Goal: Task Accomplishment & Management: Manage account settings

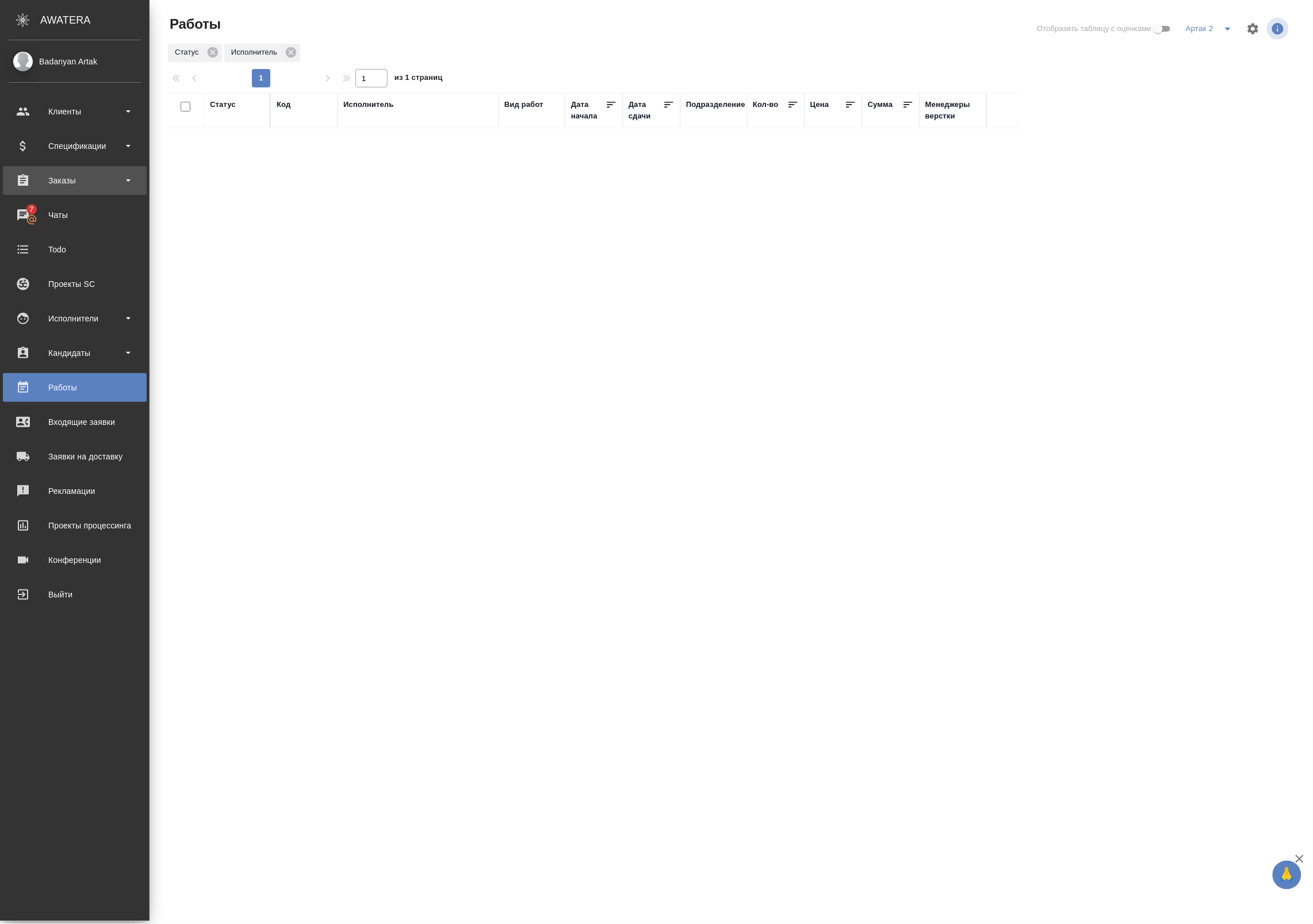
click at [36, 193] on div "Заказы" at bounding box center [75, 180] width 144 height 29
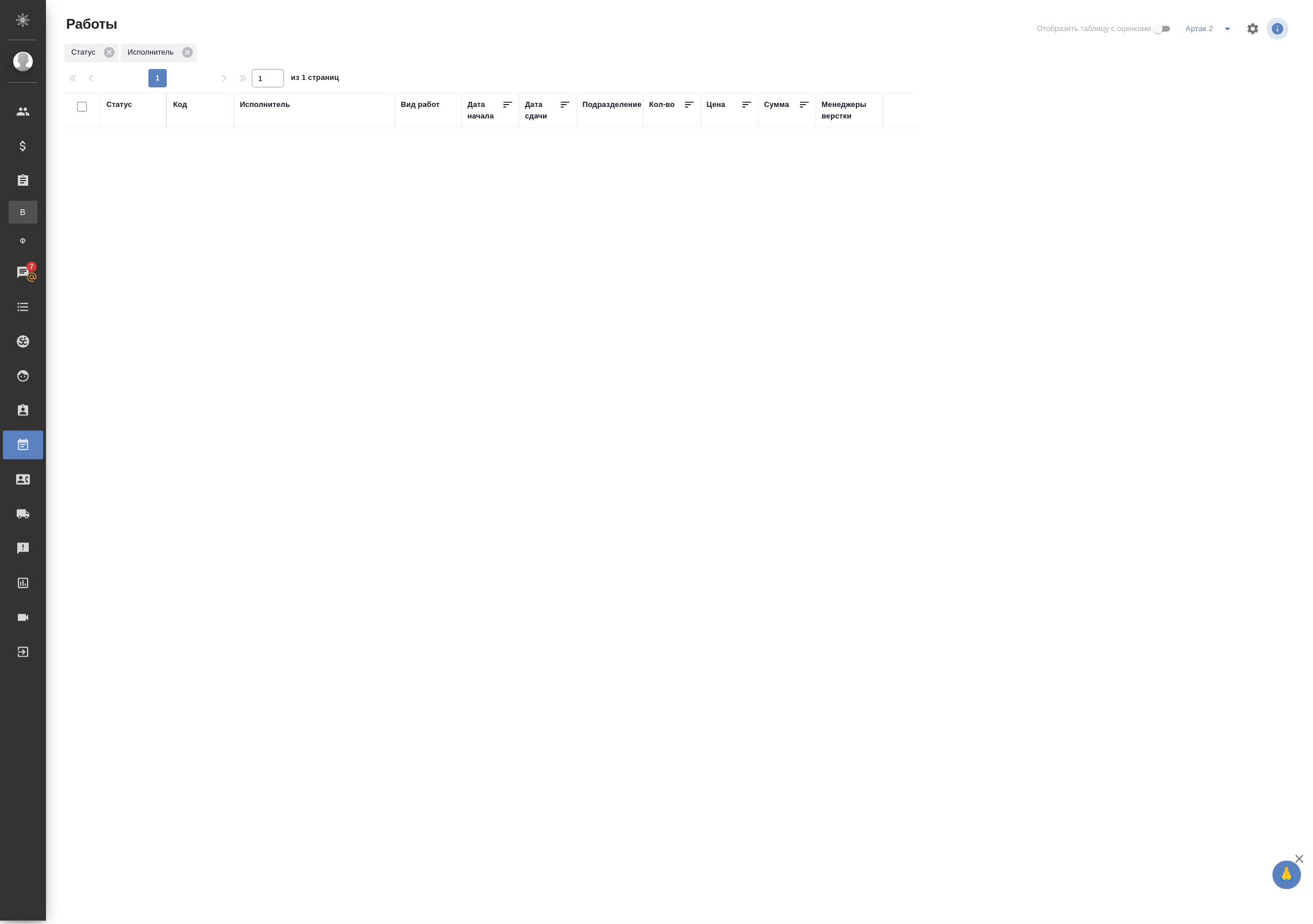
click at [37, 218] on link "В Все заказы" at bounding box center [23, 212] width 29 height 23
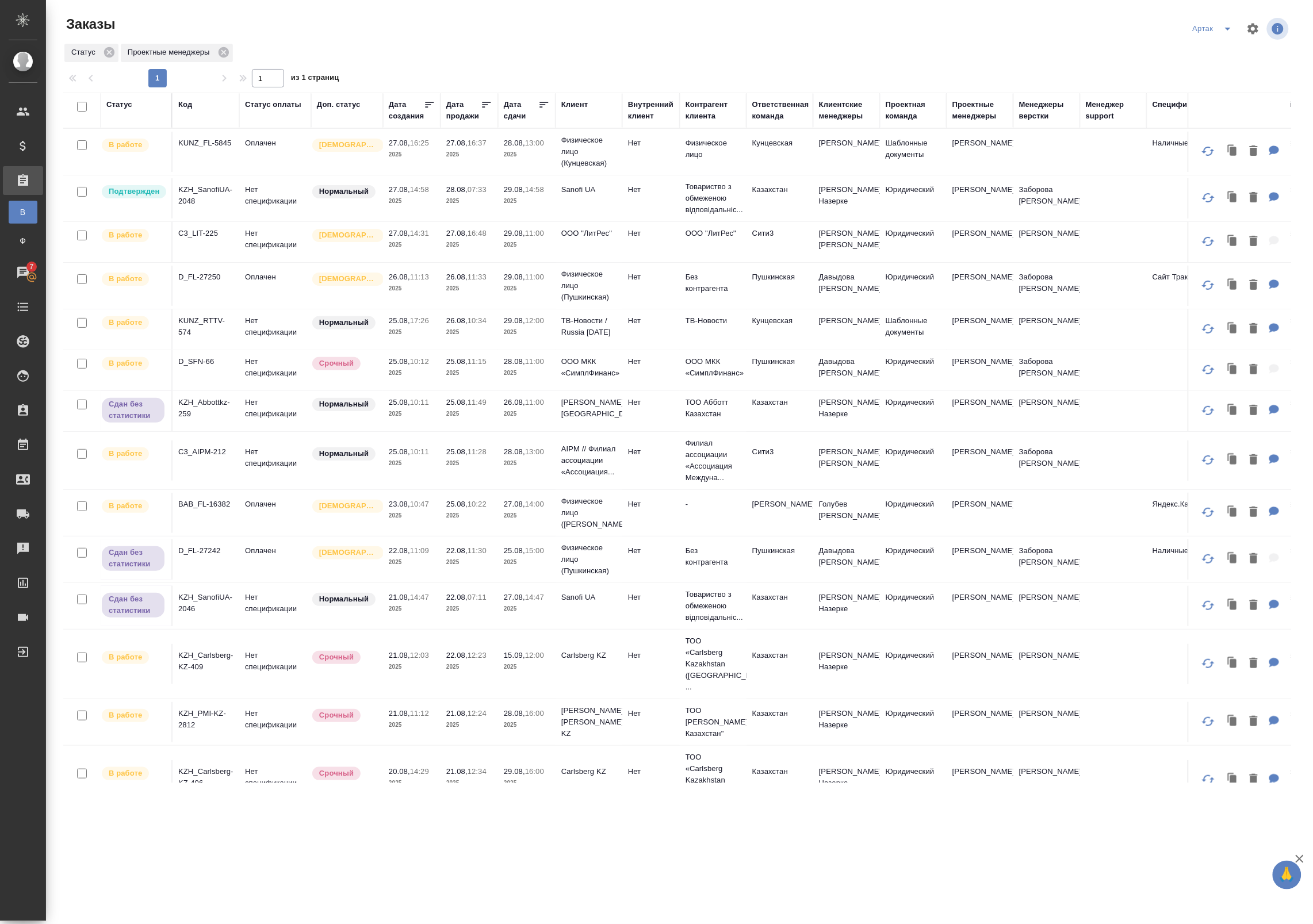
click at [279, 210] on td "Нет спецификации" at bounding box center [275, 198] width 72 height 40
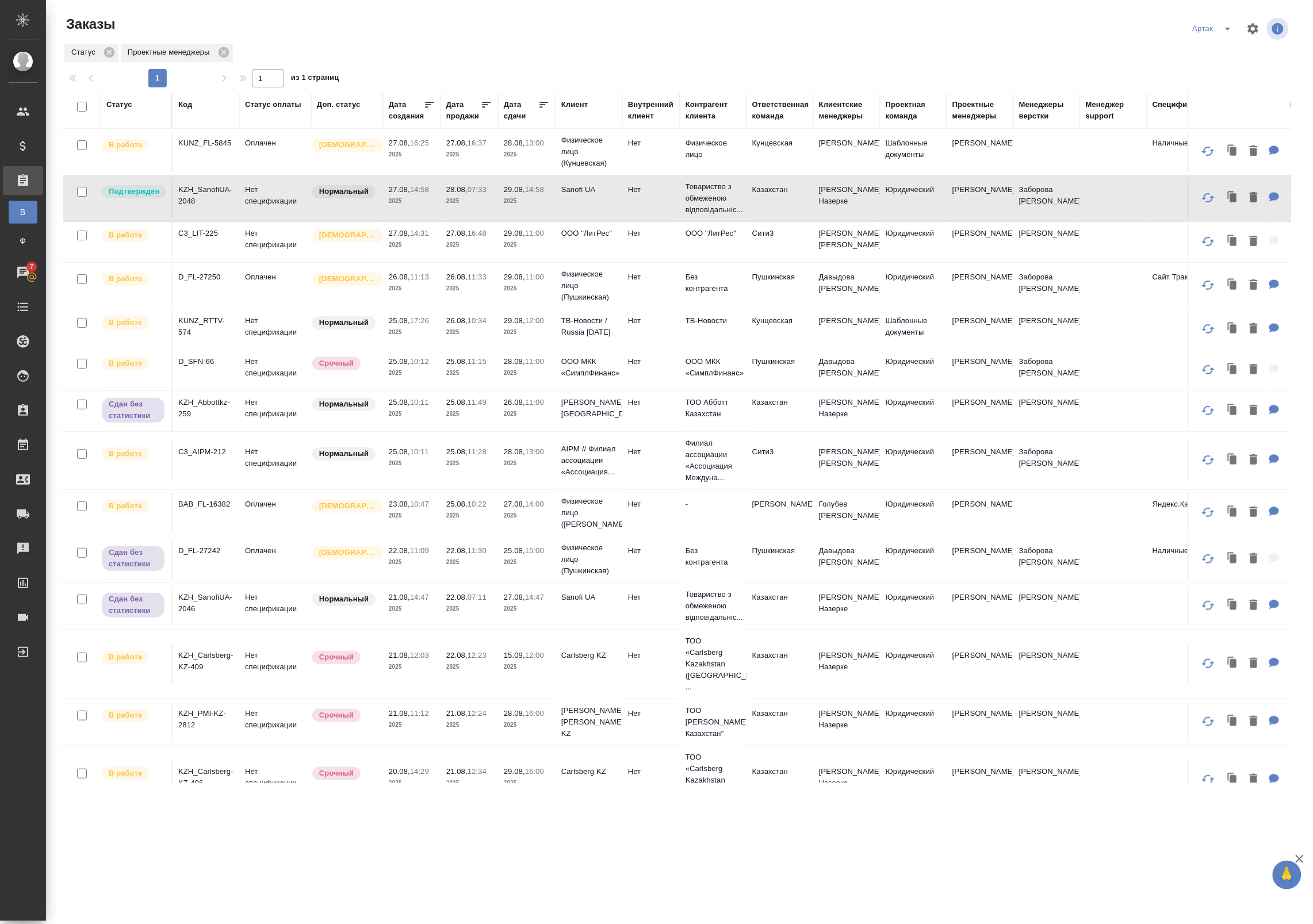
click at [568, 914] on div ".cls-1 fill:#fff; AWATERA Badanyan Artak Клиенты Спецификации Заказы В Все зака…" at bounding box center [656, 462] width 1313 height 924
click at [189, 101] on div "Код" at bounding box center [185, 105] width 14 height 12
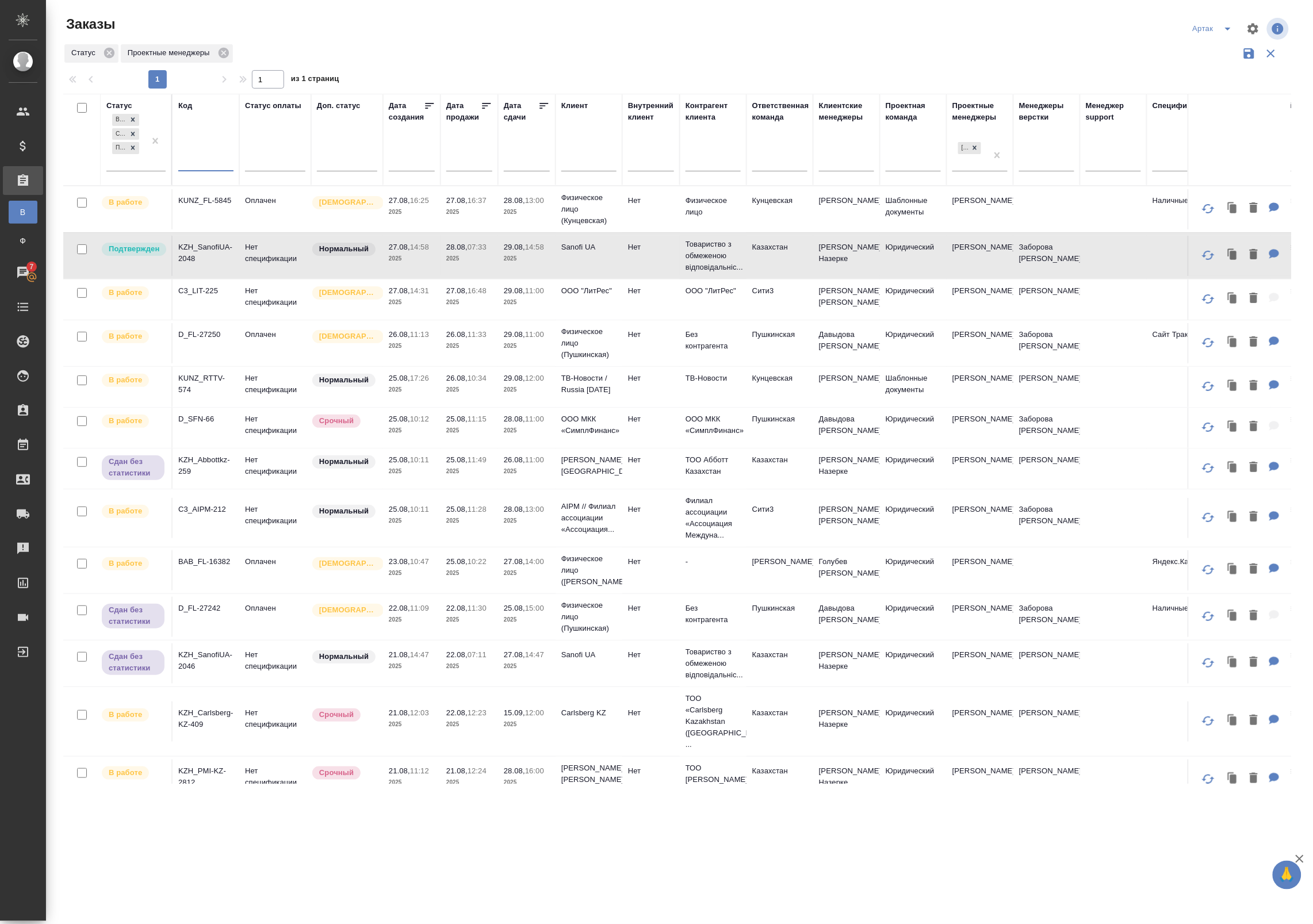
click at [207, 170] on input "text" at bounding box center [205, 164] width 55 height 15
paste input "D_eos-159"
type input "D_eos-159"
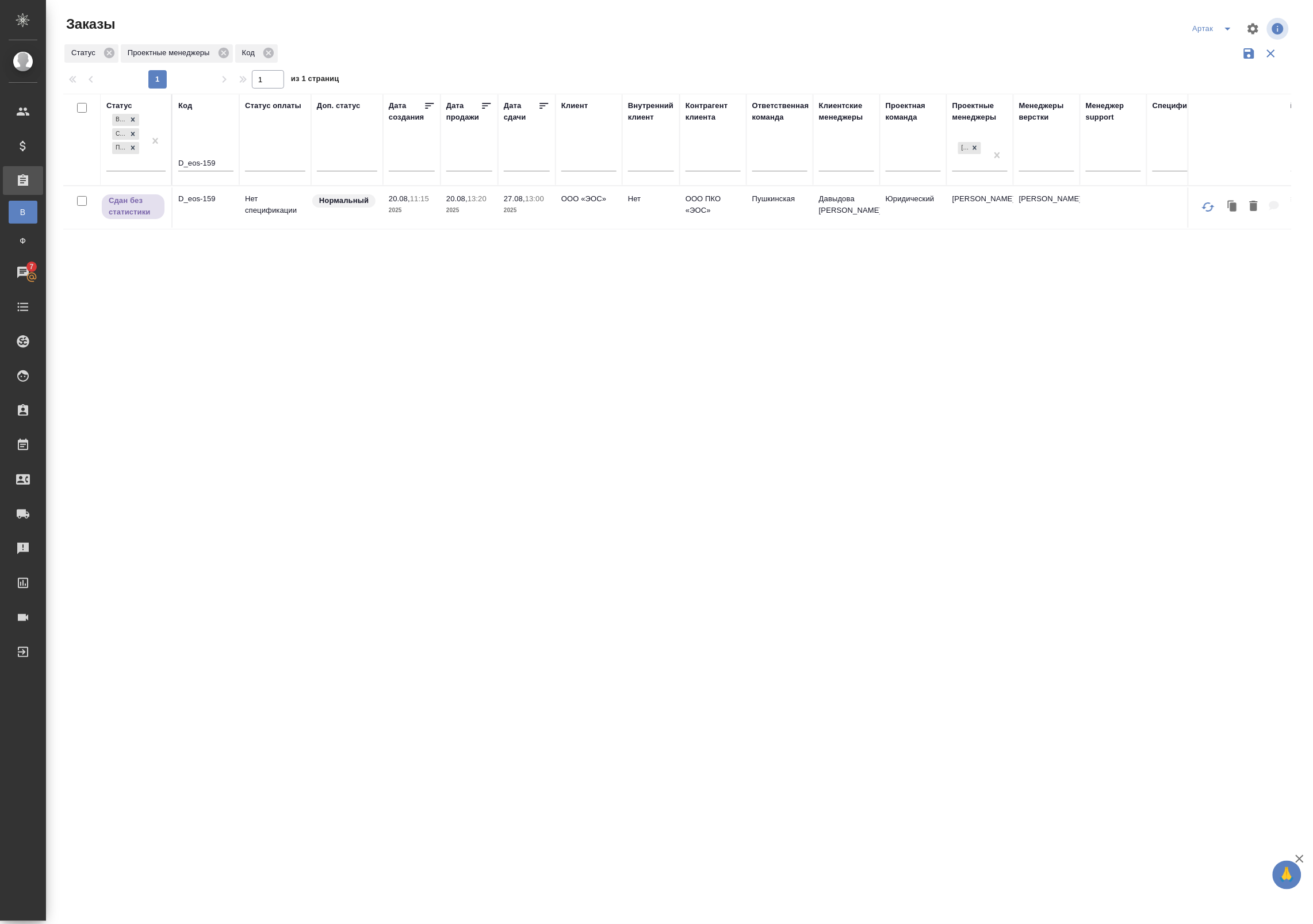
click at [300, 218] on td "Нет спецификации" at bounding box center [275, 207] width 72 height 40
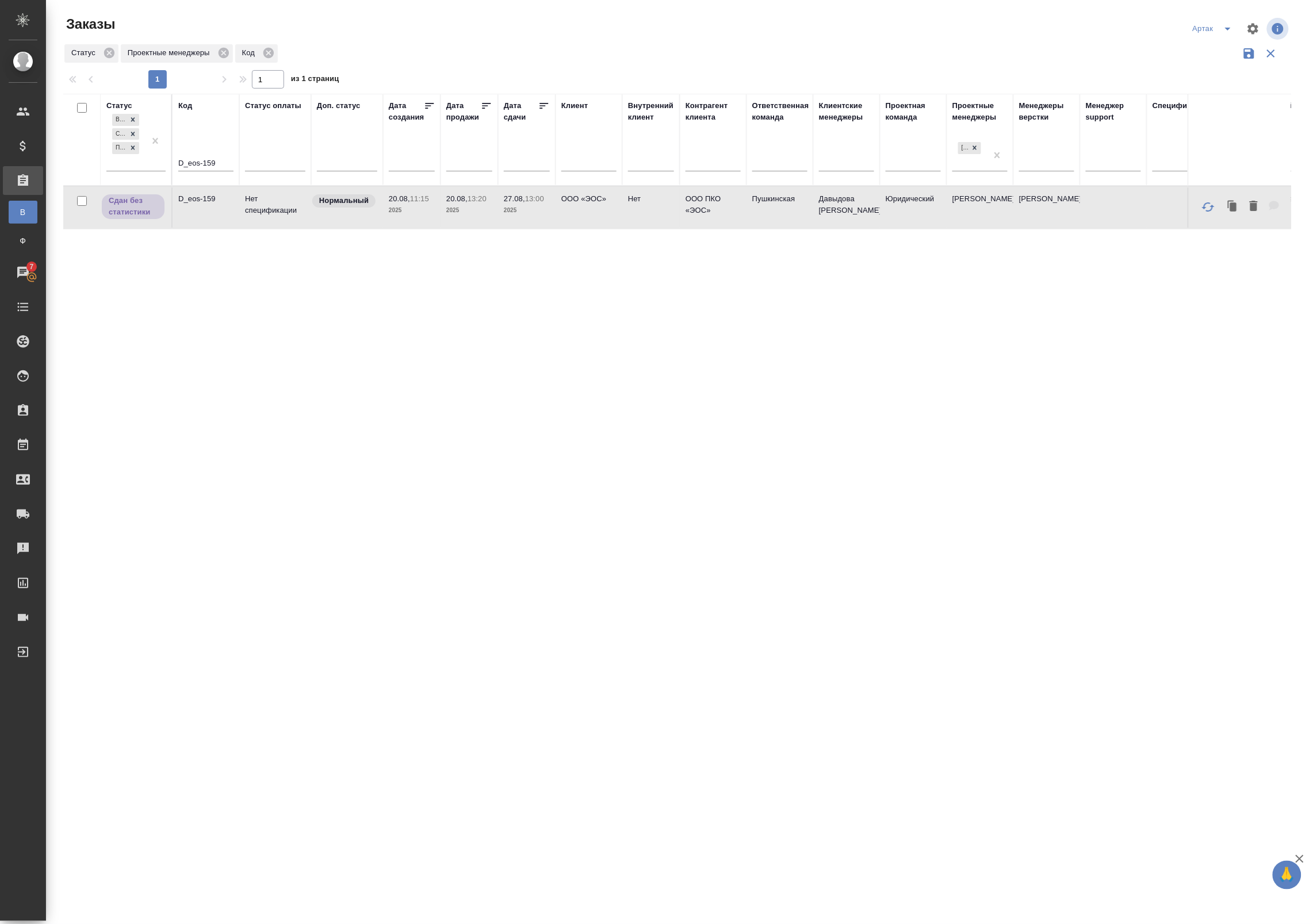
click at [300, 218] on td "Нет спецификации" at bounding box center [275, 207] width 72 height 40
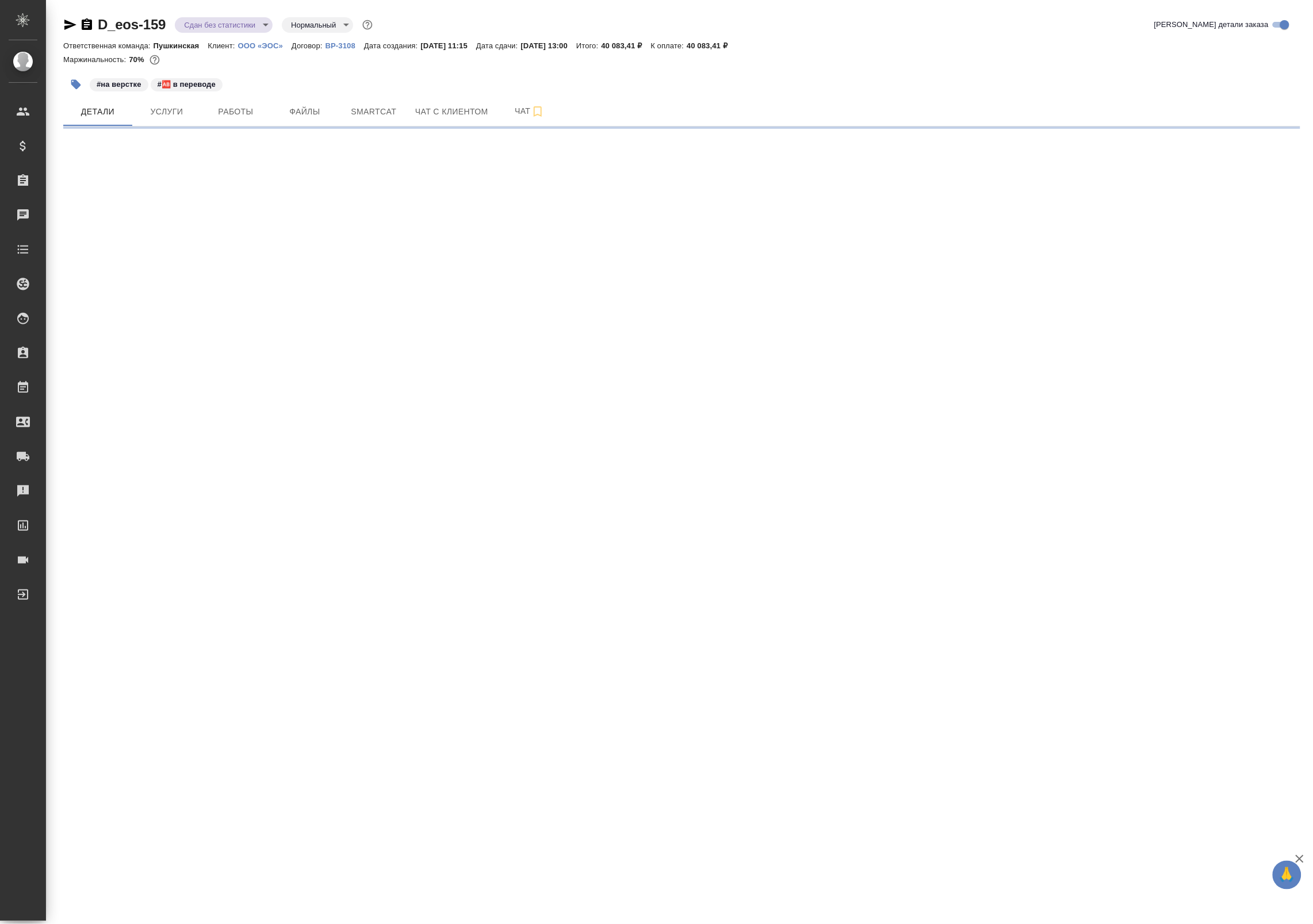
select select "RU"
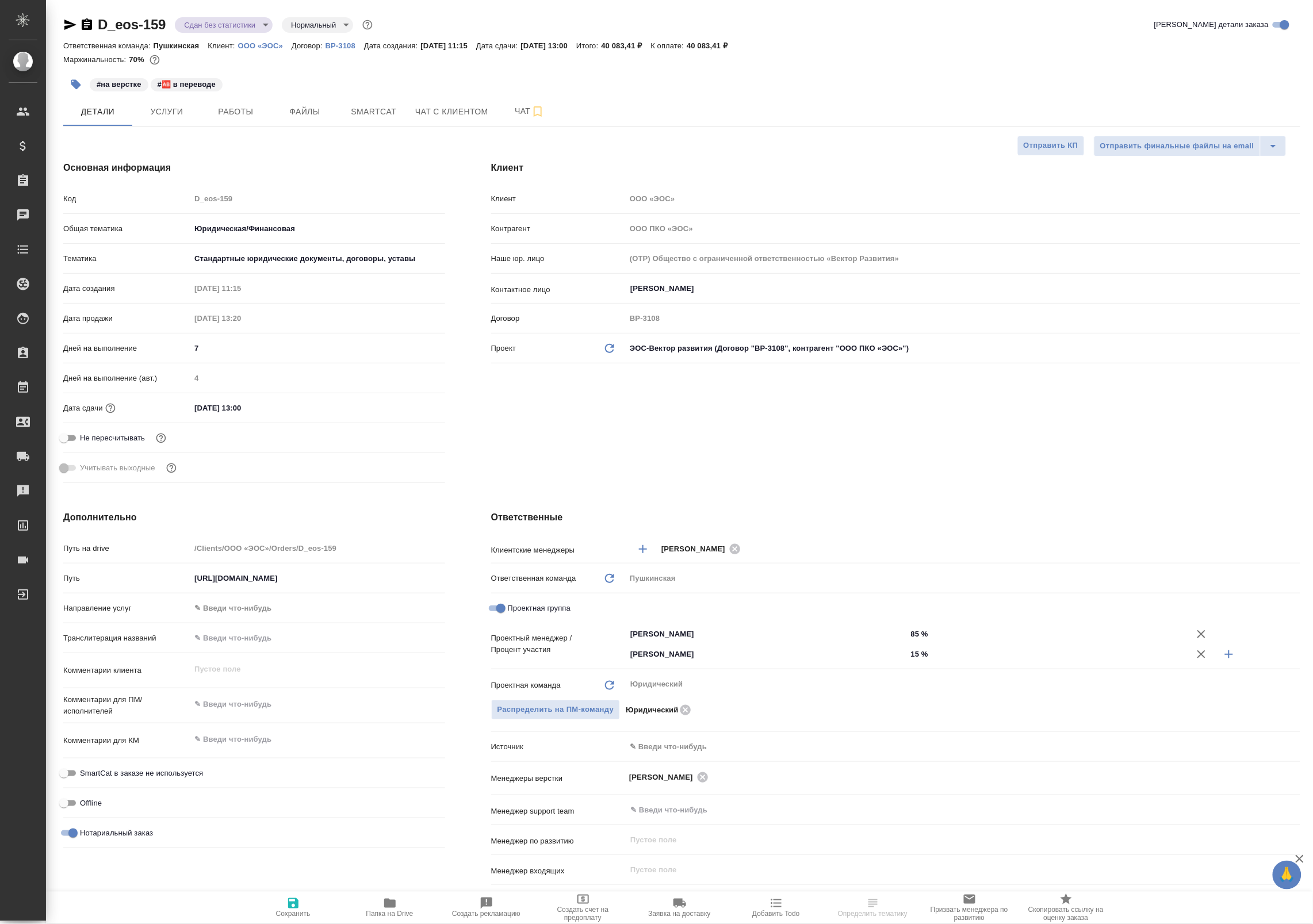
type textarea "x"
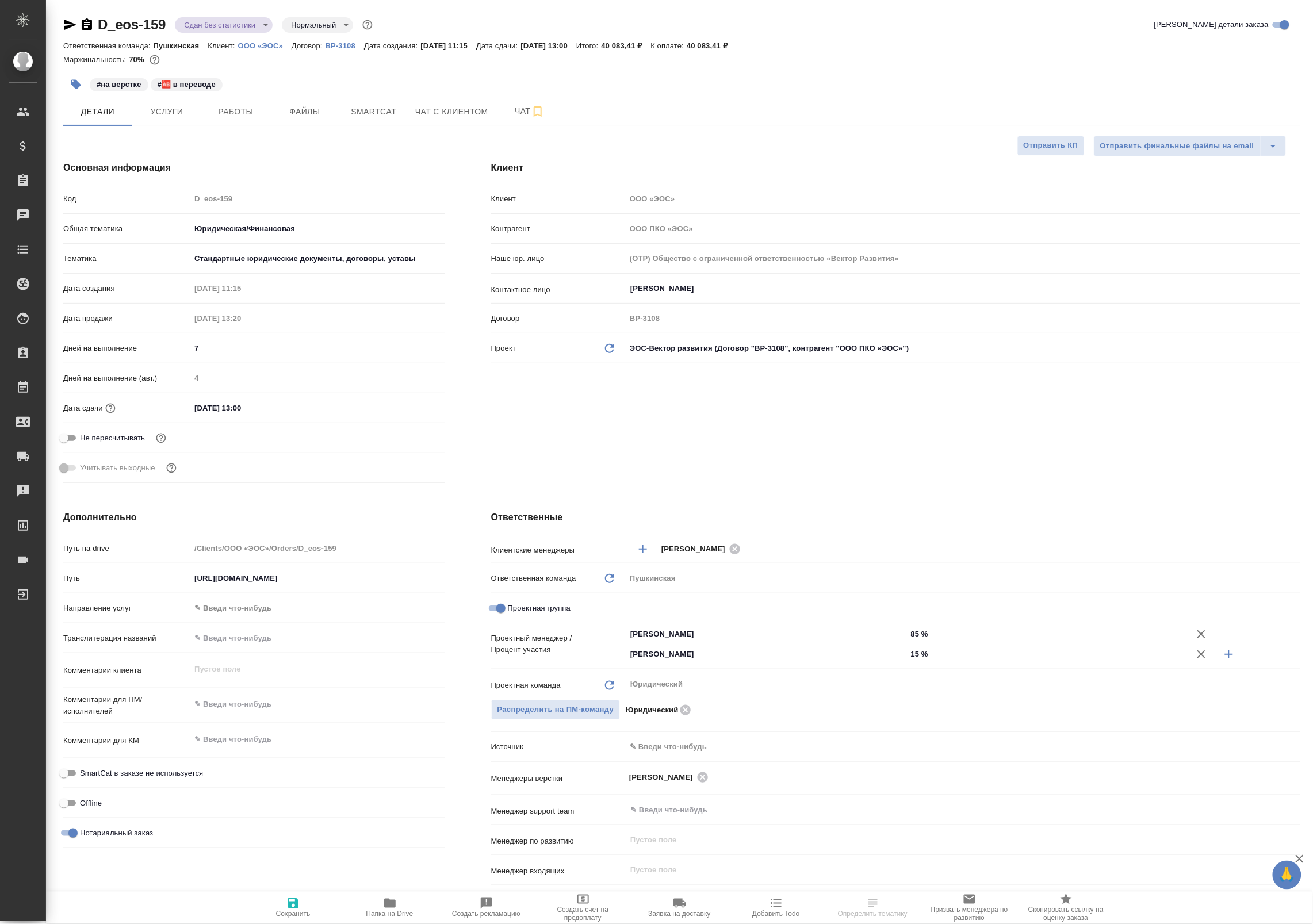
type textarea "x"
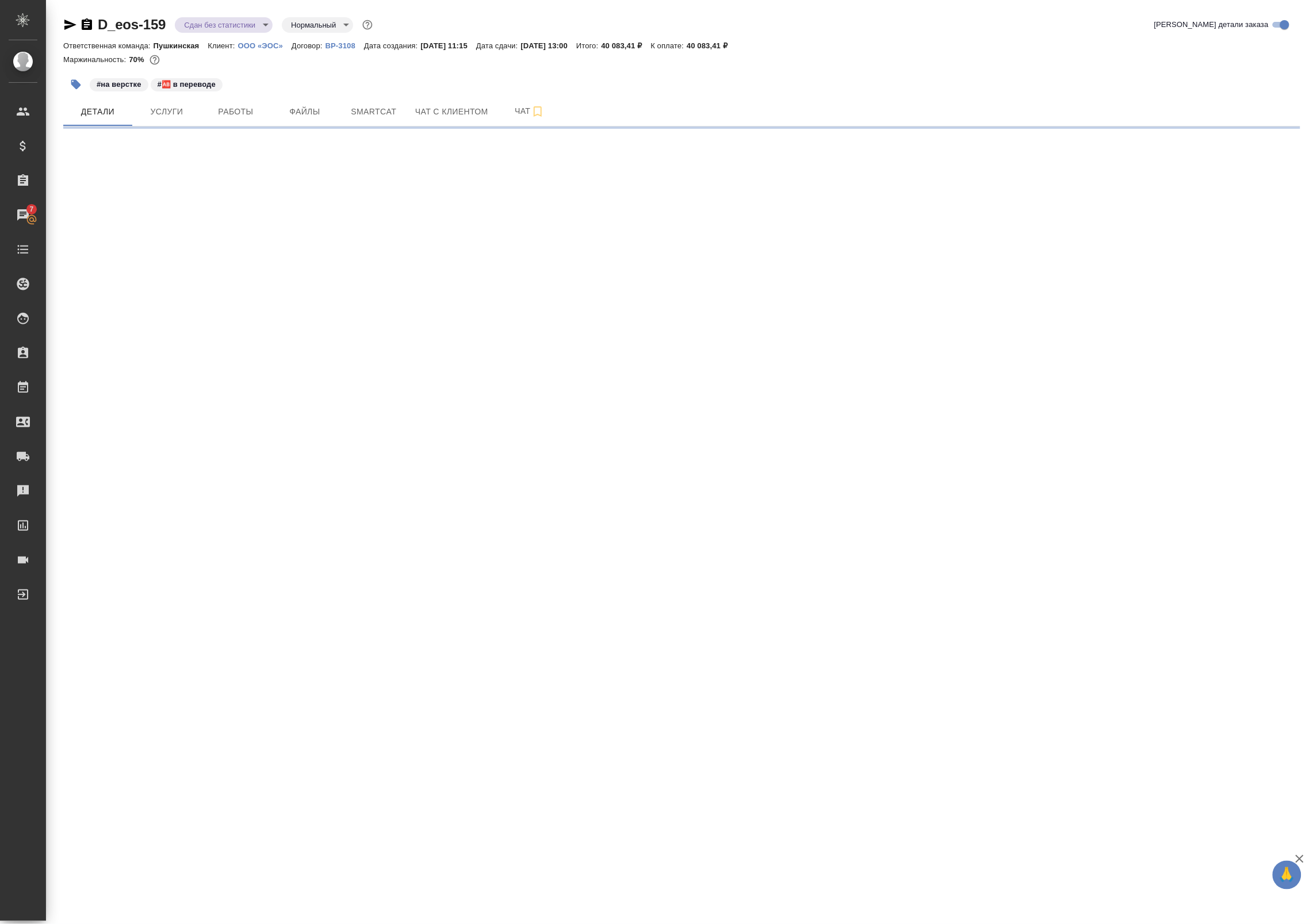
select select "RU"
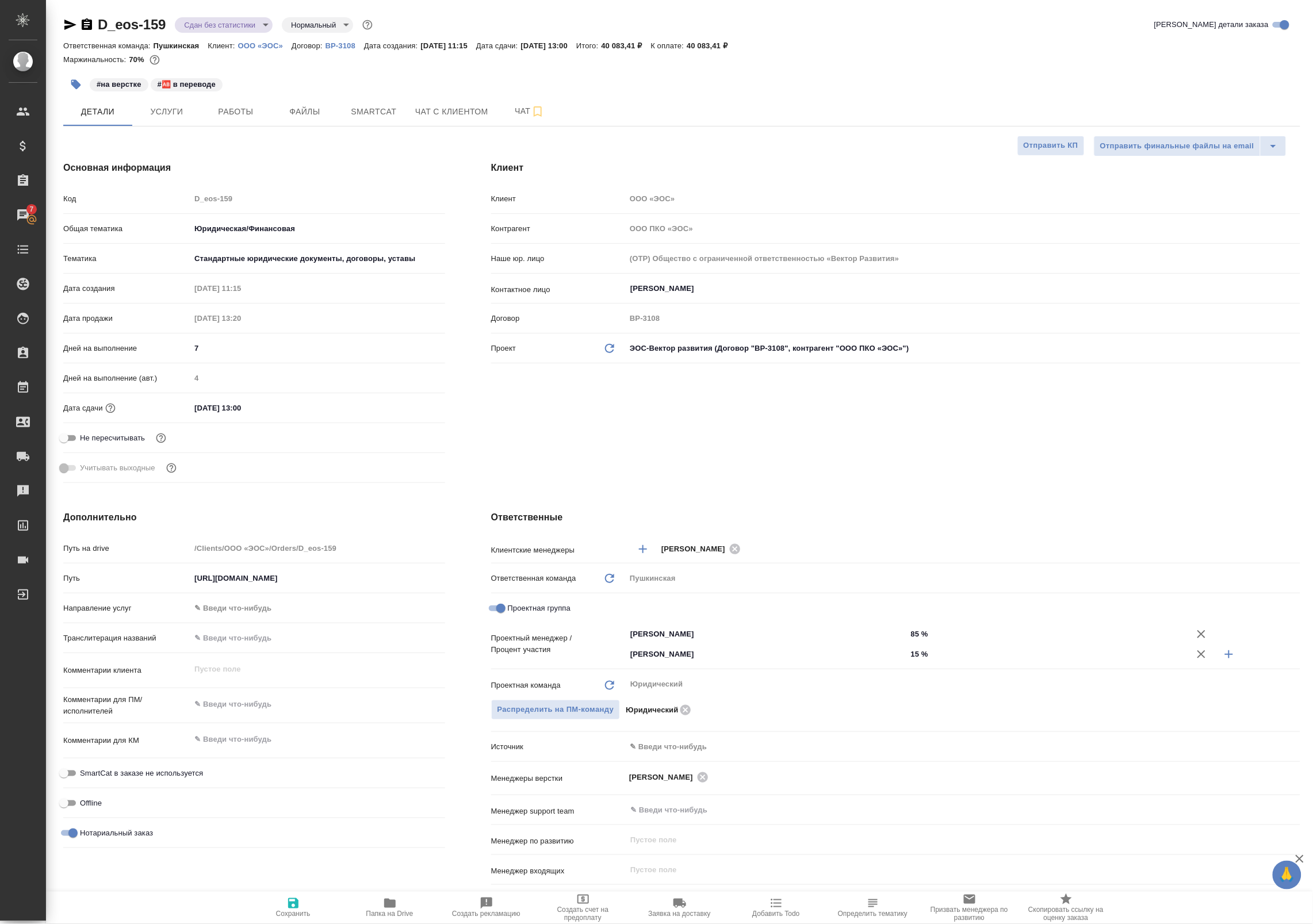
type textarea "x"
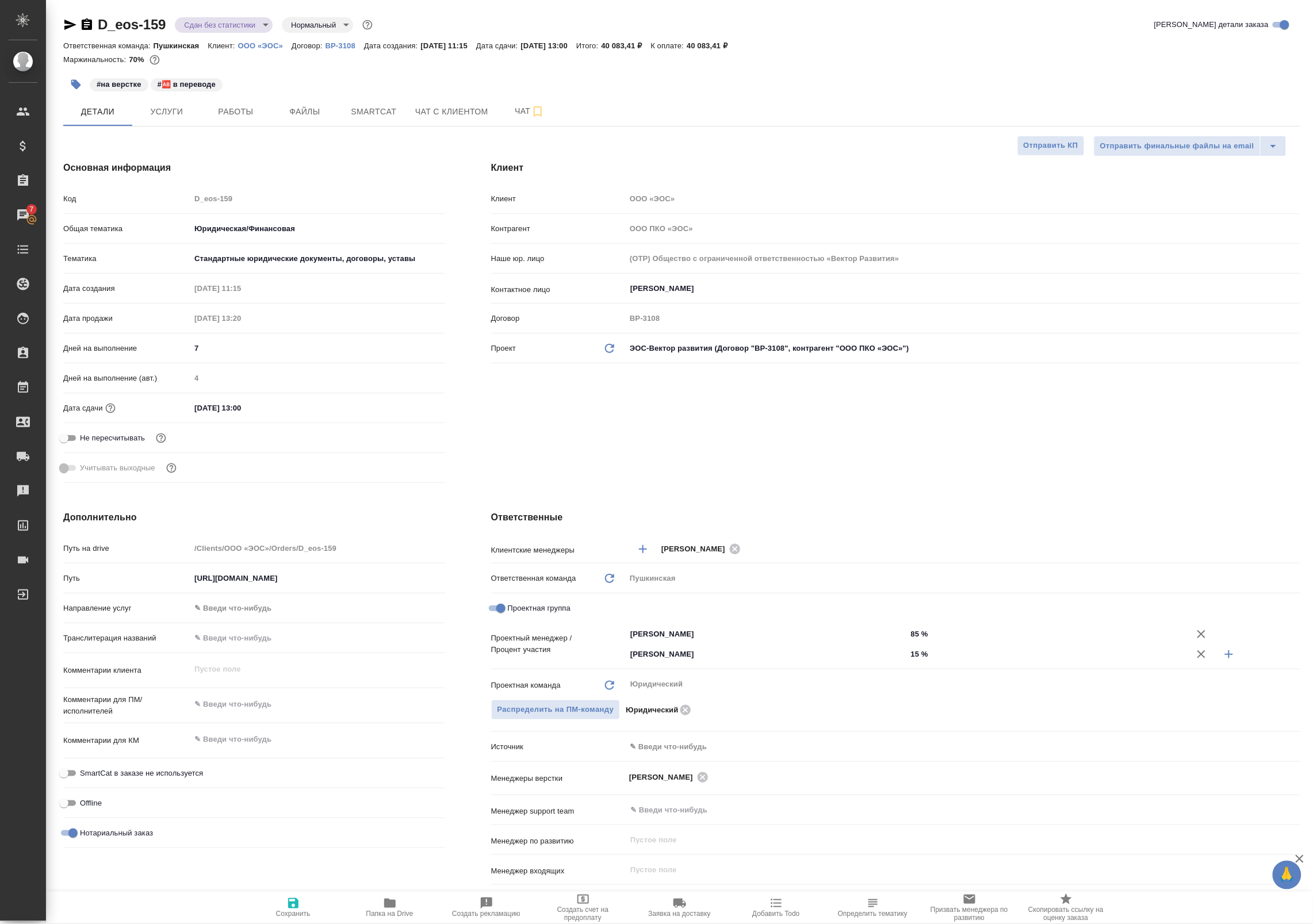
type textarea "x"
click at [246, 118] on span "Работы" at bounding box center [235, 112] width 55 height 15
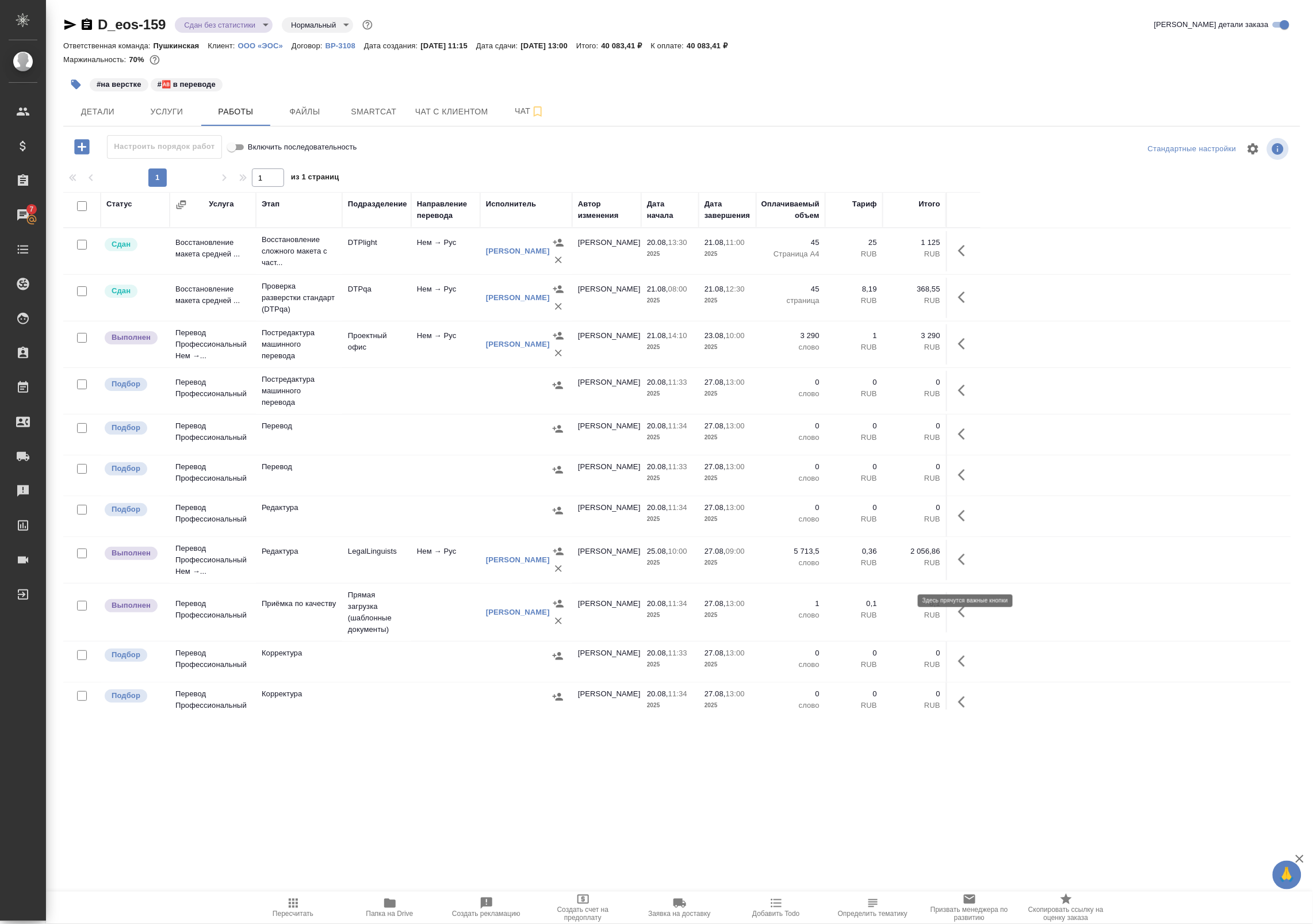
click at [959, 565] on icon "button" at bounding box center [961, 559] width 7 height 12
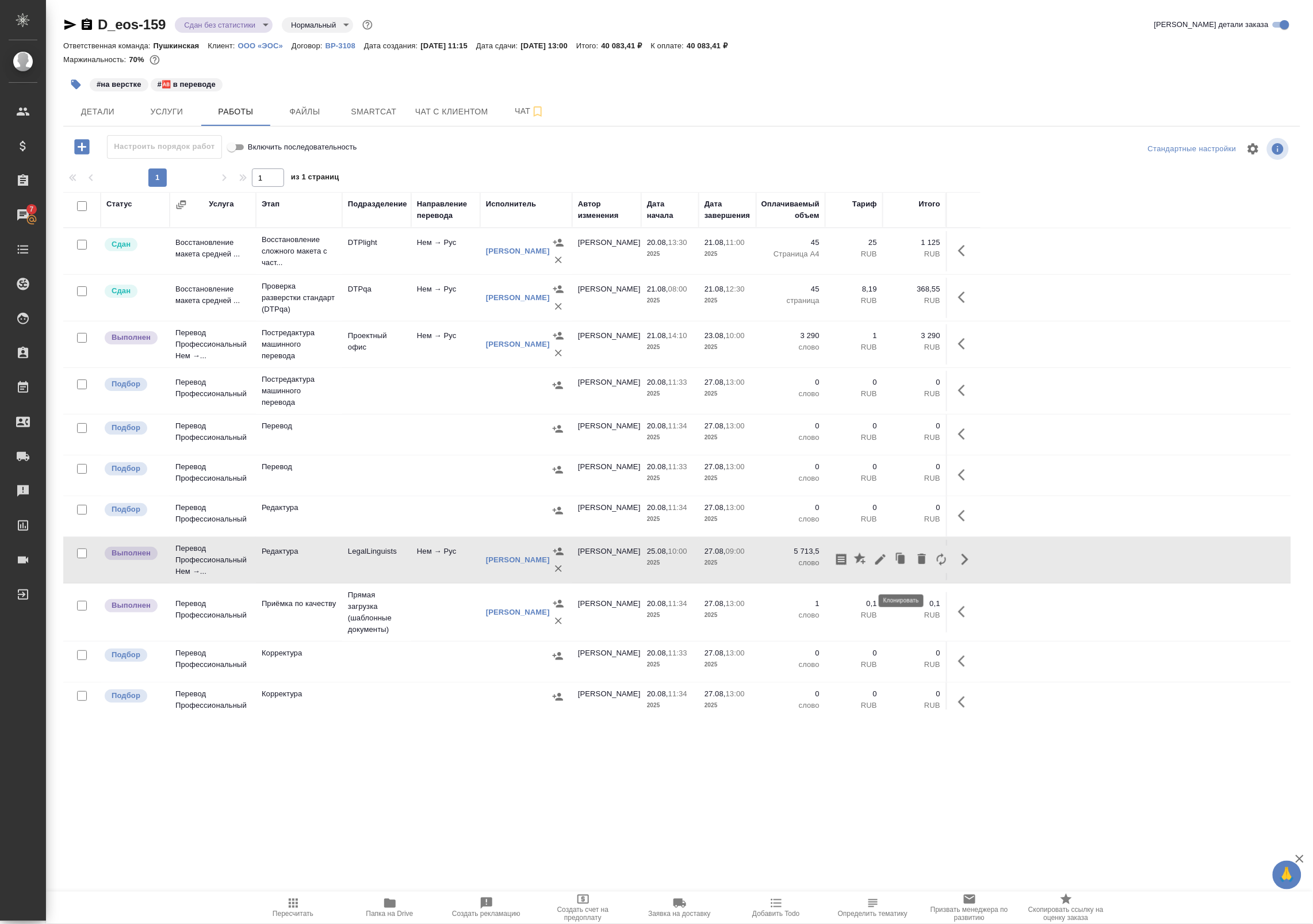
click at [891, 573] on button "button" at bounding box center [901, 559] width 22 height 28
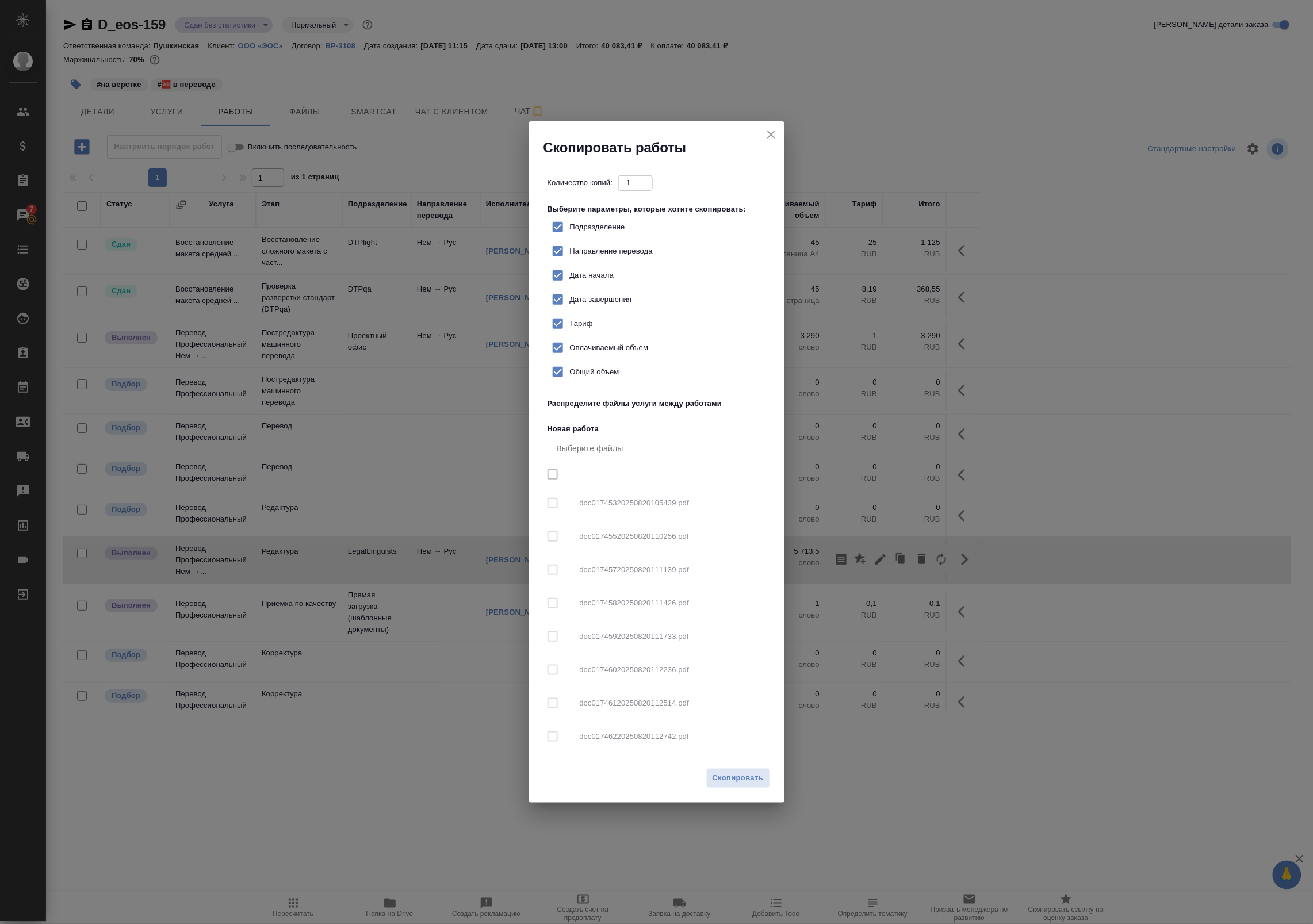
checkbox input "true"
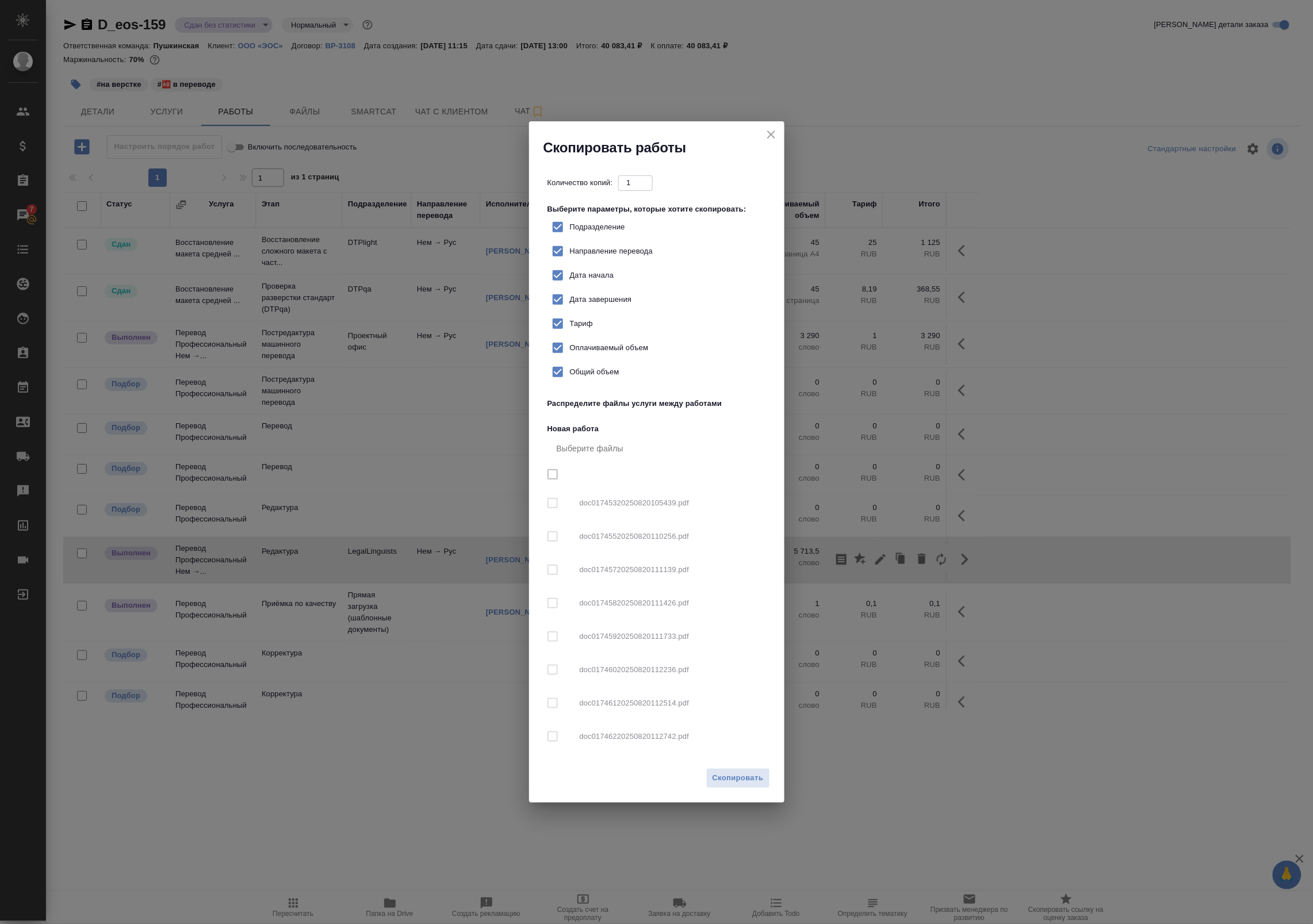
checkbox input "true"
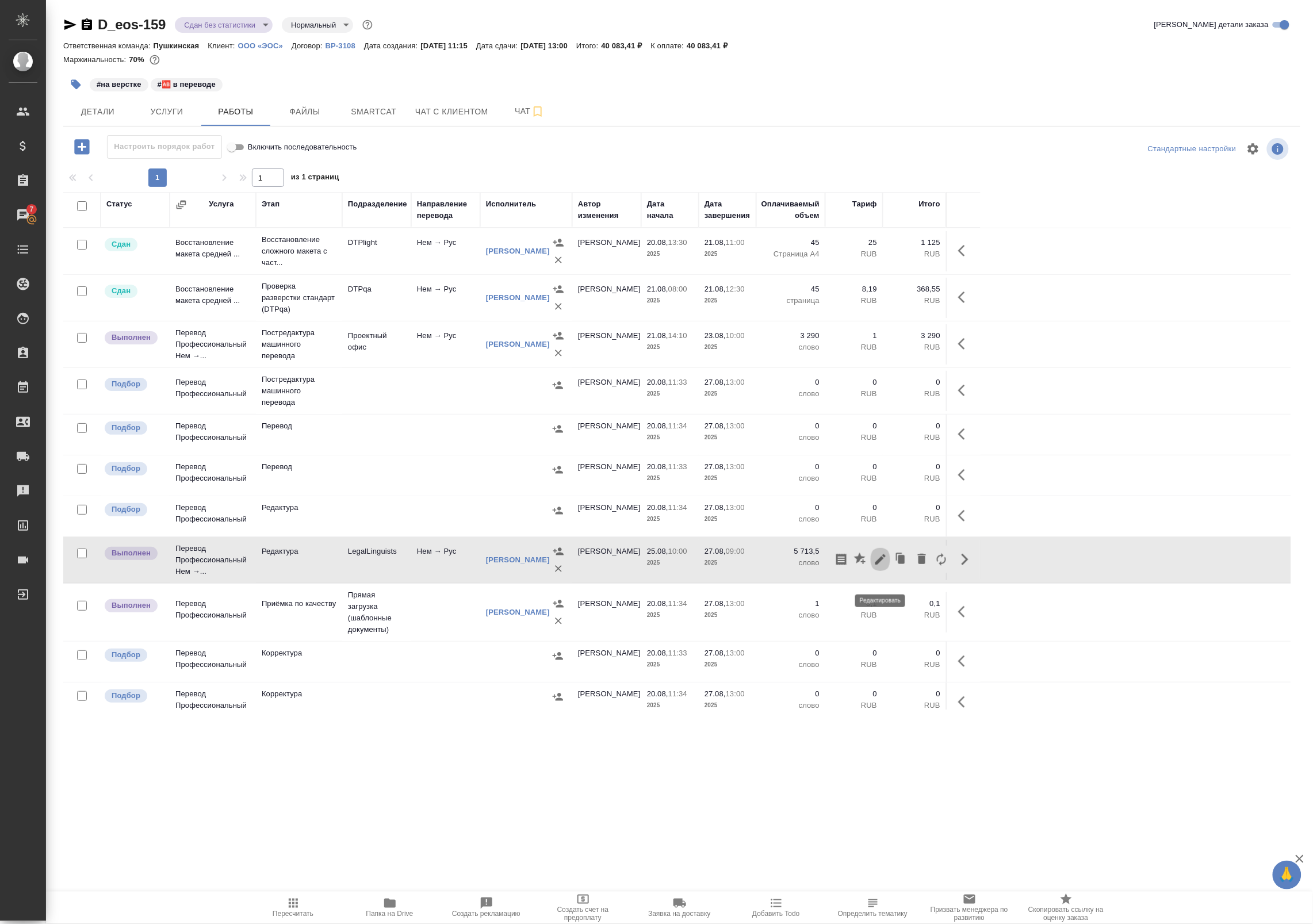
click at [873, 572] on button "button" at bounding box center [880, 559] width 20 height 28
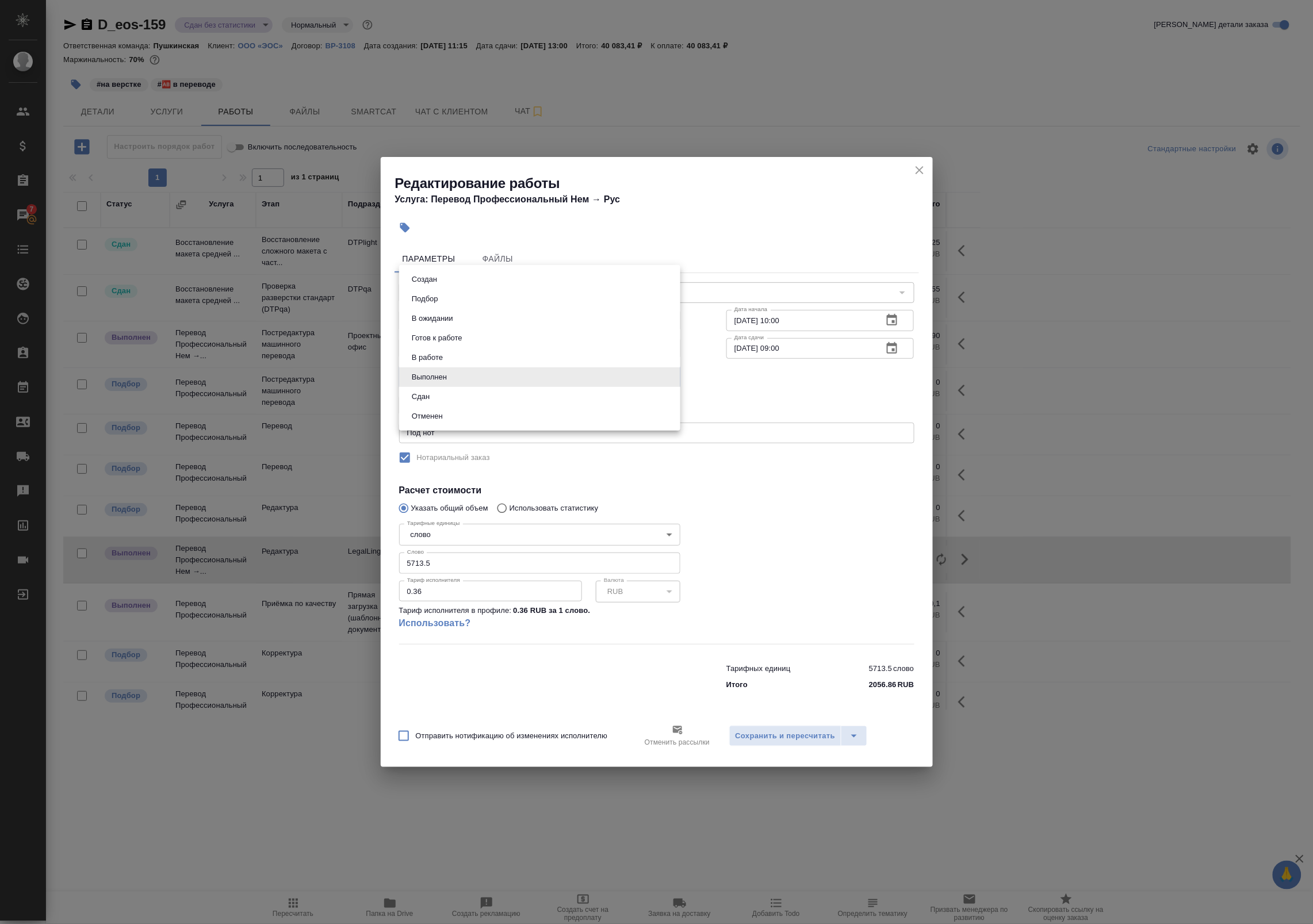
click at [438, 379] on body "🙏 .cls-1 fill:#fff; AWATERA Badanyan Artak Клиенты Спецификации Заказы 7 Чаты T…" at bounding box center [656, 462] width 1313 height 924
click at [445, 400] on li "Сдан" at bounding box center [540, 396] width 281 height 20
type input "closed"
click at [749, 732] on span "Сохранить и пересчитать" at bounding box center [785, 737] width 100 height 13
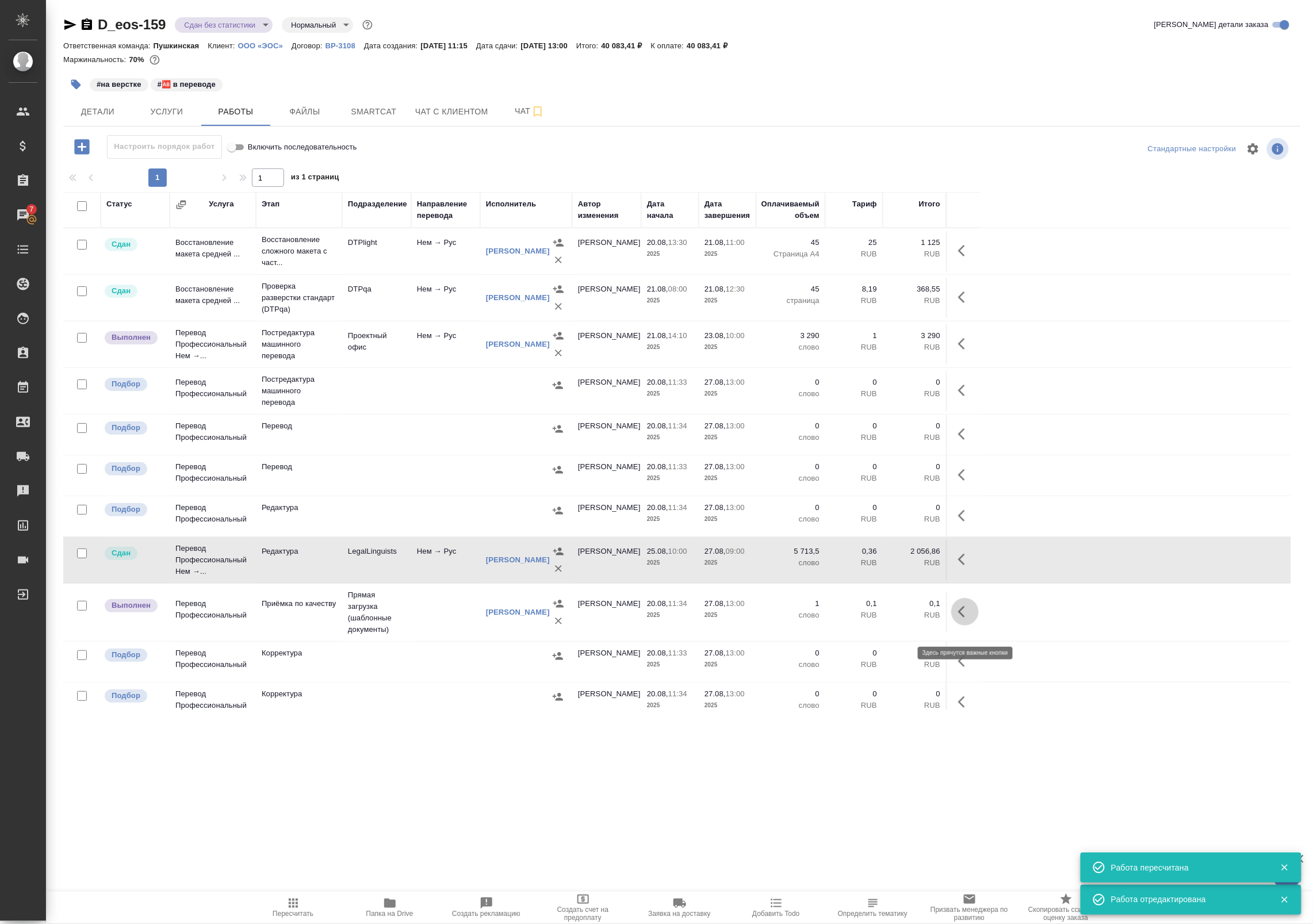
click at [965, 619] on icon "button" at bounding box center [965, 612] width 14 height 14
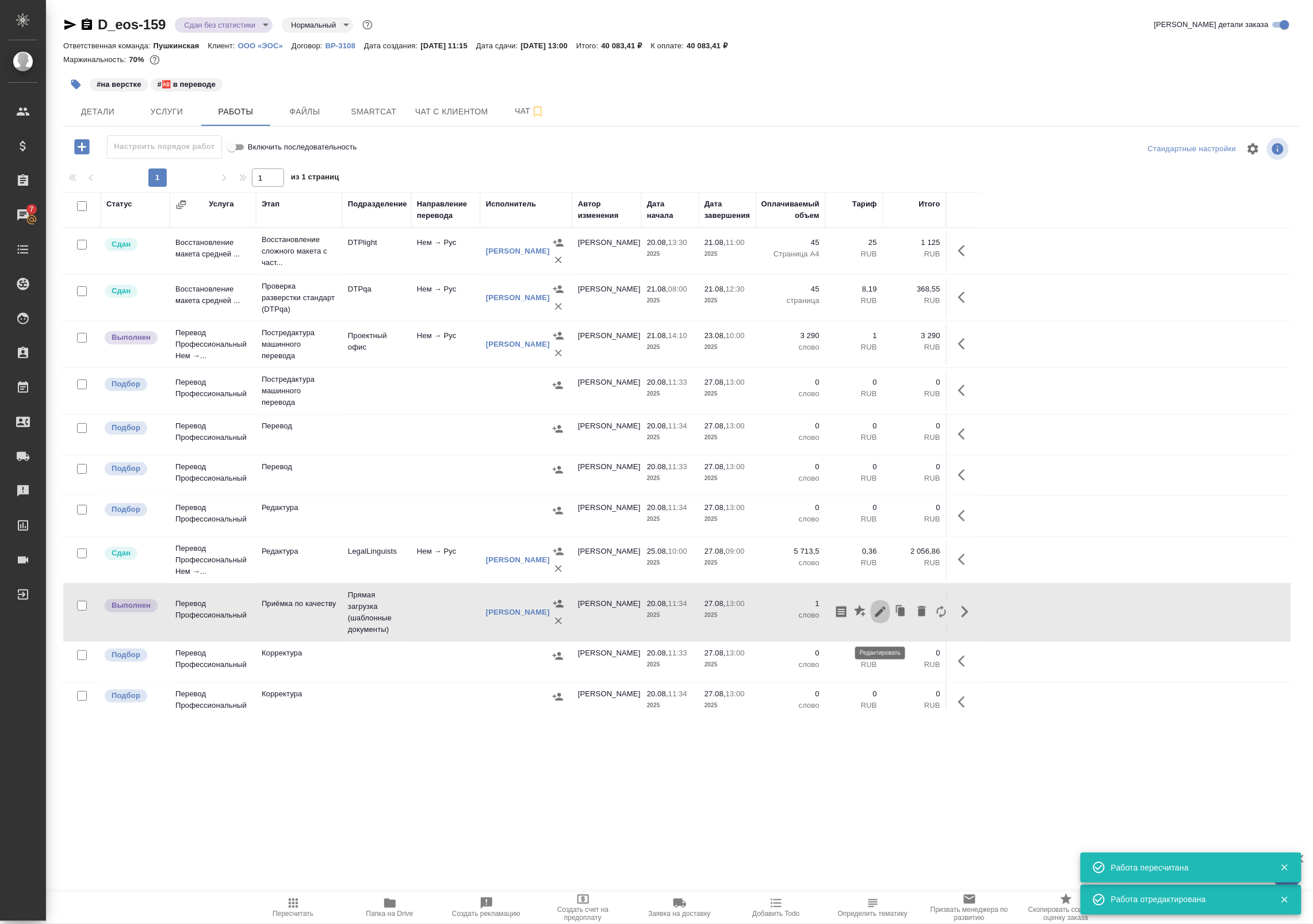
click at [880, 617] on icon "button" at bounding box center [880, 612] width 10 height 10
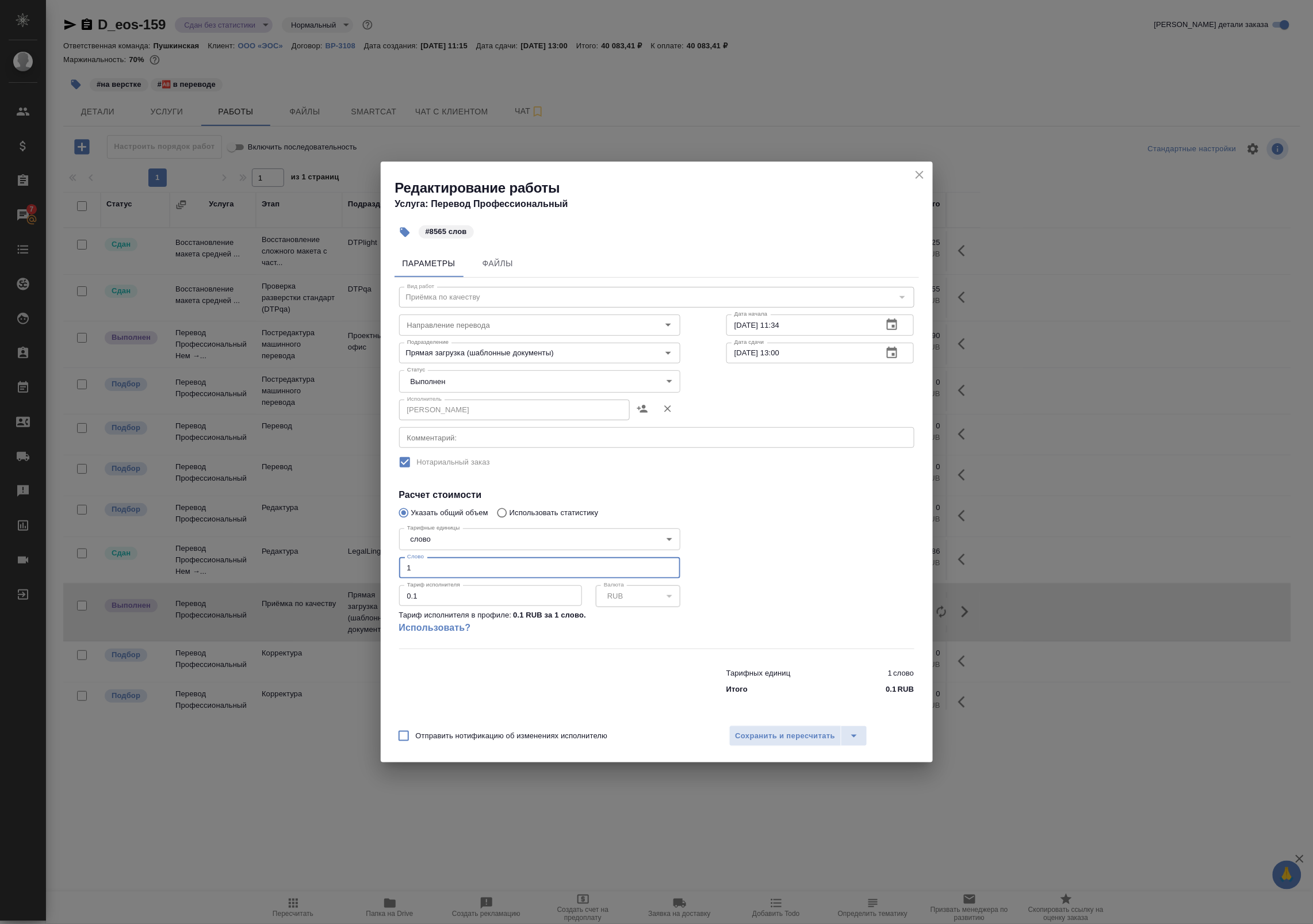
drag, startPoint x: 446, startPoint y: 566, endPoint x: 346, endPoint y: 570, distance: 100.1
click at [346, 570] on div "Редактирование работы Услуга: Перевод Профессиональный #8565 слов Параметры Фай…" at bounding box center [656, 462] width 1313 height 924
type input "8565"
click at [775, 745] on button "Сохранить и пересчитать" at bounding box center [785, 736] width 112 height 21
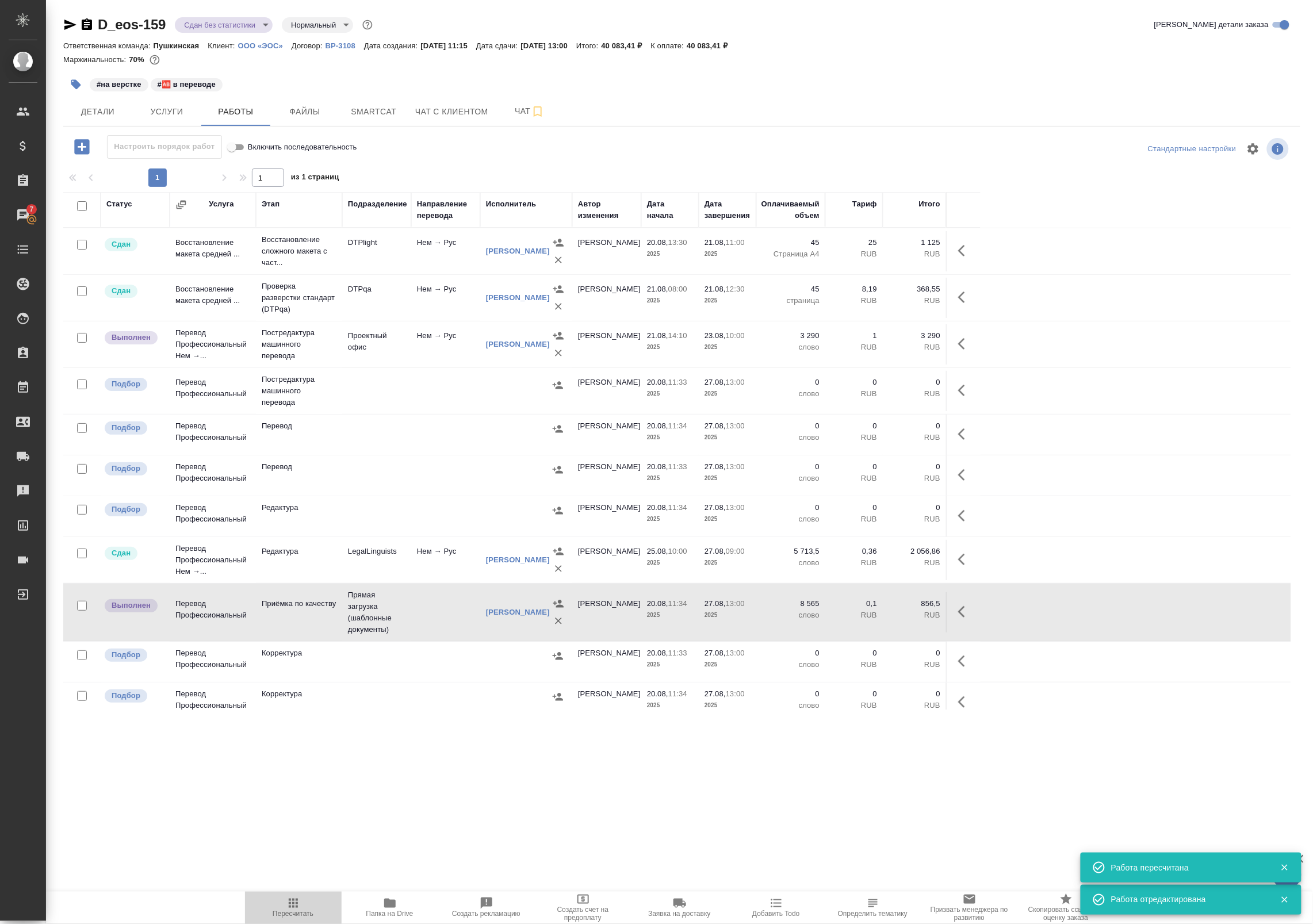
click at [312, 912] on span "Пересчитать" at bounding box center [293, 914] width 41 height 8
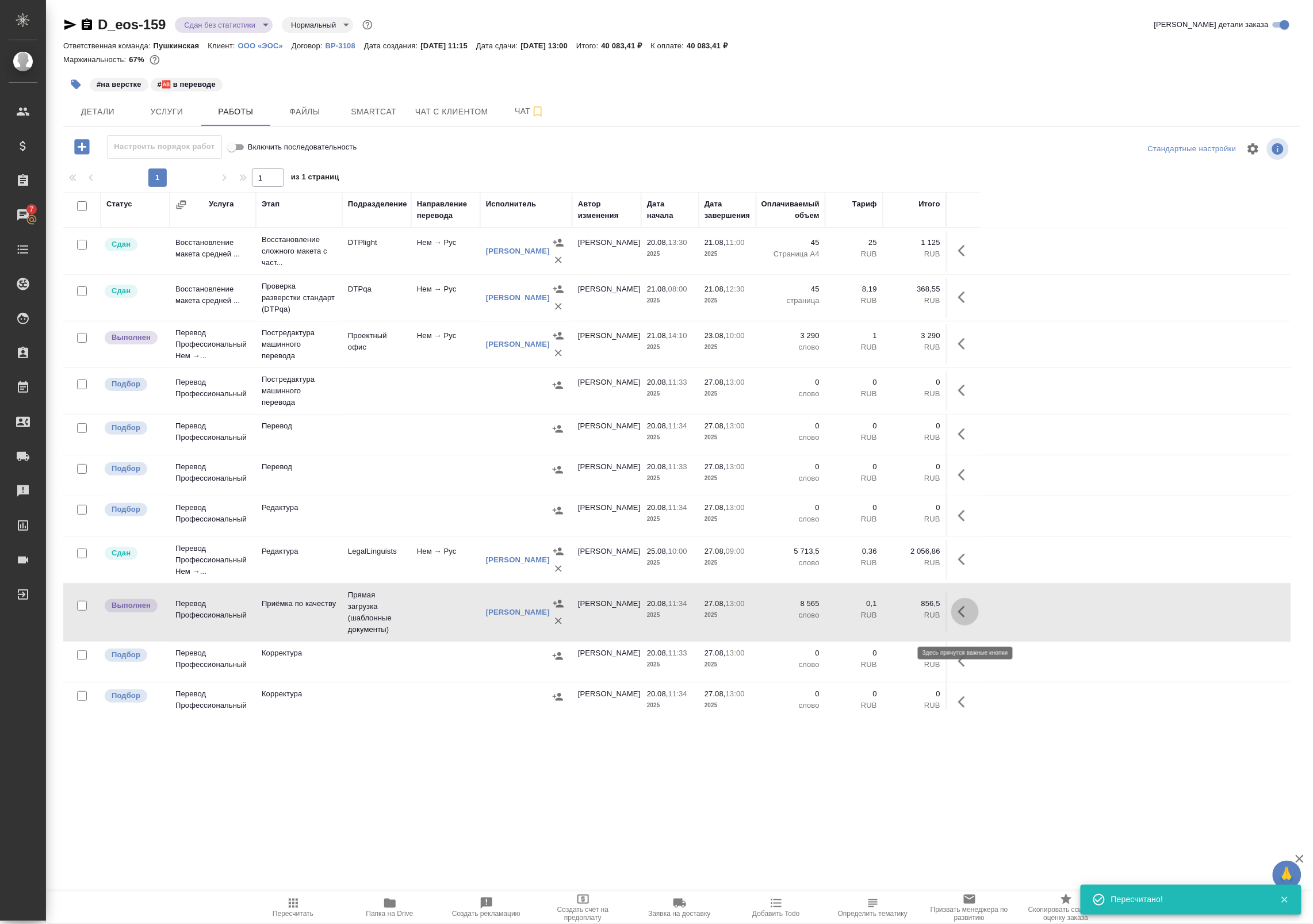
click at [964, 616] on button "button" at bounding box center [965, 612] width 28 height 28
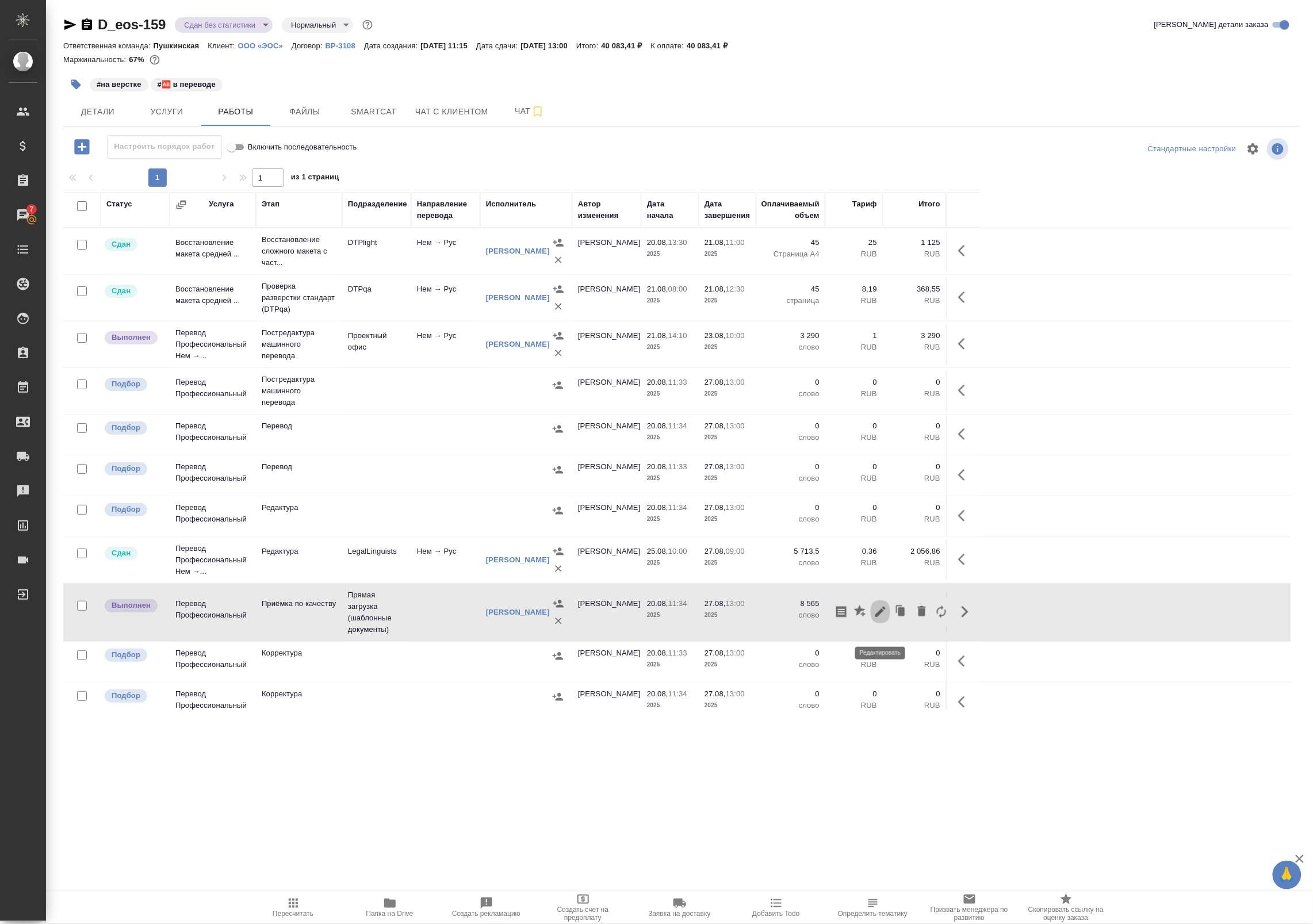
click at [877, 619] on icon "button" at bounding box center [880, 612] width 14 height 14
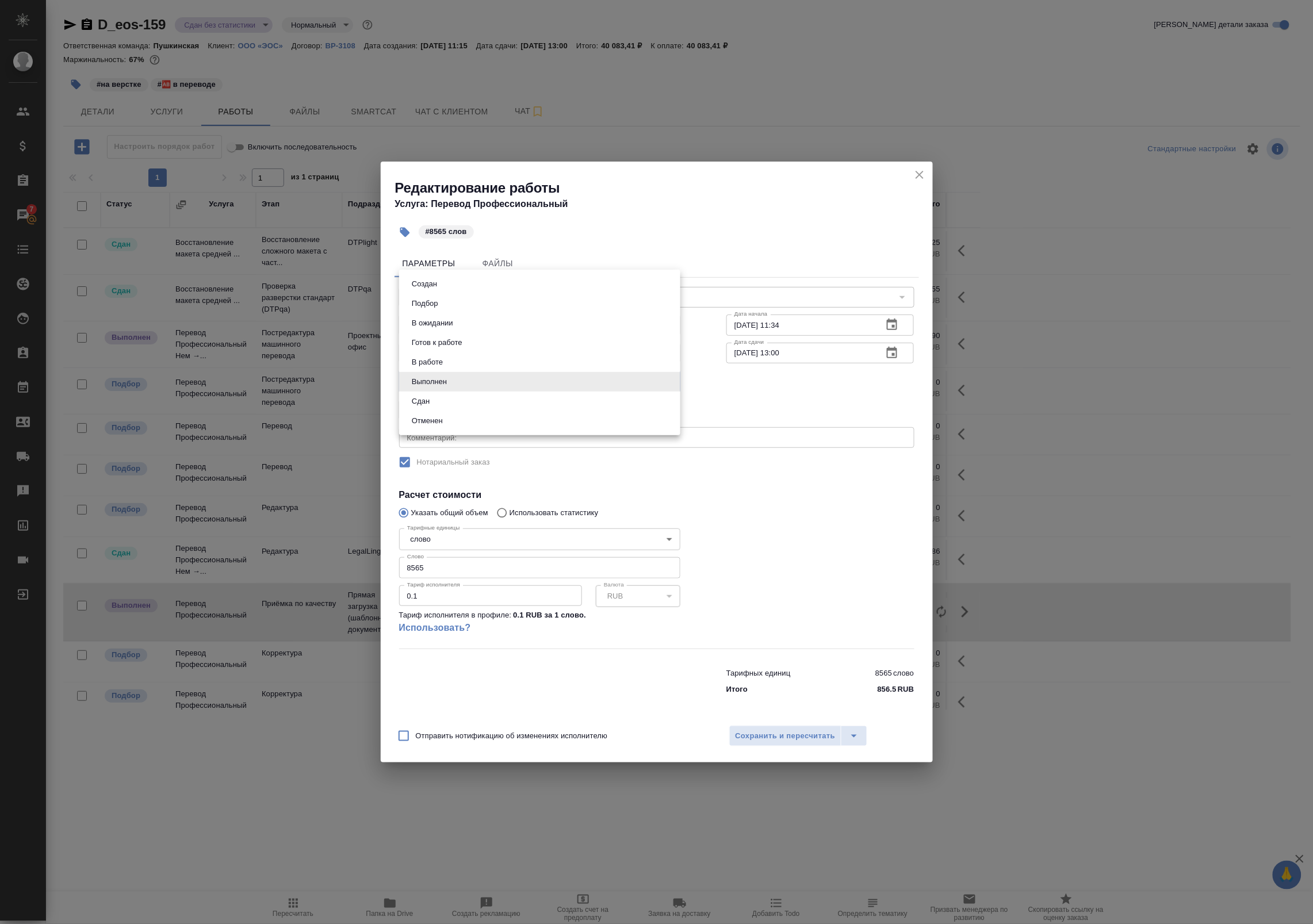
click at [505, 373] on body "🙏 .cls-1 fill:#fff; AWATERA Badanyan Artak Клиенты Спецификации Заказы 7 Чаты T…" at bounding box center [656, 462] width 1313 height 924
click at [507, 398] on li "Сдан" at bounding box center [540, 401] width 281 height 20
type input "closed"
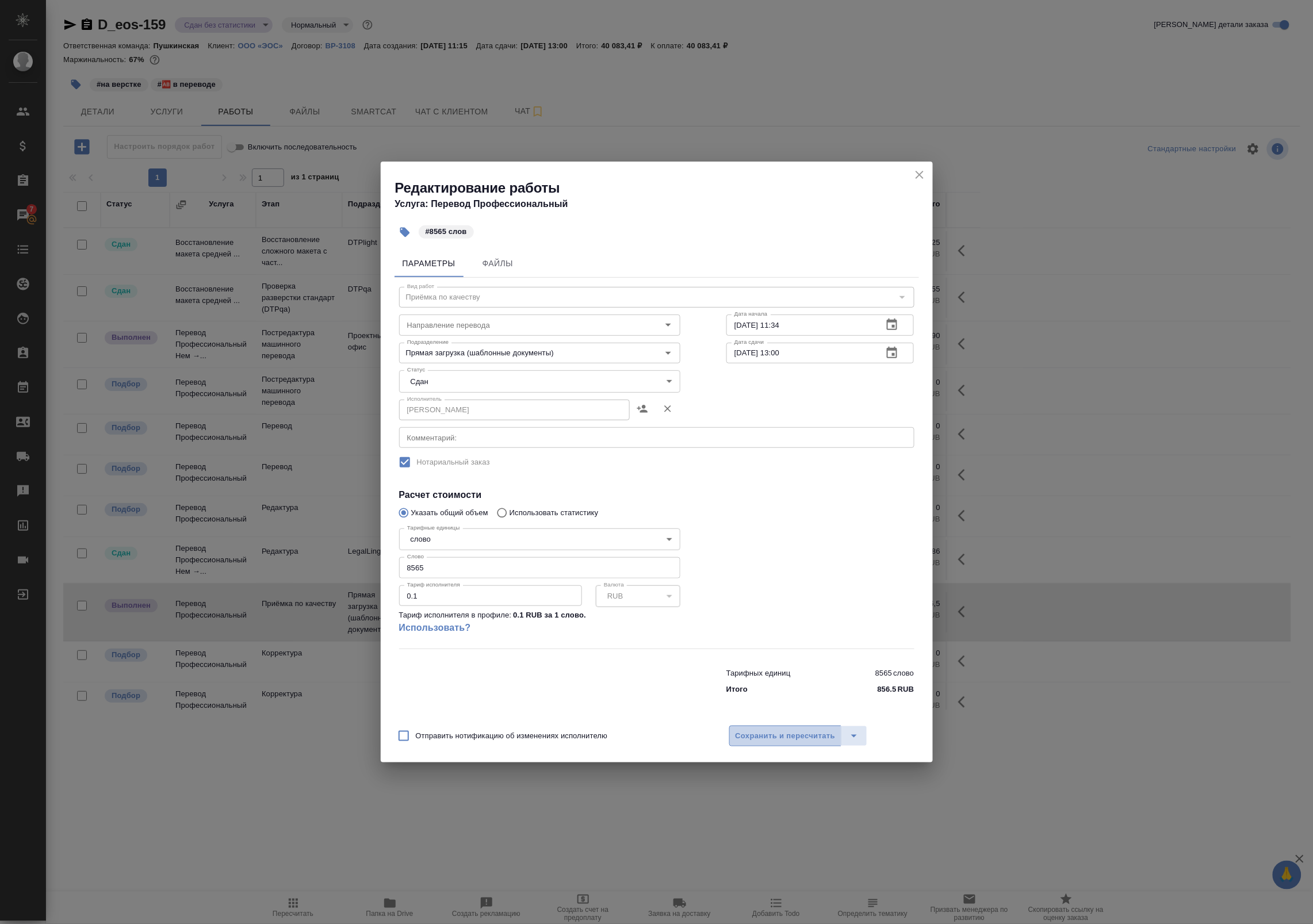
click at [777, 739] on span "Сохранить и пересчитать" at bounding box center [785, 737] width 100 height 13
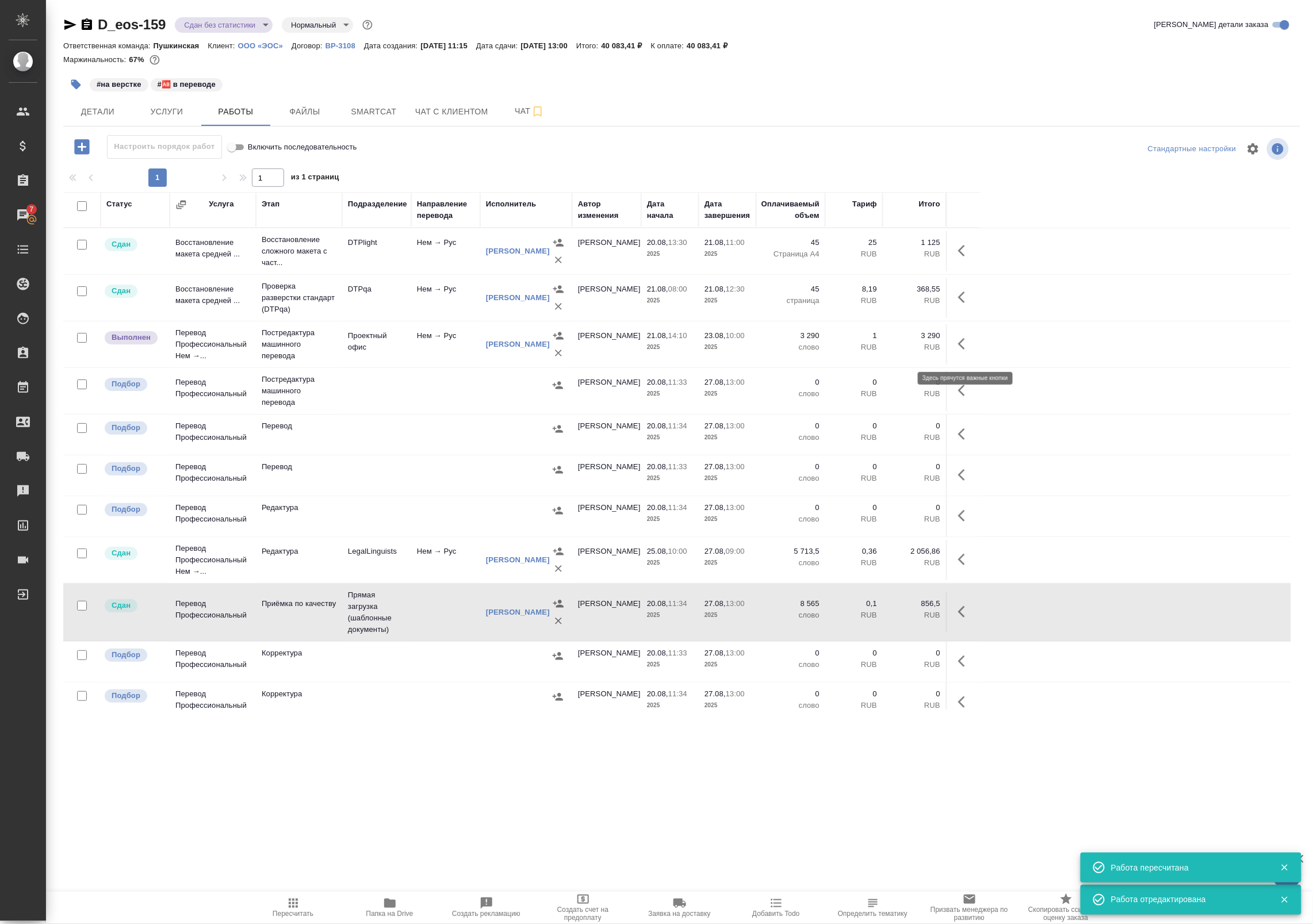
click at [966, 345] on icon "button" at bounding box center [965, 343] width 14 height 14
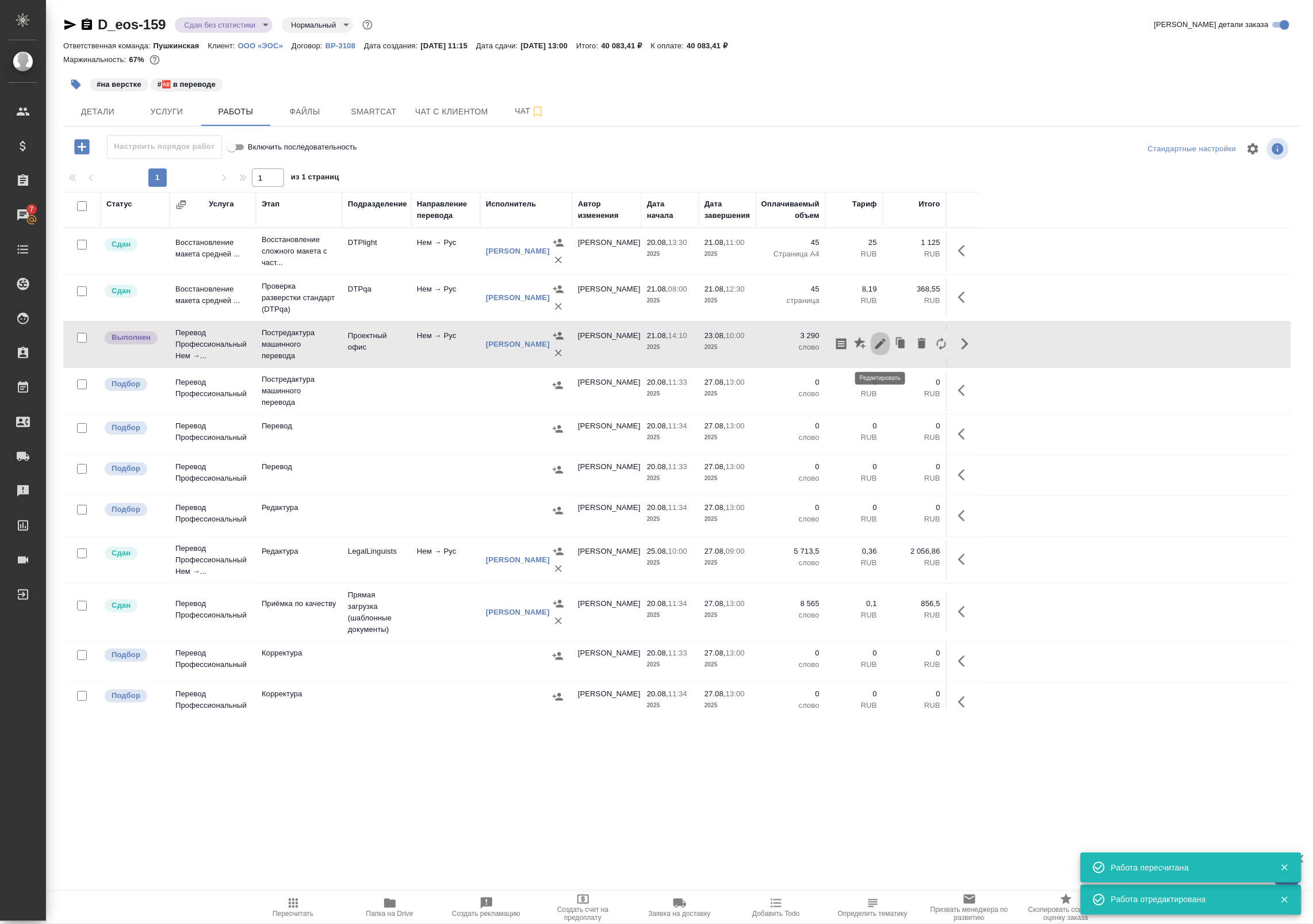
click at [878, 351] on icon "button" at bounding box center [880, 343] width 14 height 14
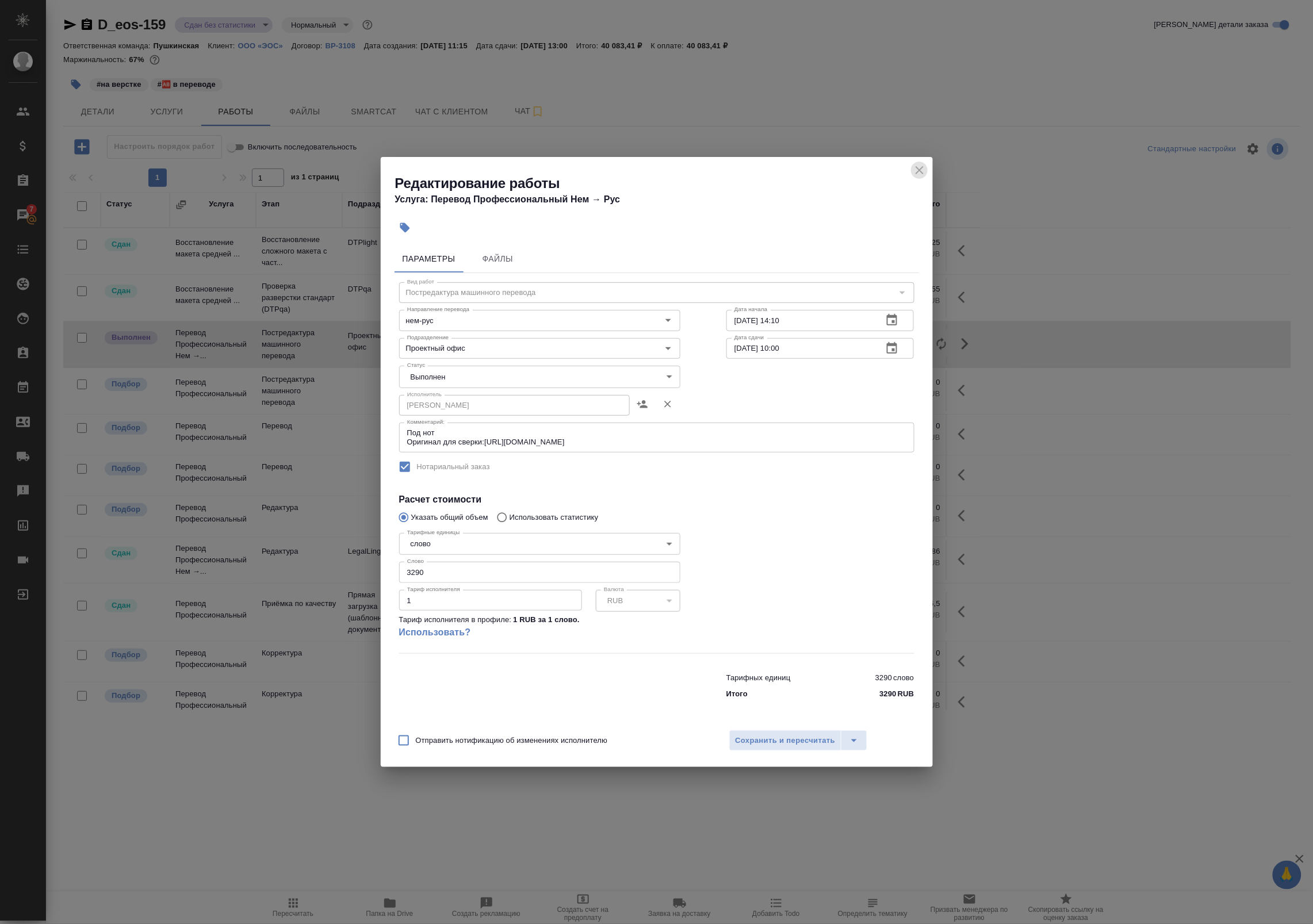
click at [915, 171] on icon "close" at bounding box center [919, 170] width 14 height 14
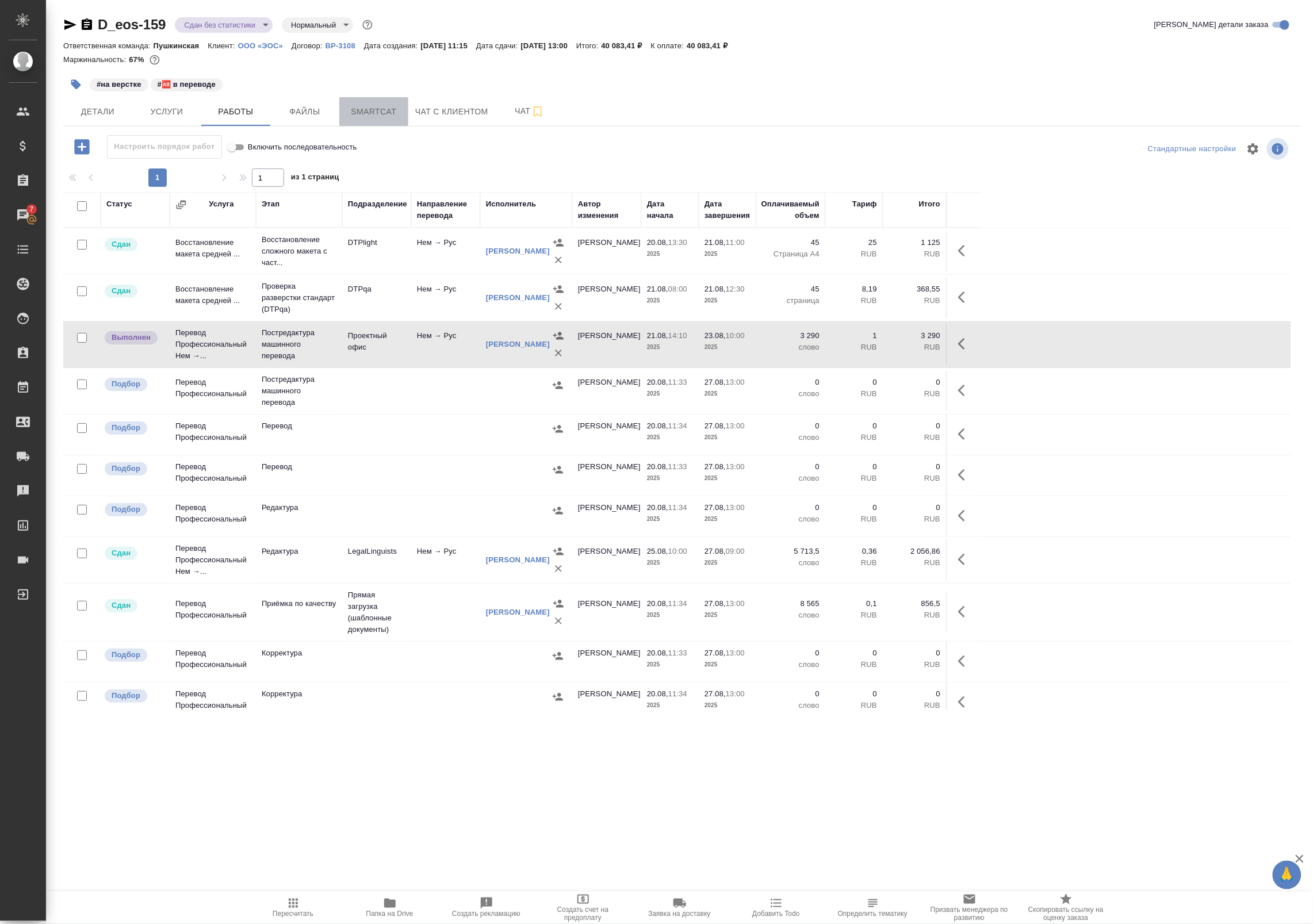
click at [365, 118] on span "Smartcat" at bounding box center [373, 112] width 55 height 15
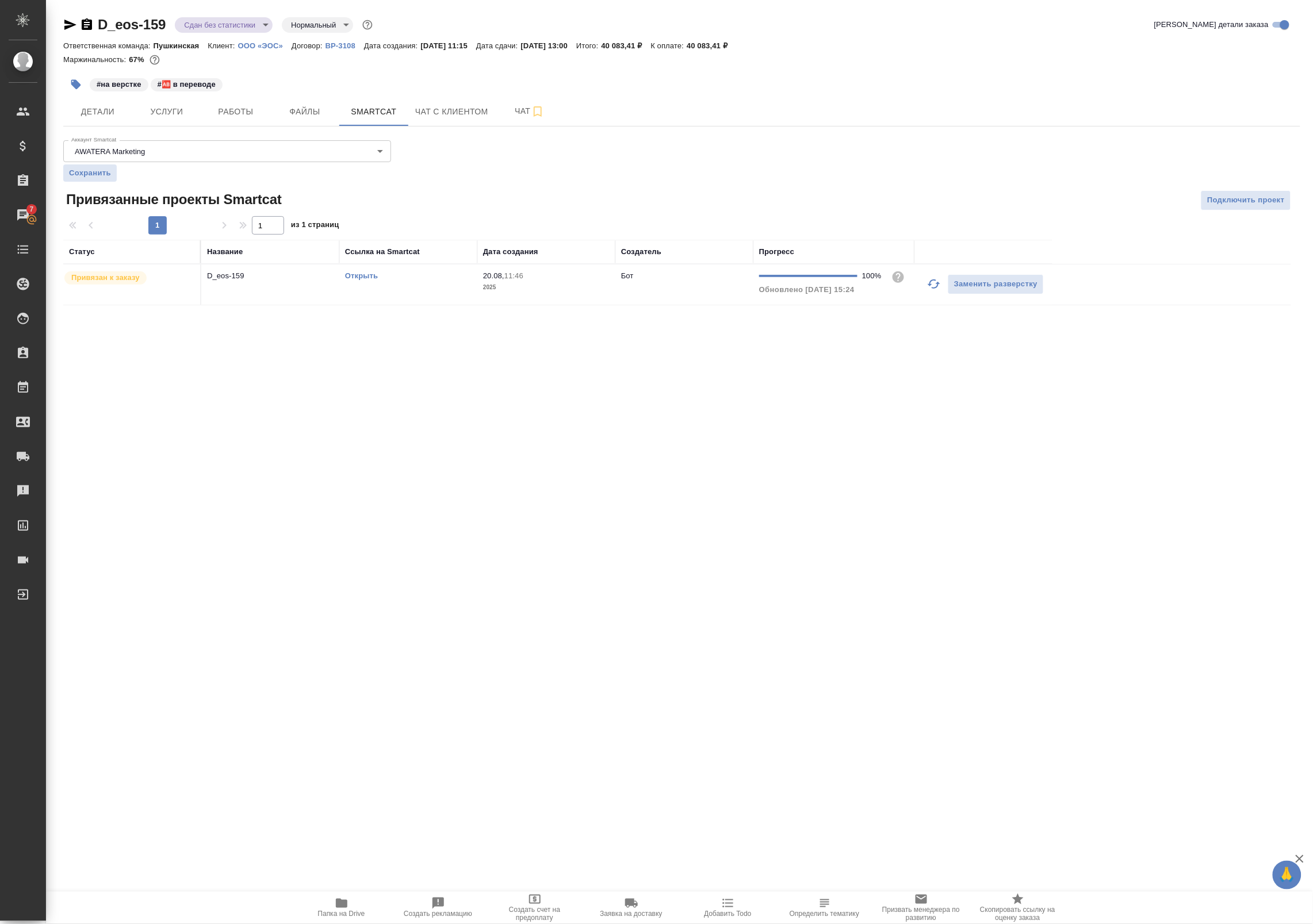
click at [332, 300] on td "D_eos-159" at bounding box center [271, 284] width 138 height 40
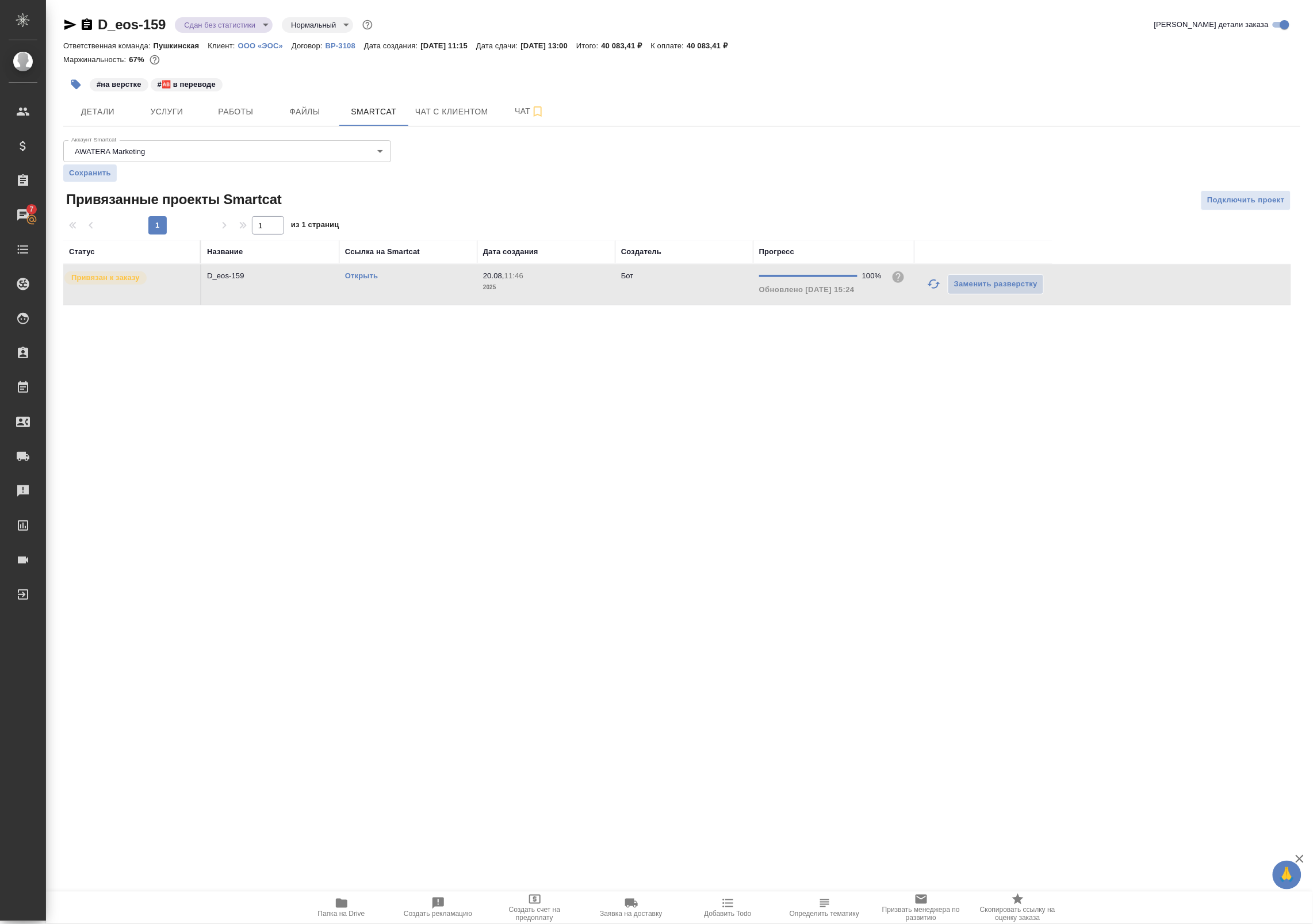
click at [332, 300] on td "D_eos-159" at bounding box center [271, 284] width 138 height 40
click at [226, 122] on button "Работы" at bounding box center [236, 111] width 69 height 29
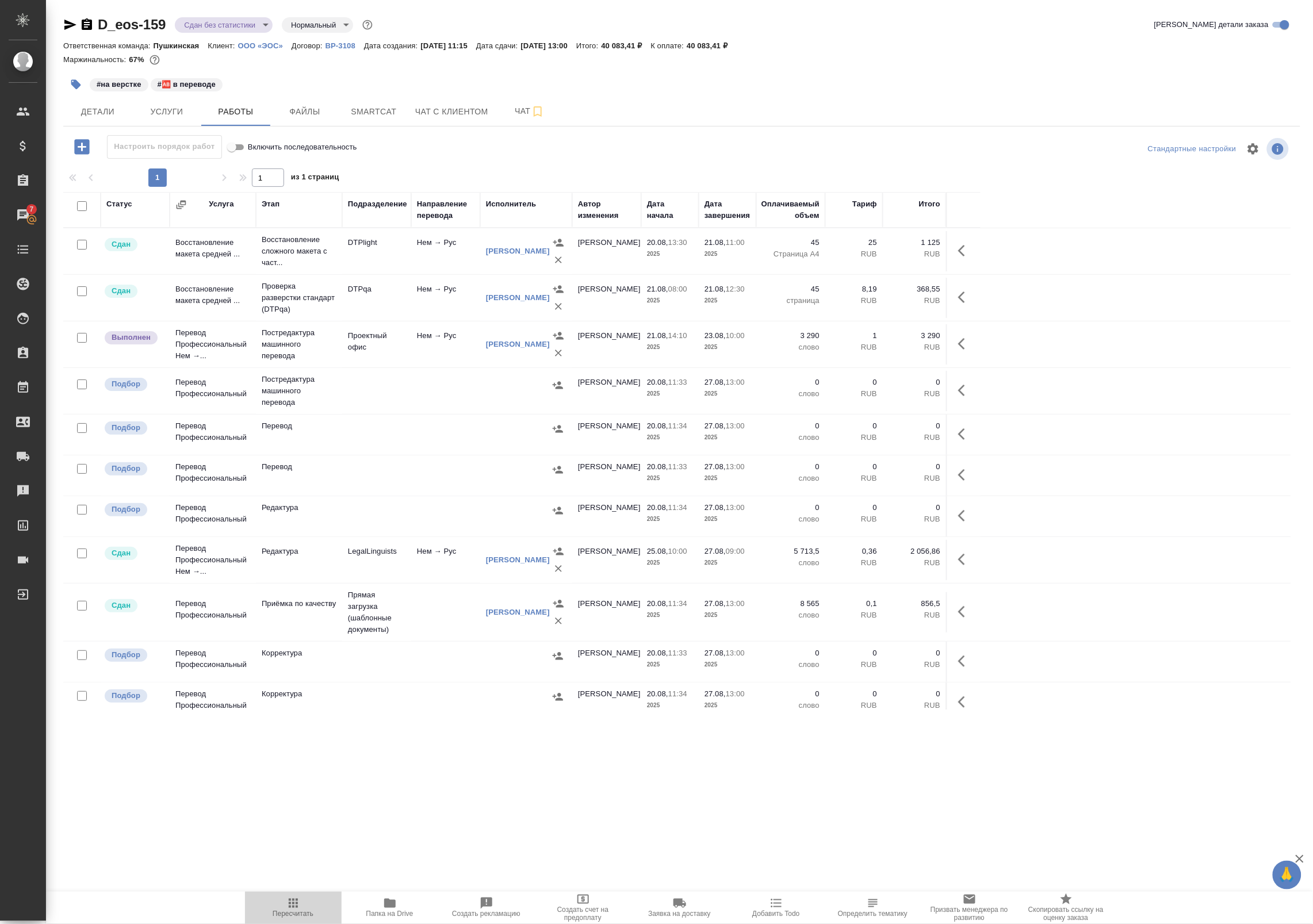
click at [317, 901] on span "Пересчитать" at bounding box center [293, 907] width 83 height 22
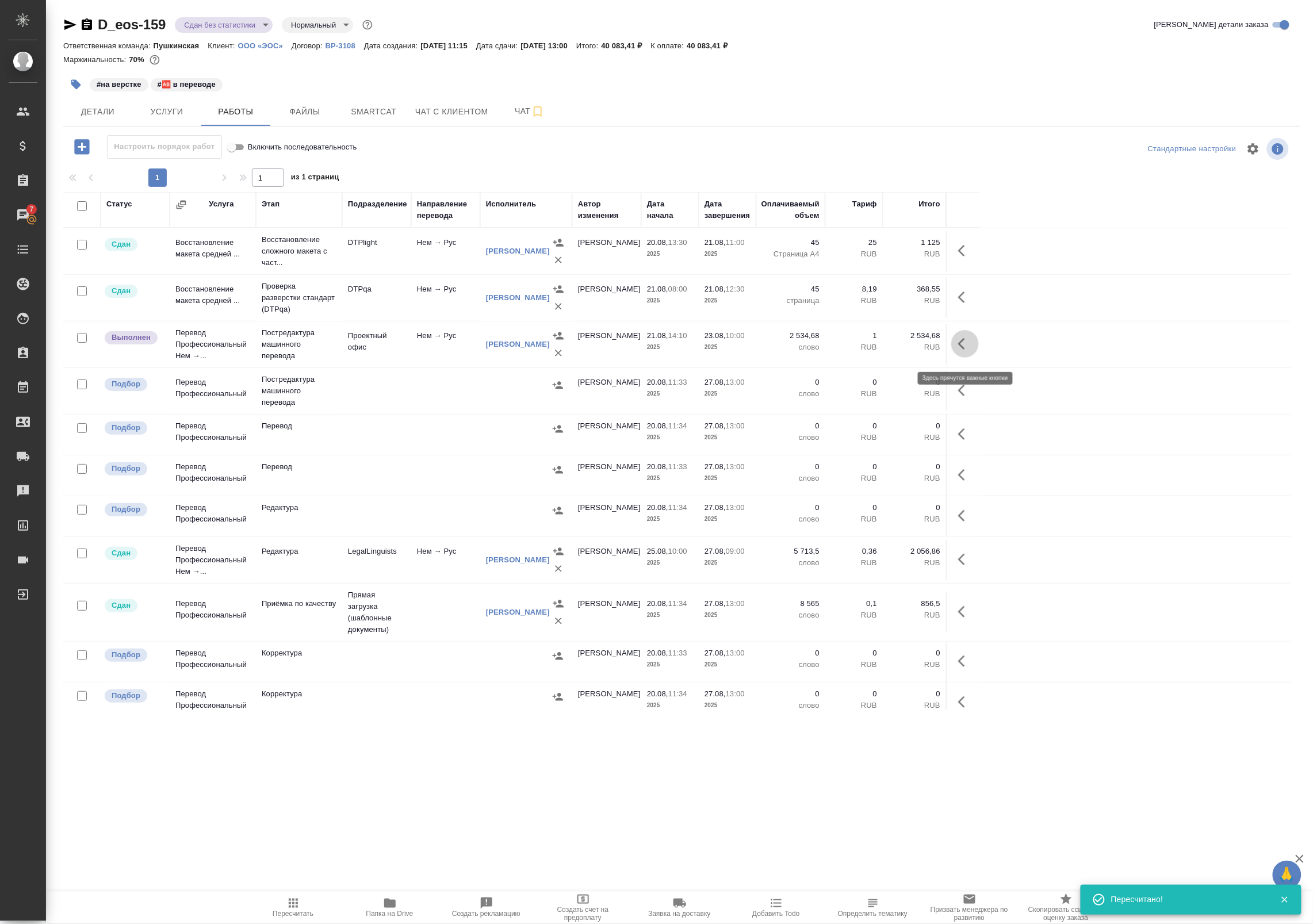
click at [956, 348] on button "button" at bounding box center [965, 344] width 28 height 28
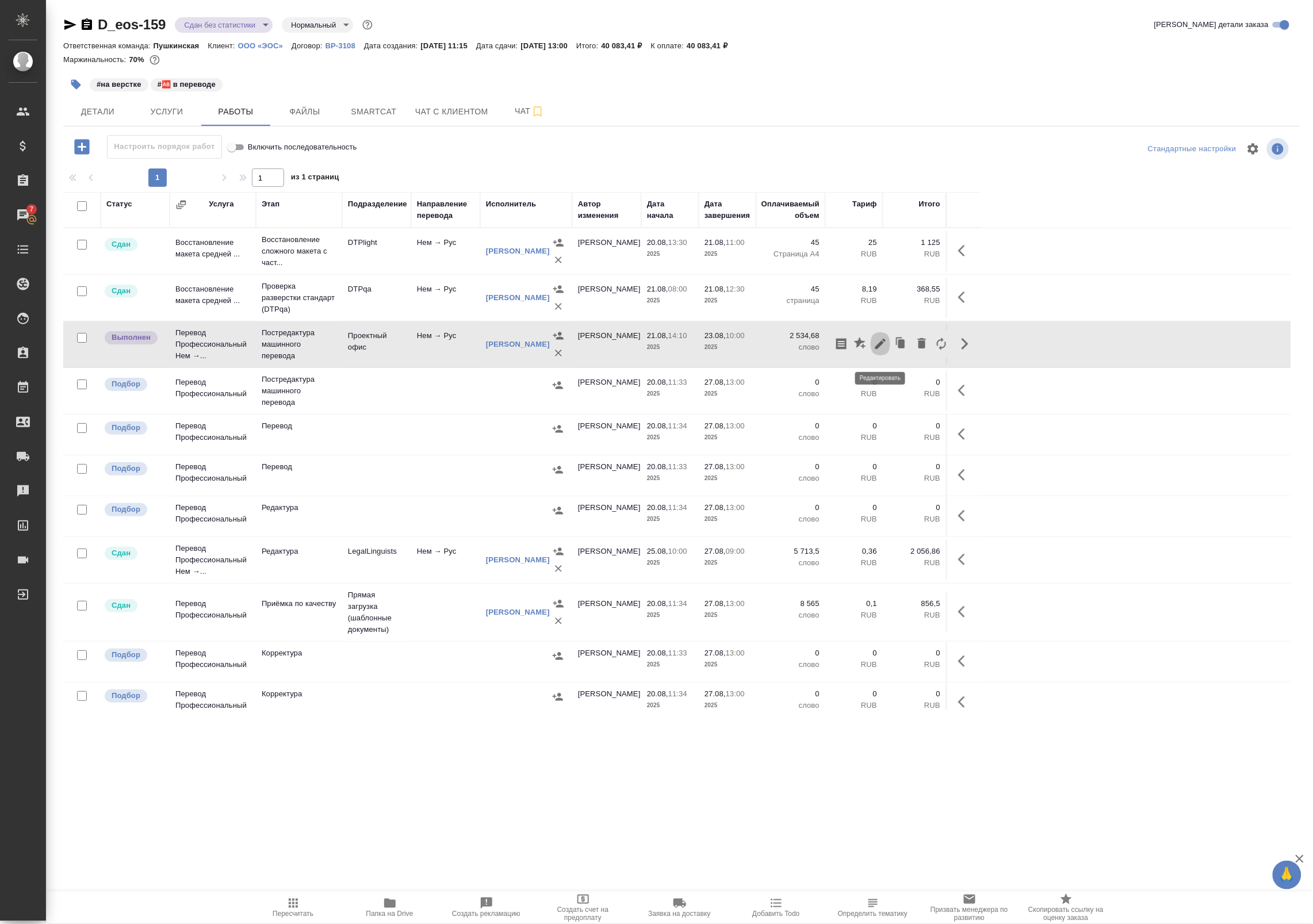
click at [884, 348] on icon "button" at bounding box center [880, 344] width 10 height 10
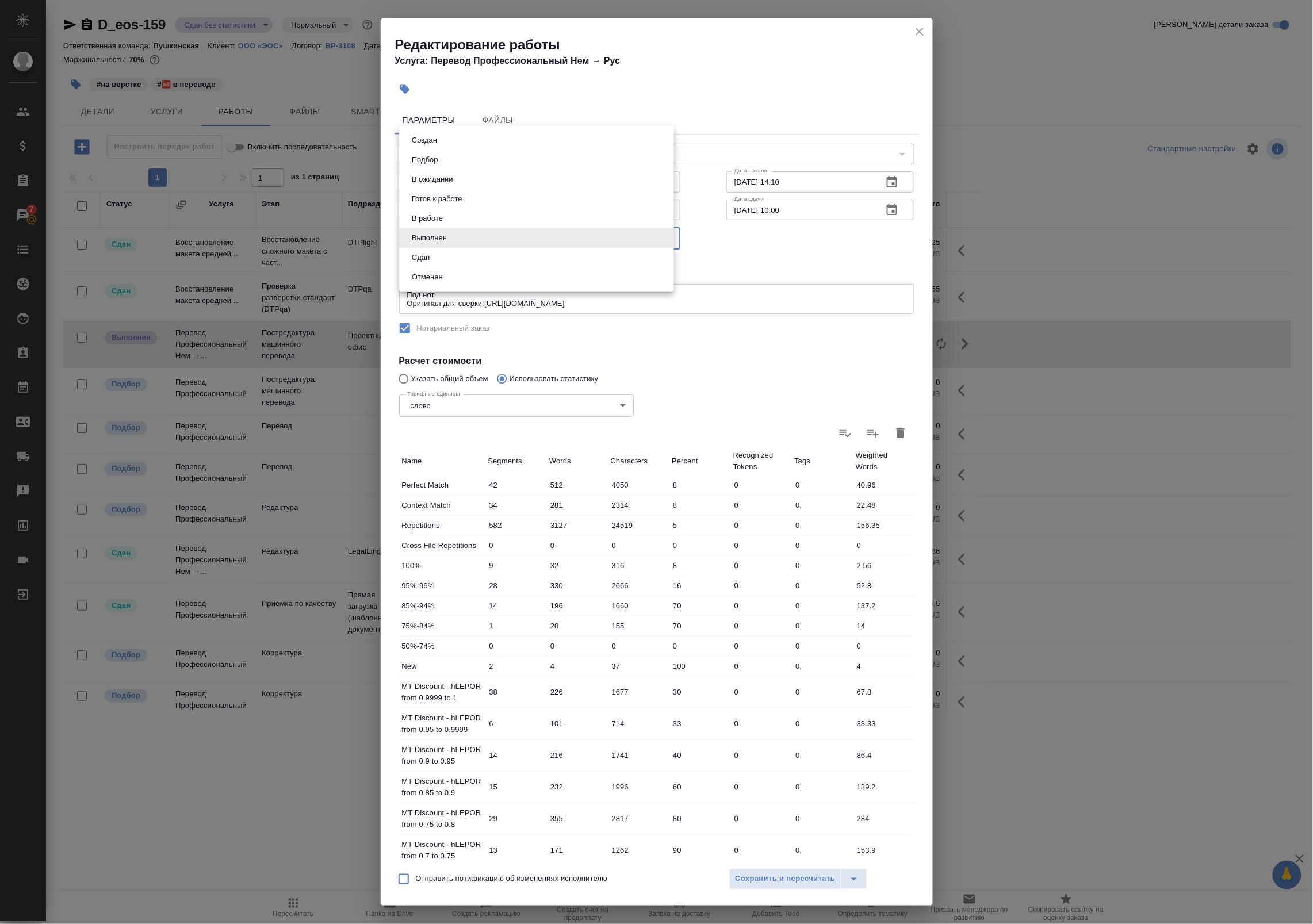
click at [562, 243] on body "🙏 .cls-1 fill:#fff; AWATERA Badanyan Artak Клиенты Спецификации Заказы 7 Чаты T…" at bounding box center [656, 462] width 1313 height 924
click at [561, 265] on li "Сдан" at bounding box center [537, 257] width 275 height 20
type input "closed"
click at [783, 875] on span "Сохранить и пересчитать" at bounding box center [785, 879] width 100 height 13
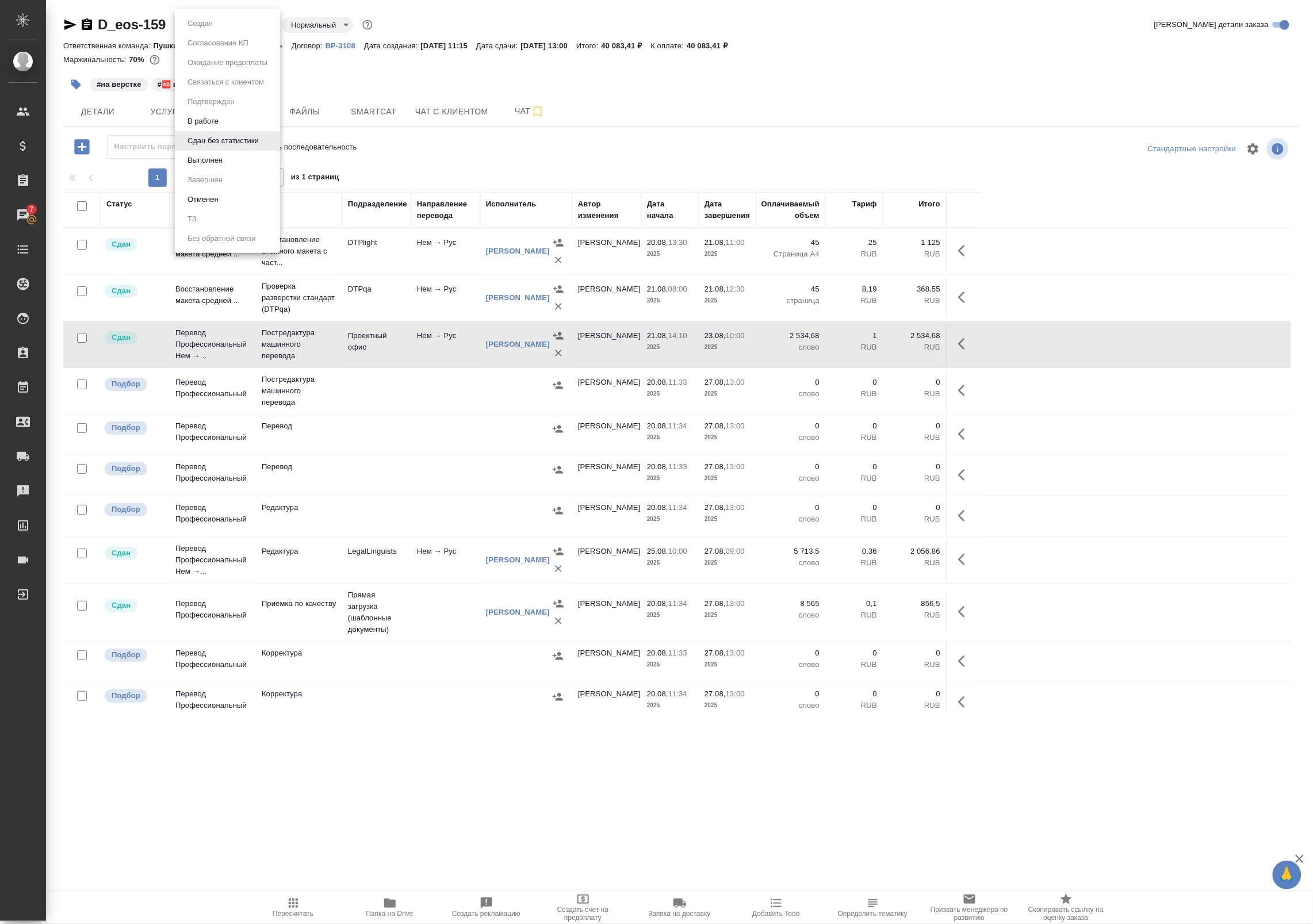
click at [244, 26] on body "🙏 .cls-1 fill:#fff; AWATERA Badanyan Artak Клиенты Спецификации Заказы 7 Чаты T…" at bounding box center [656, 462] width 1313 height 924
click at [340, 88] on div at bounding box center [656, 462] width 1313 height 924
click at [82, 202] on input "checkbox" at bounding box center [82, 206] width 10 height 10
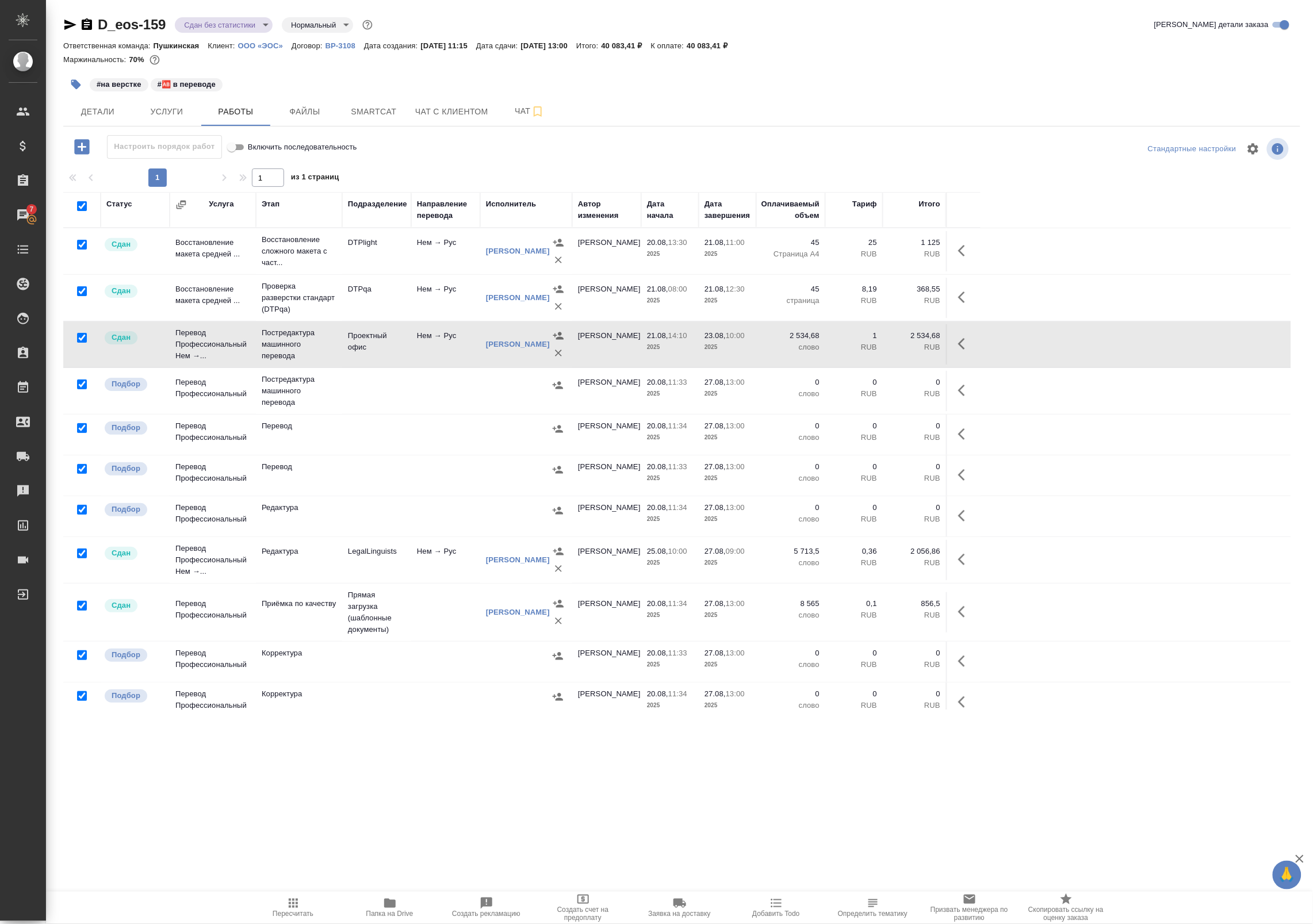
checkbox input "true"
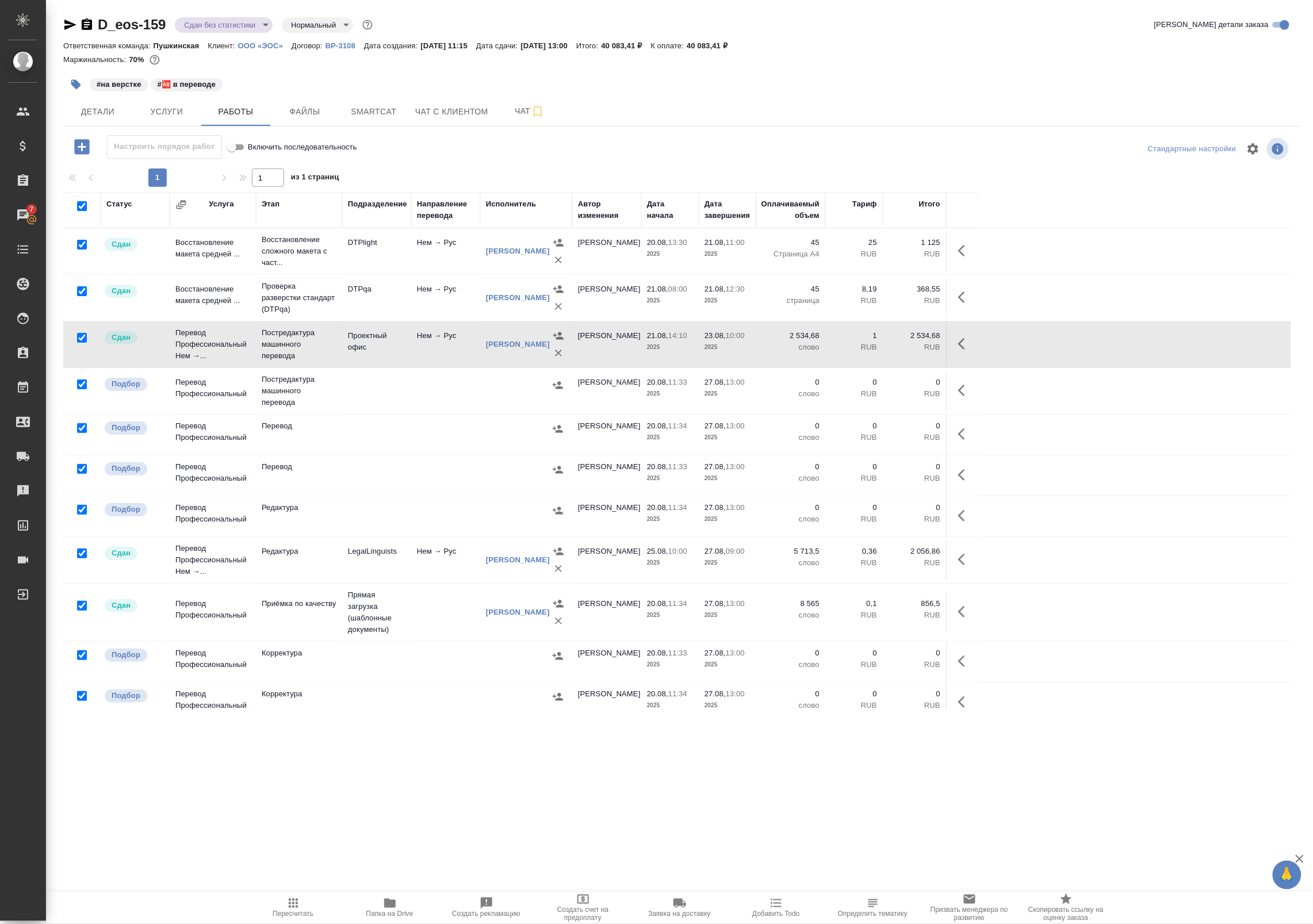
checkbox input "true"
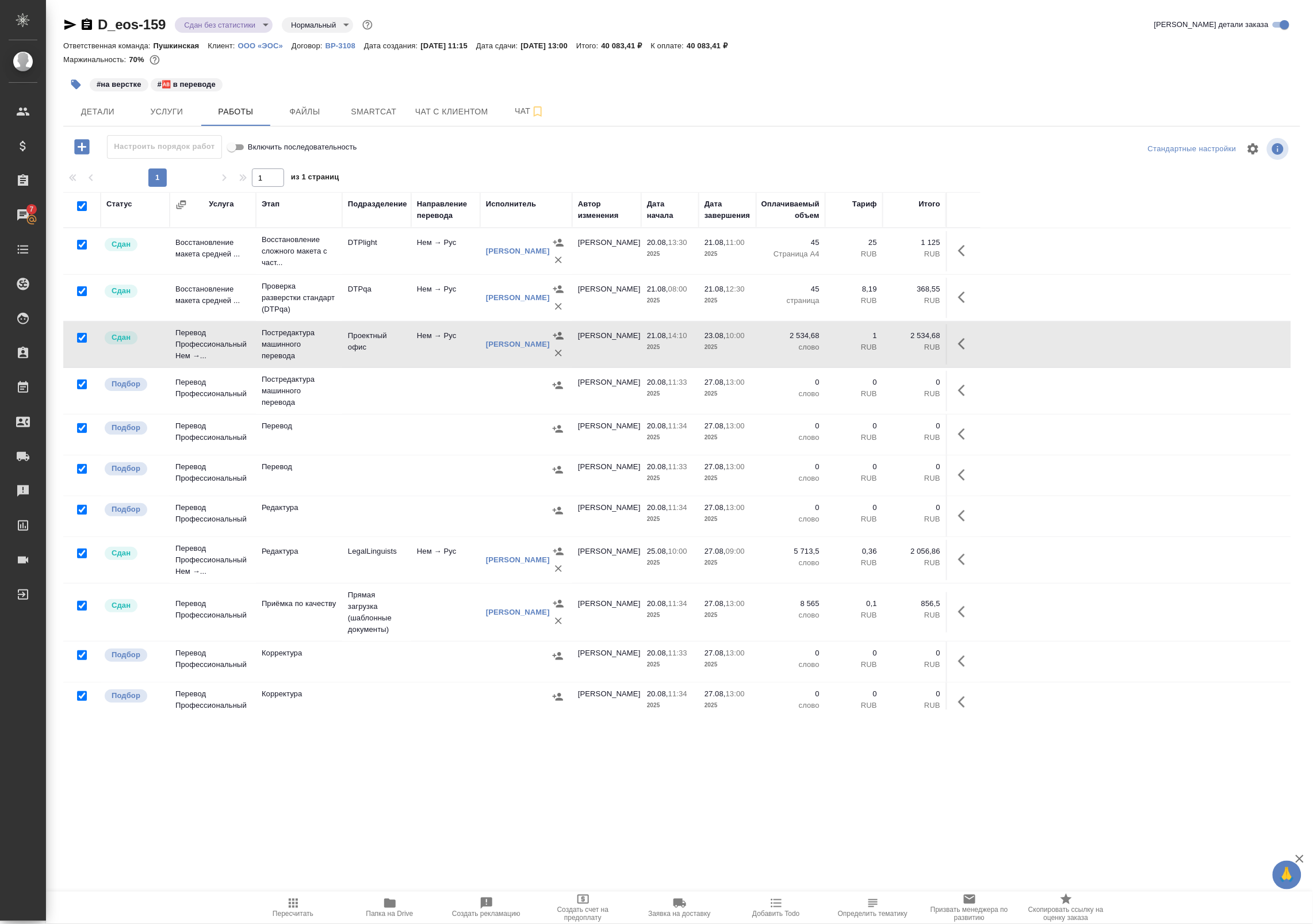
checkbox input "true"
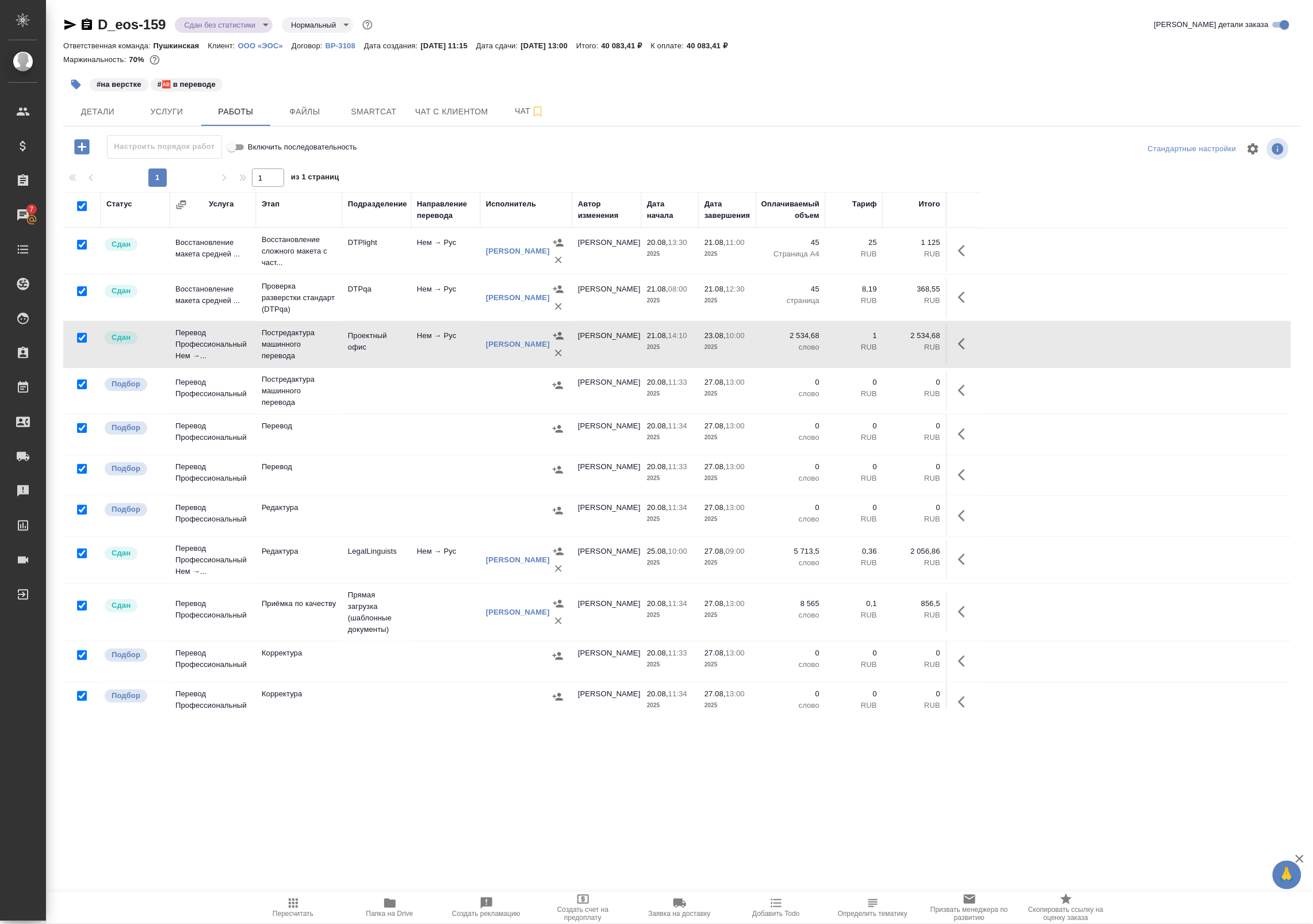
checkbox input "true"
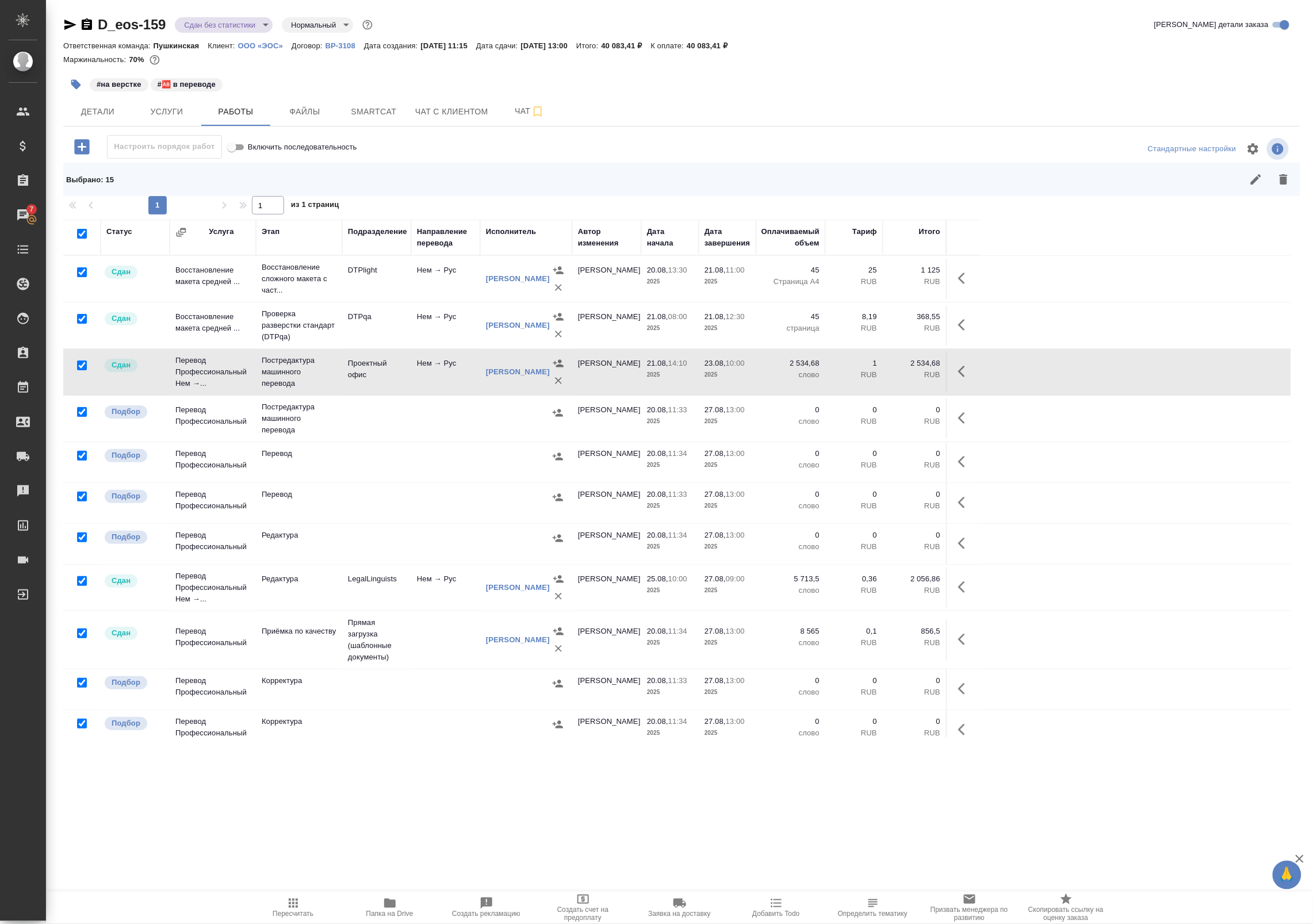
click at [79, 231] on input "checkbox" at bounding box center [82, 233] width 10 height 10
checkbox input "false"
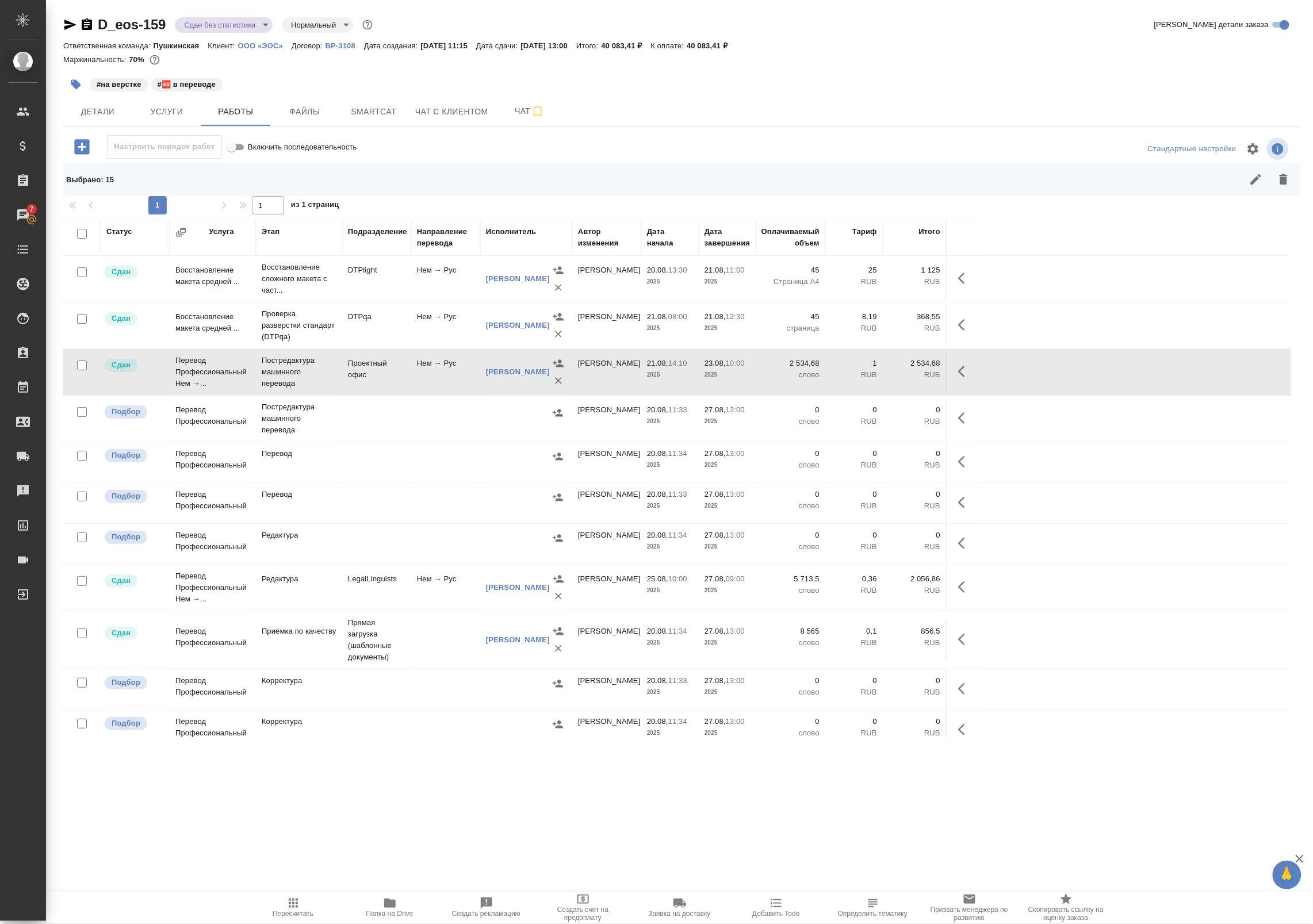
checkbox input "false"
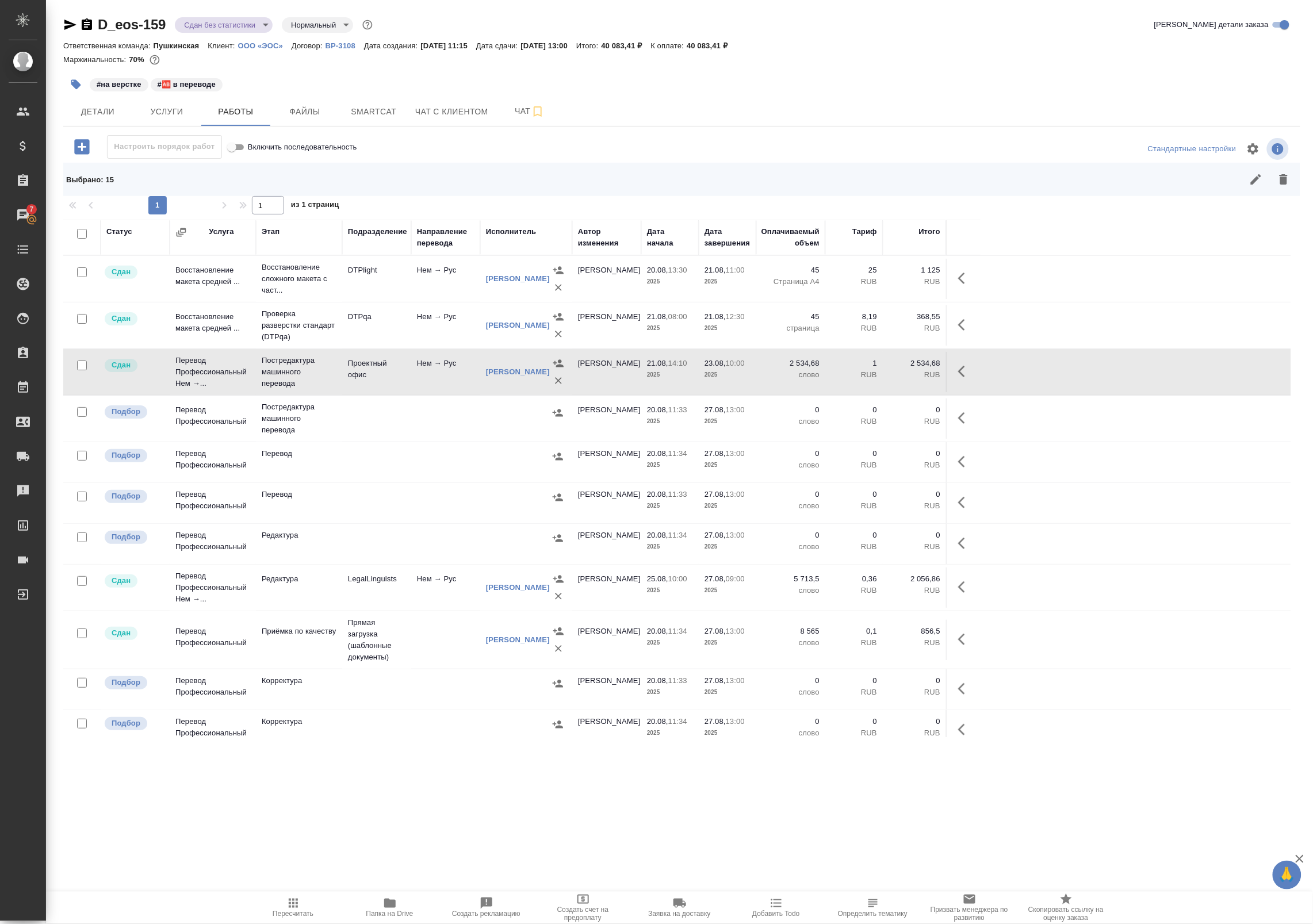
checkbox input "false"
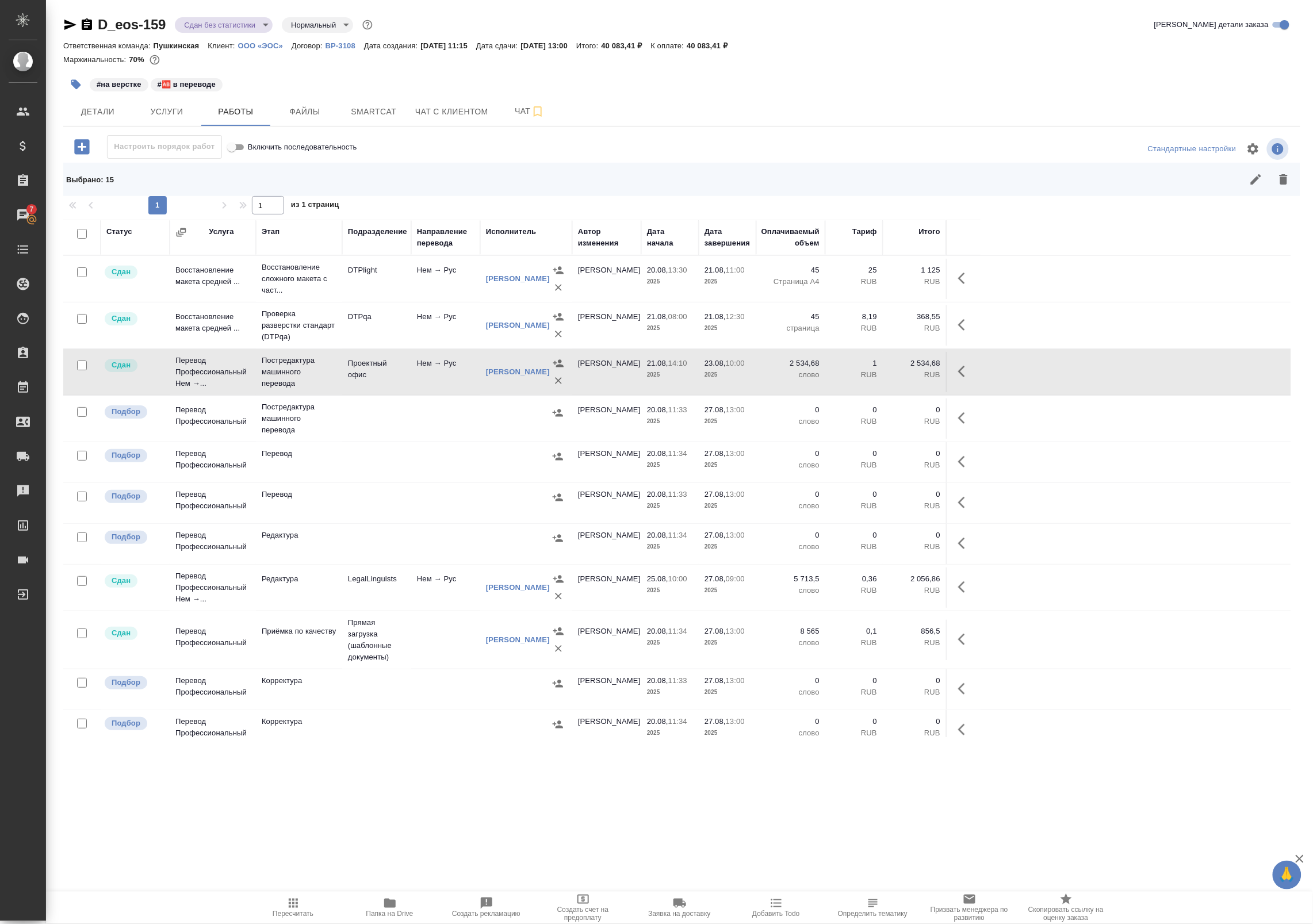
checkbox input "false"
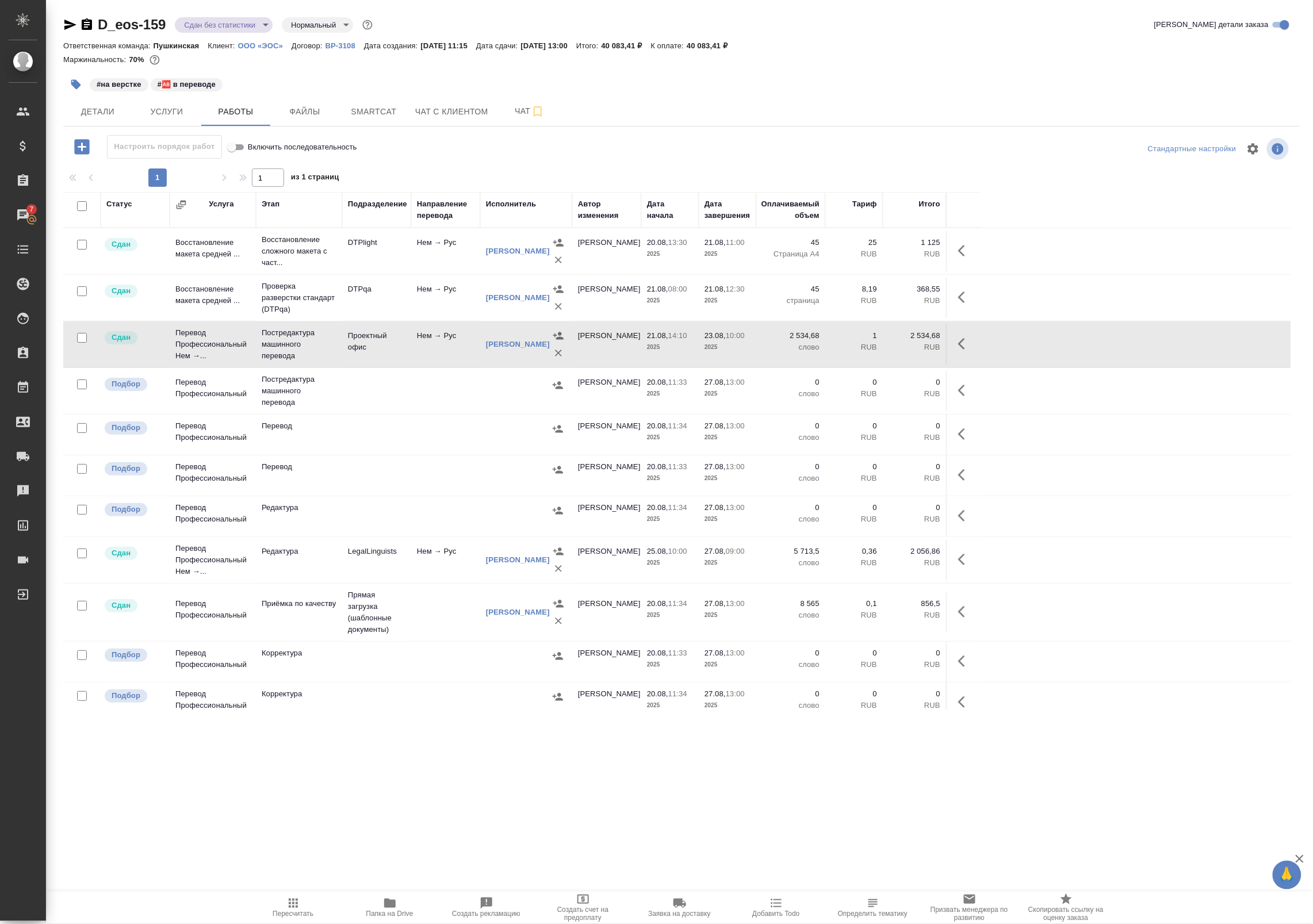
click at [79, 390] on input "checkbox" at bounding box center [82, 384] width 10 height 10
checkbox input "true"
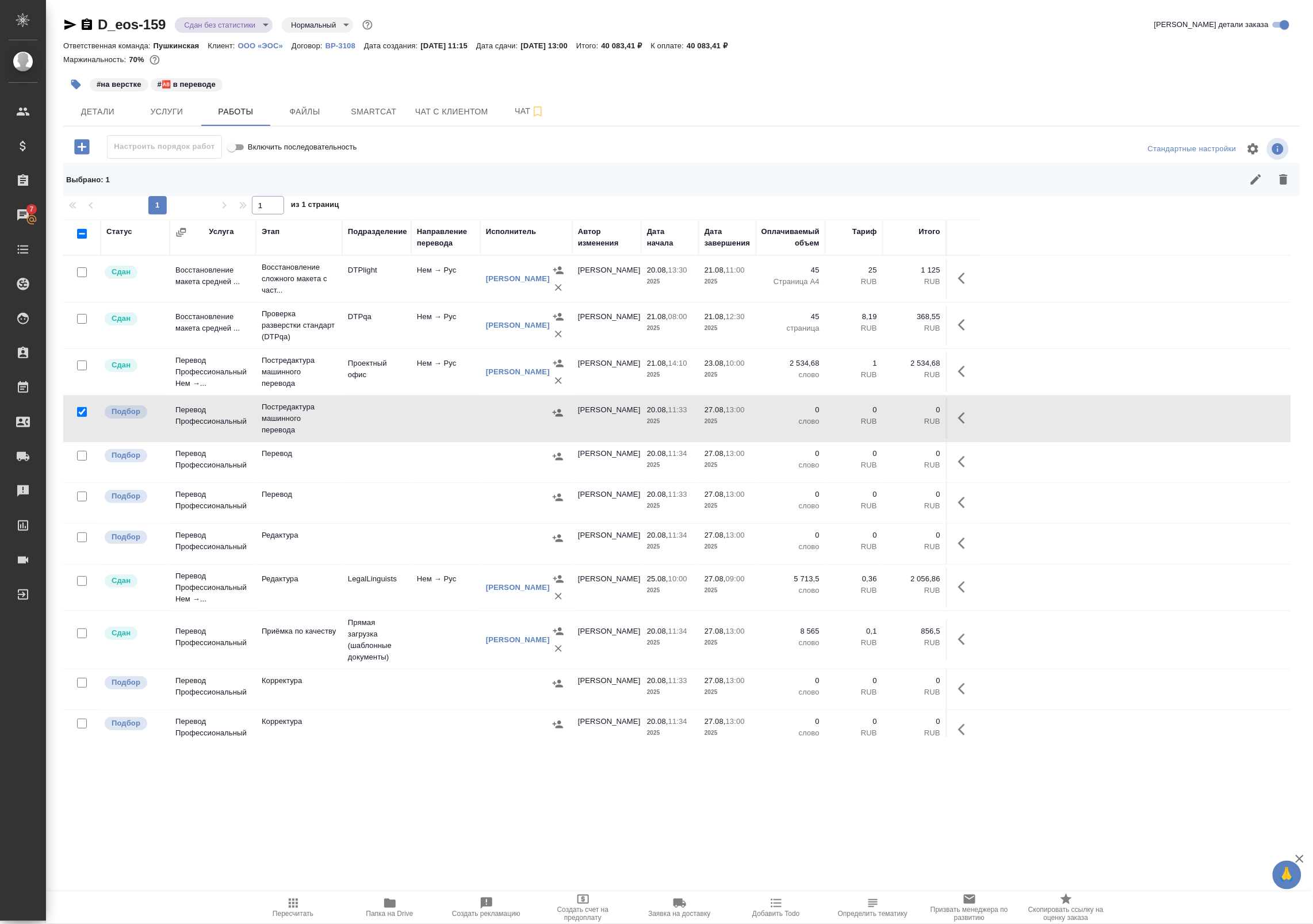
click at [82, 461] on input "checkbox" at bounding box center [82, 455] width 10 height 10
checkbox input "true"
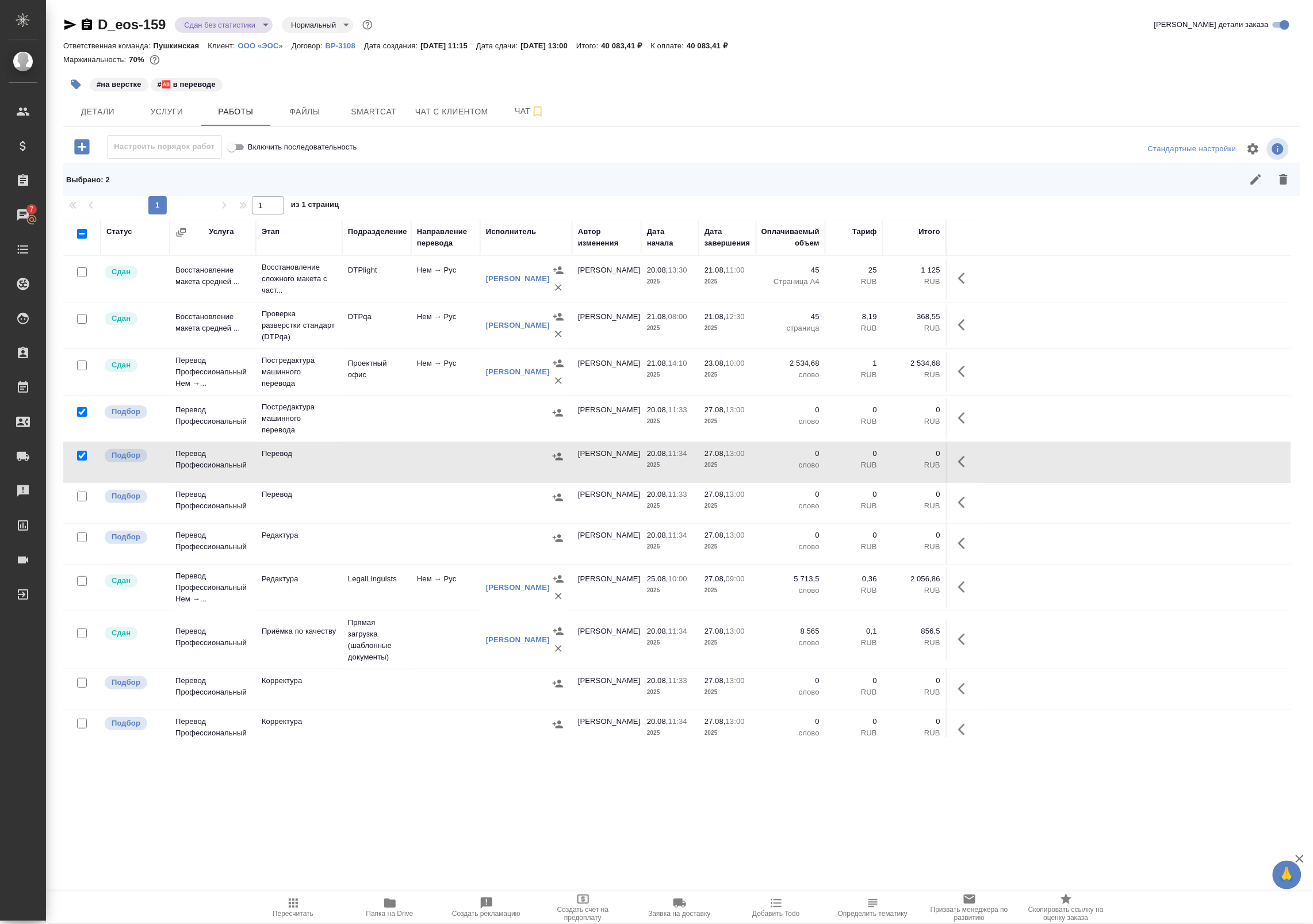
click at [78, 501] on input "checkbox" at bounding box center [82, 496] width 10 height 10
checkbox input "true"
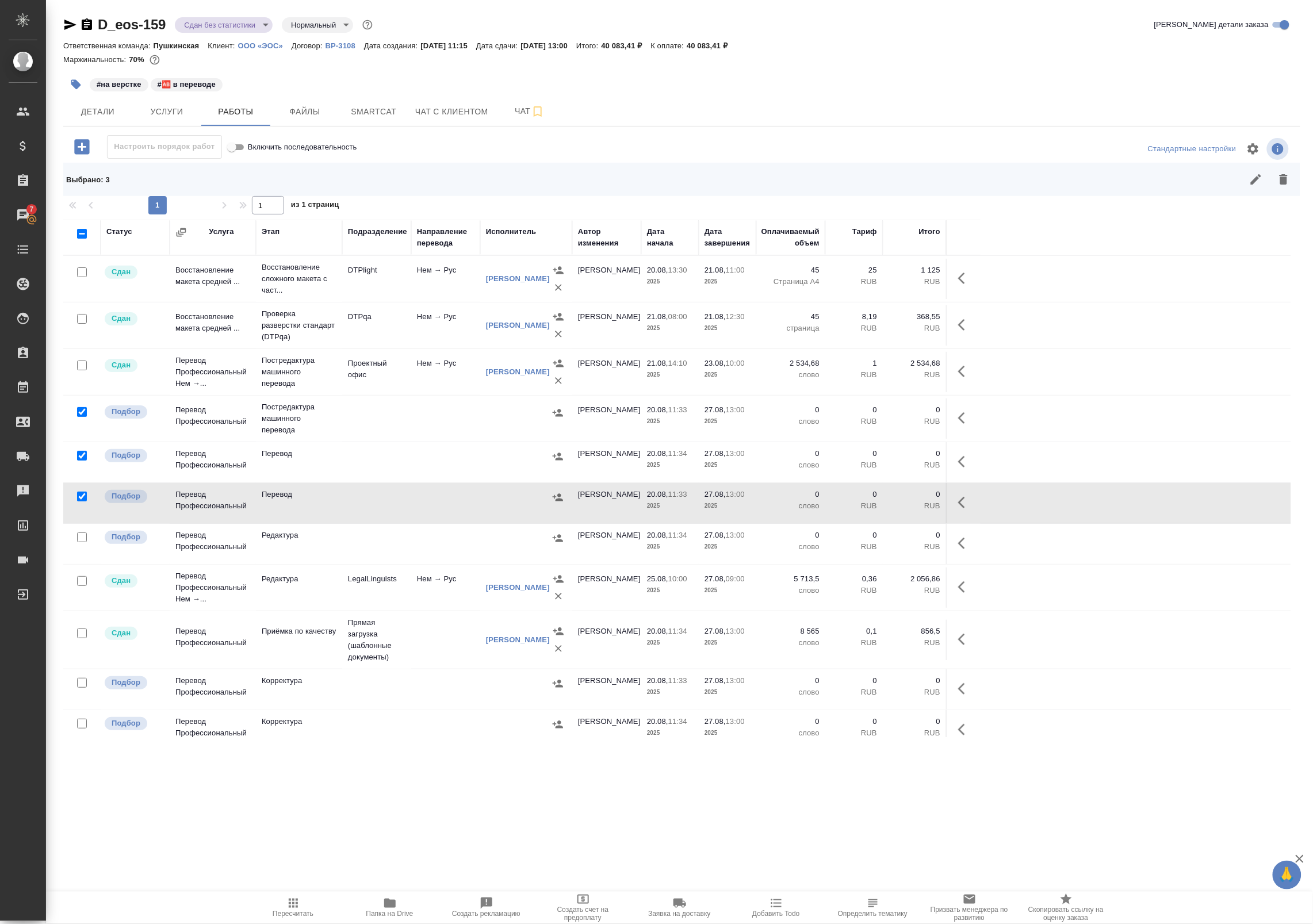
click at [83, 542] on input "checkbox" at bounding box center [82, 537] width 10 height 10
checkbox input "true"
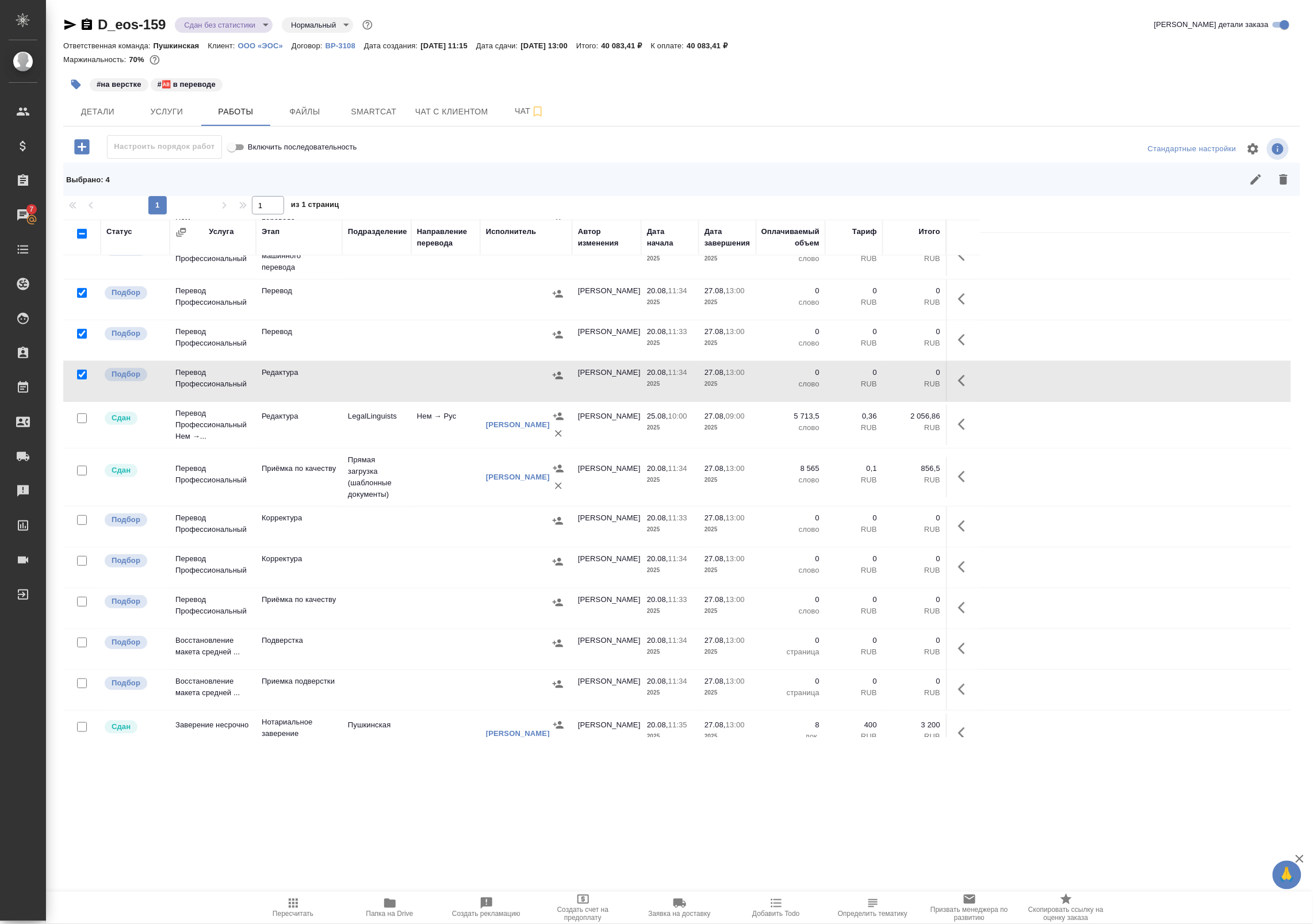
scroll to position [171, 0]
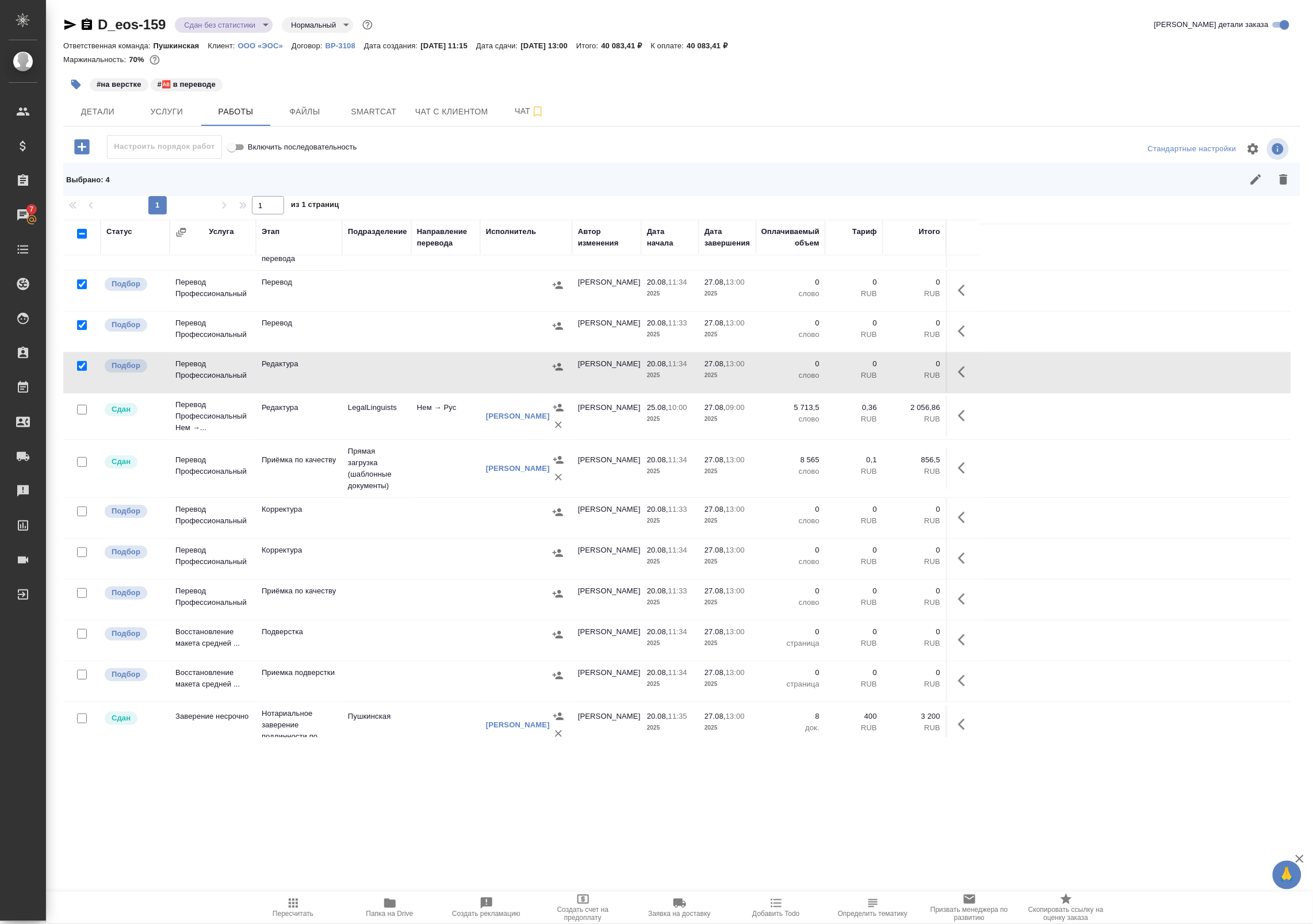
click at [85, 516] on input "checkbox" at bounding box center [82, 511] width 10 height 10
checkbox input "true"
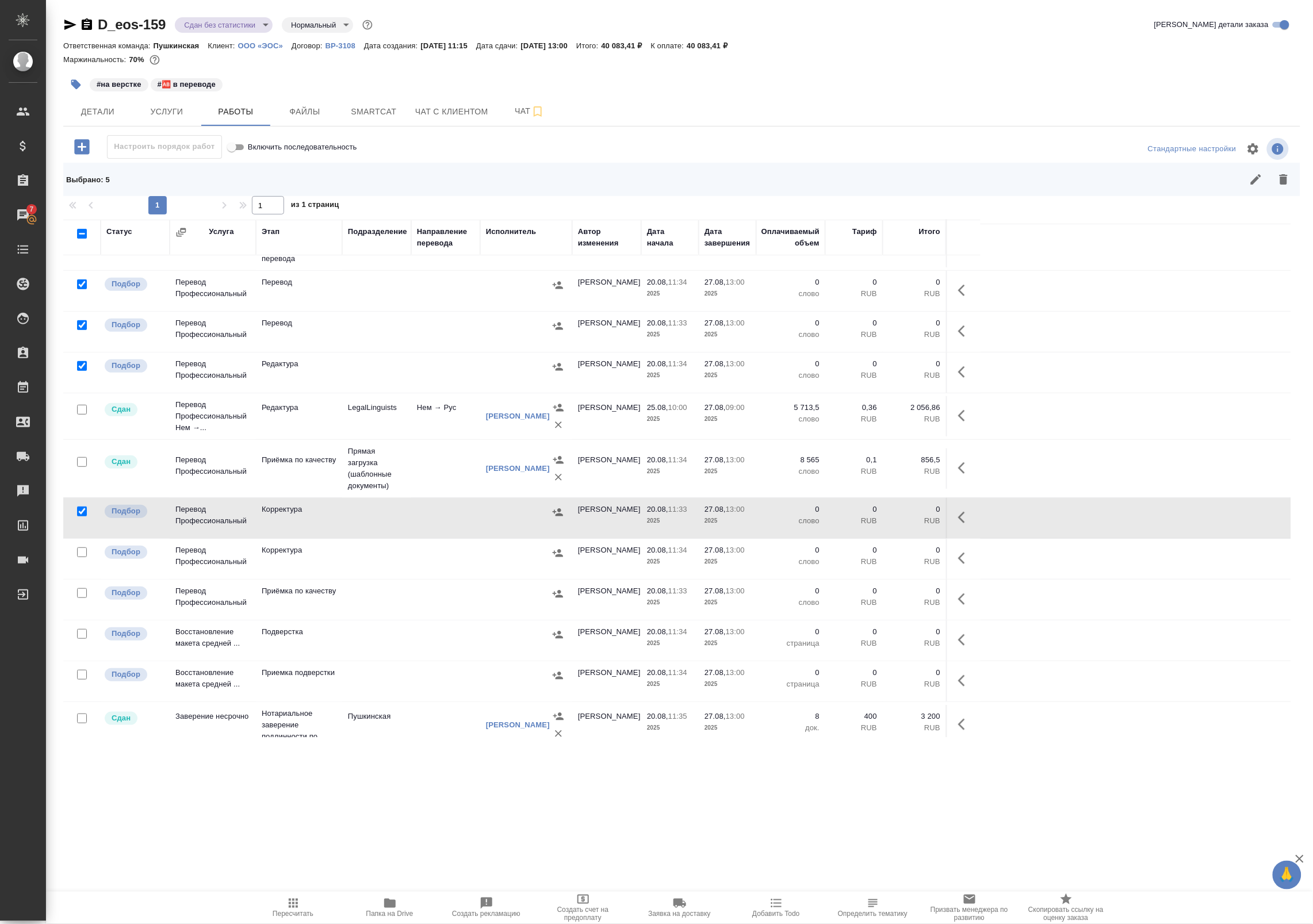
click at [82, 557] on input "checkbox" at bounding box center [82, 552] width 10 height 10
checkbox input "true"
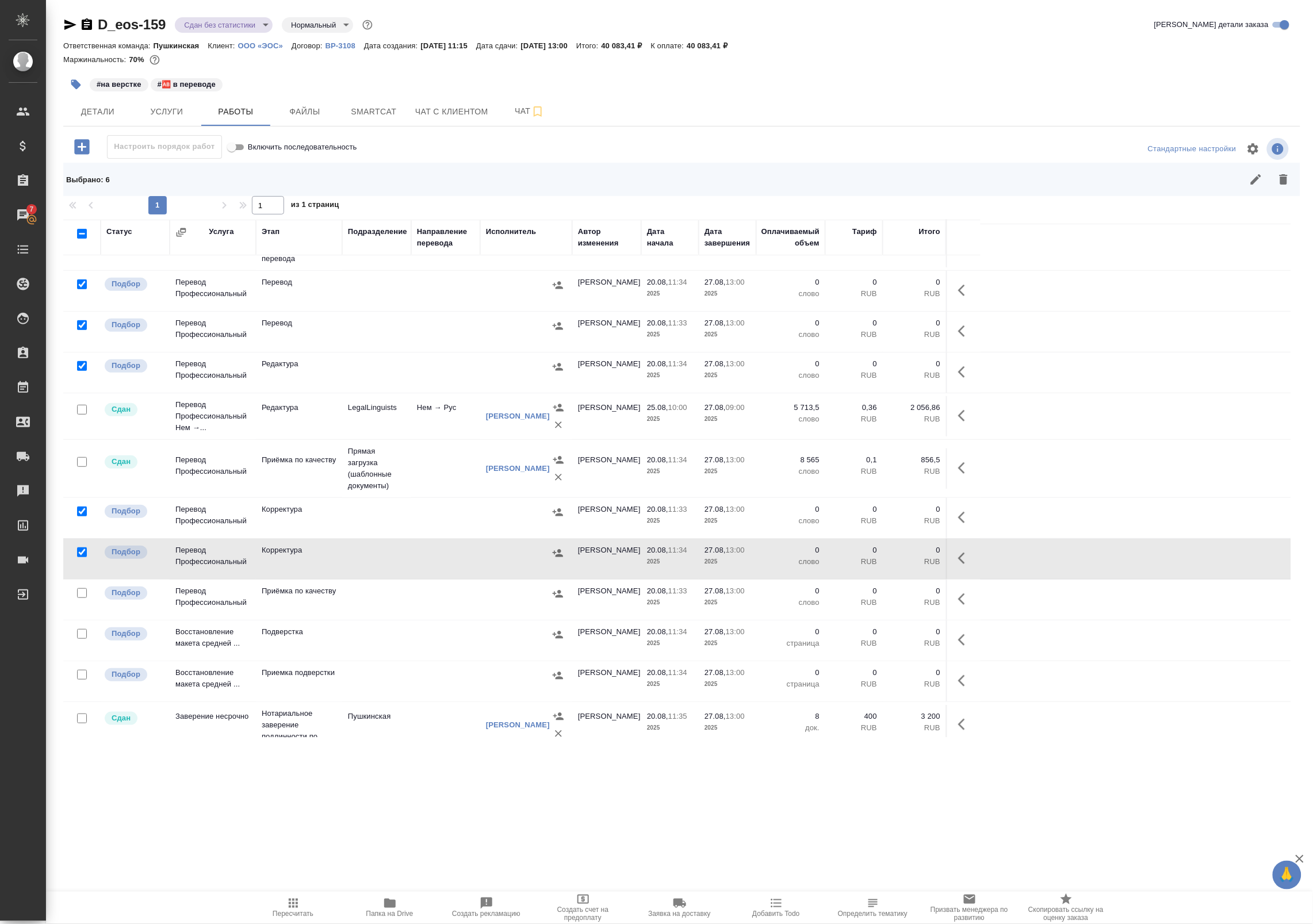
click at [81, 598] on input "checkbox" at bounding box center [82, 592] width 10 height 10
checkbox input "true"
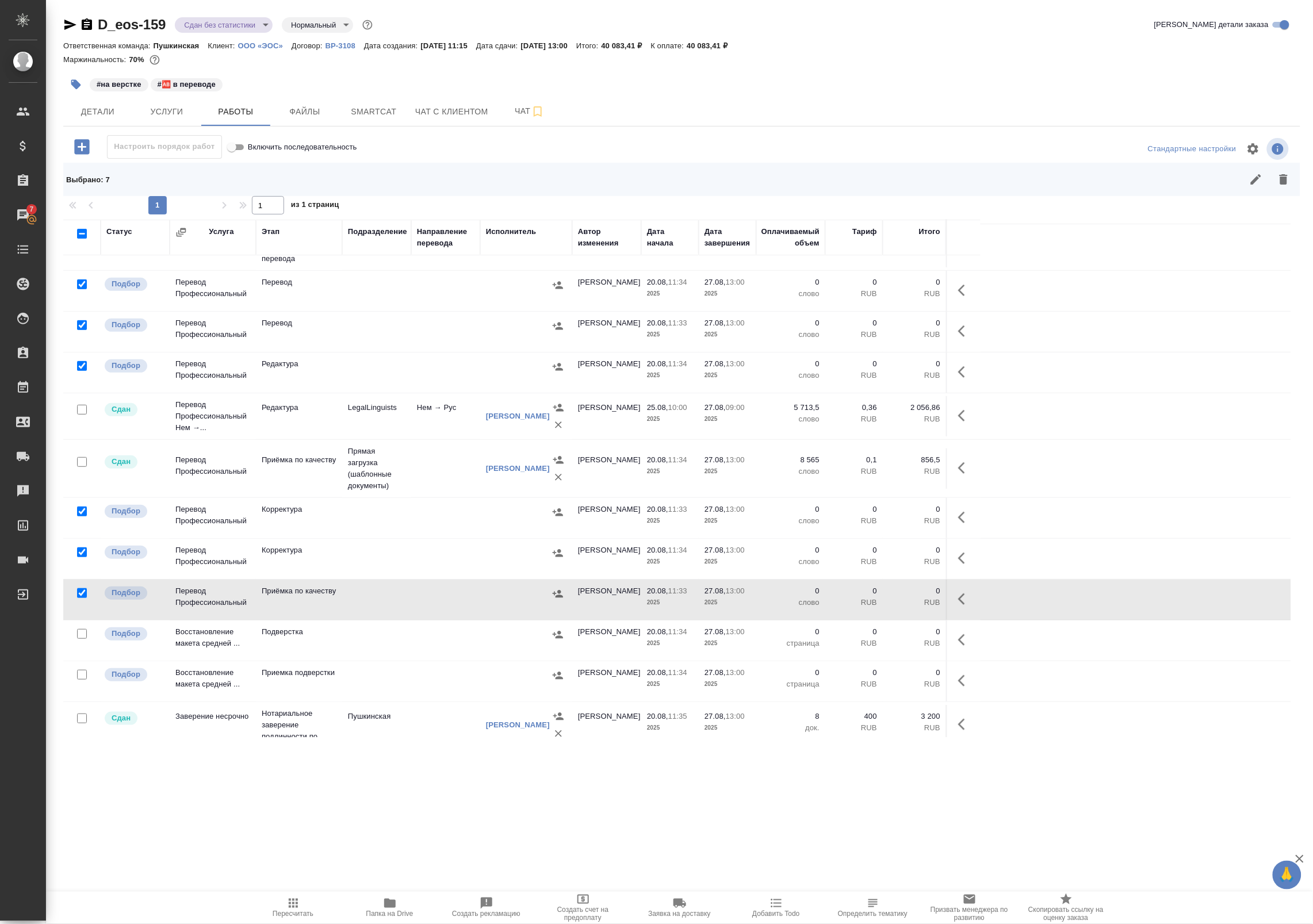
click at [81, 639] on input "checkbox" at bounding box center [82, 634] width 10 height 10
checkbox input "true"
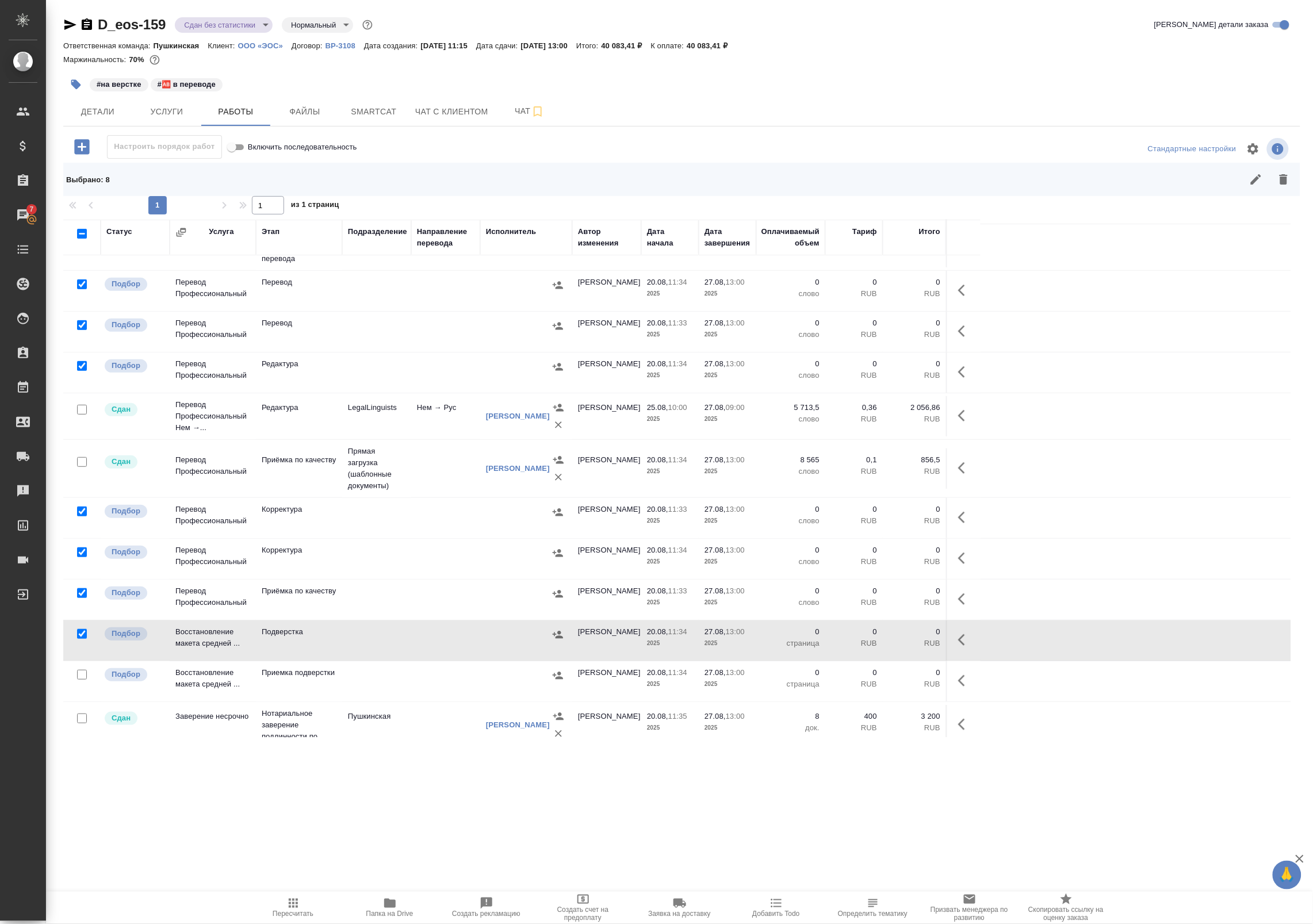
click at [81, 680] on input "checkbox" at bounding box center [82, 674] width 10 height 10
checkbox input "true"
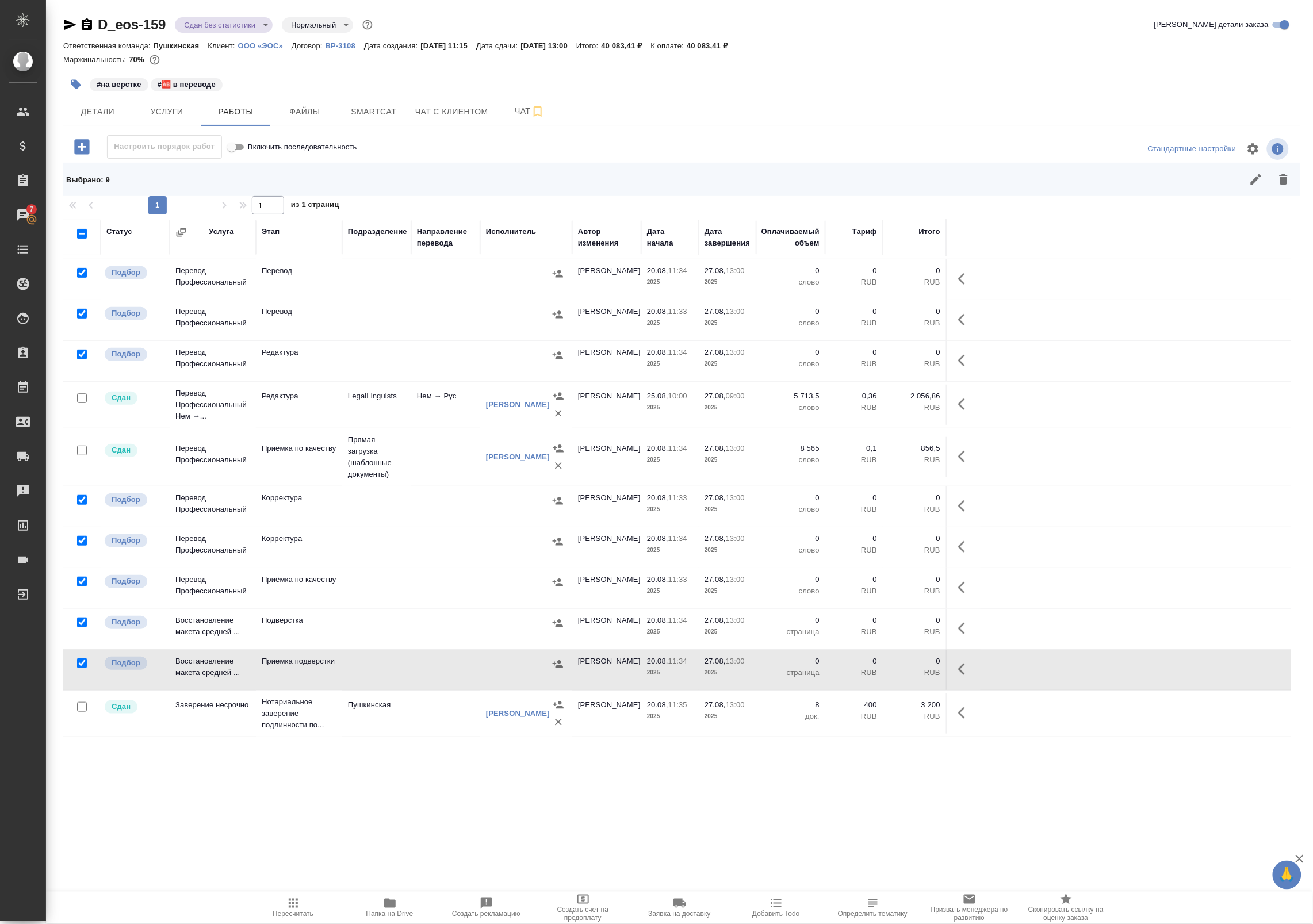
scroll to position [0, 0]
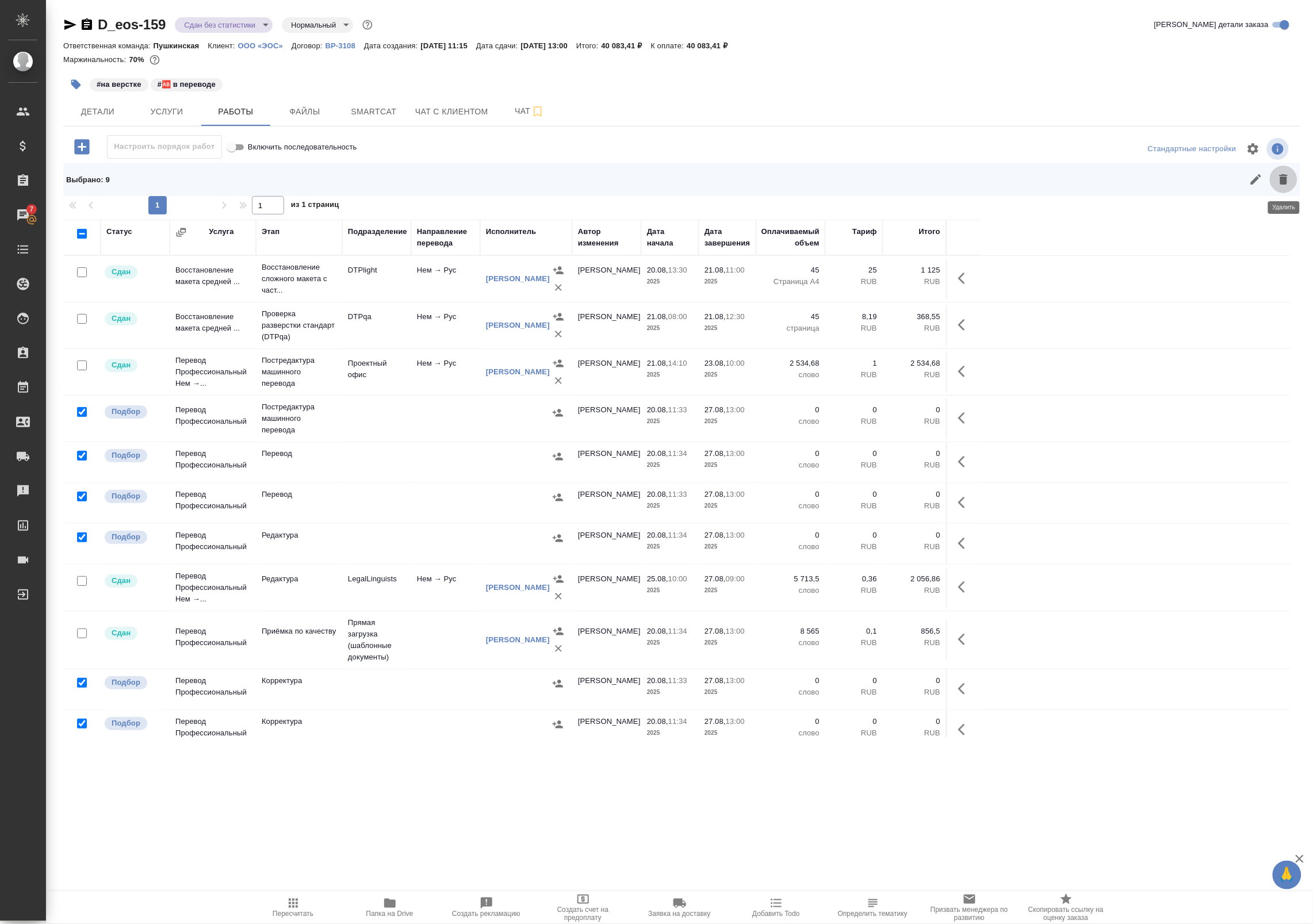
click at [1292, 174] on button "button" at bounding box center [1284, 179] width 28 height 28
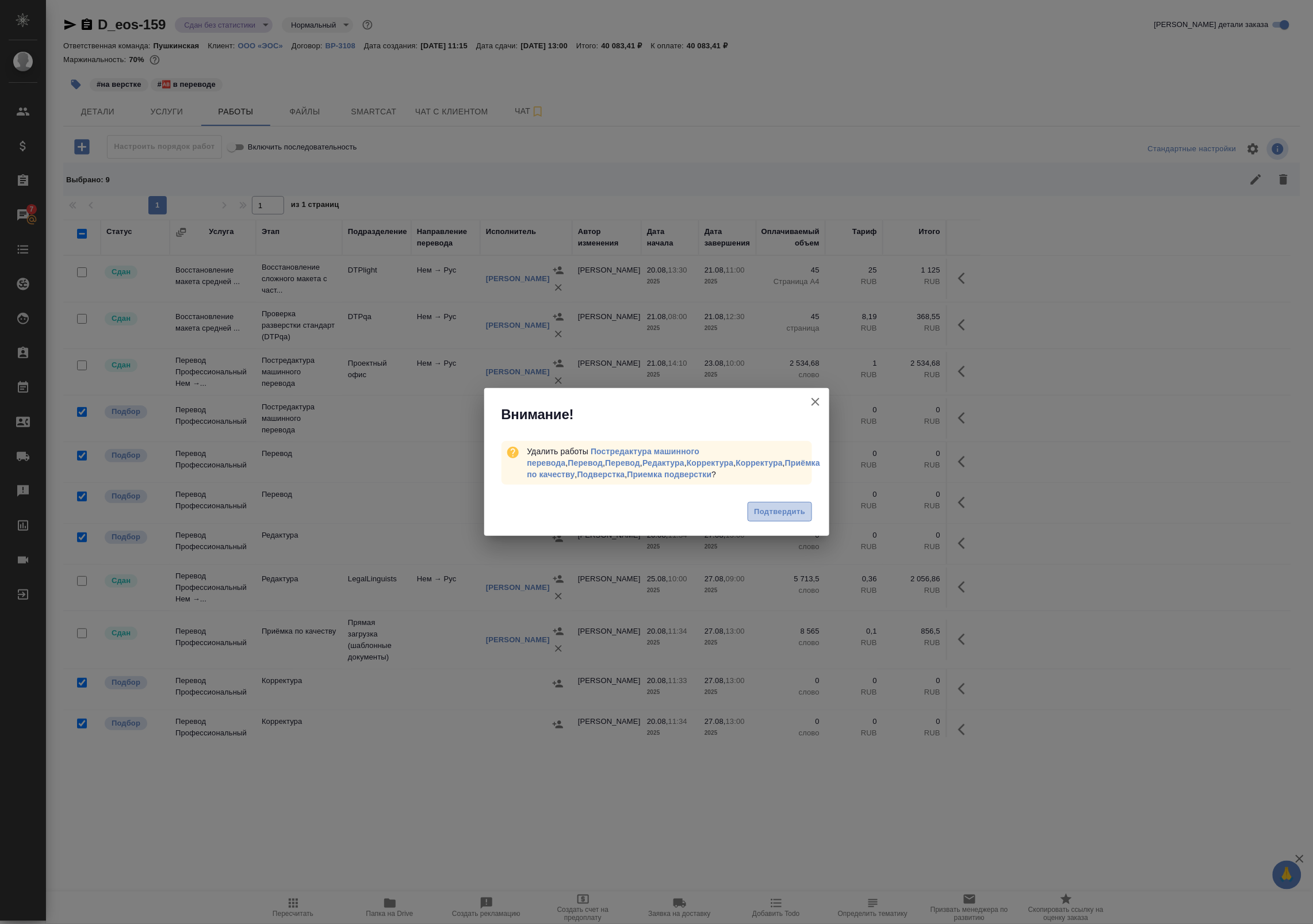
click at [795, 515] on span "Подтвердить" at bounding box center [779, 512] width 51 height 13
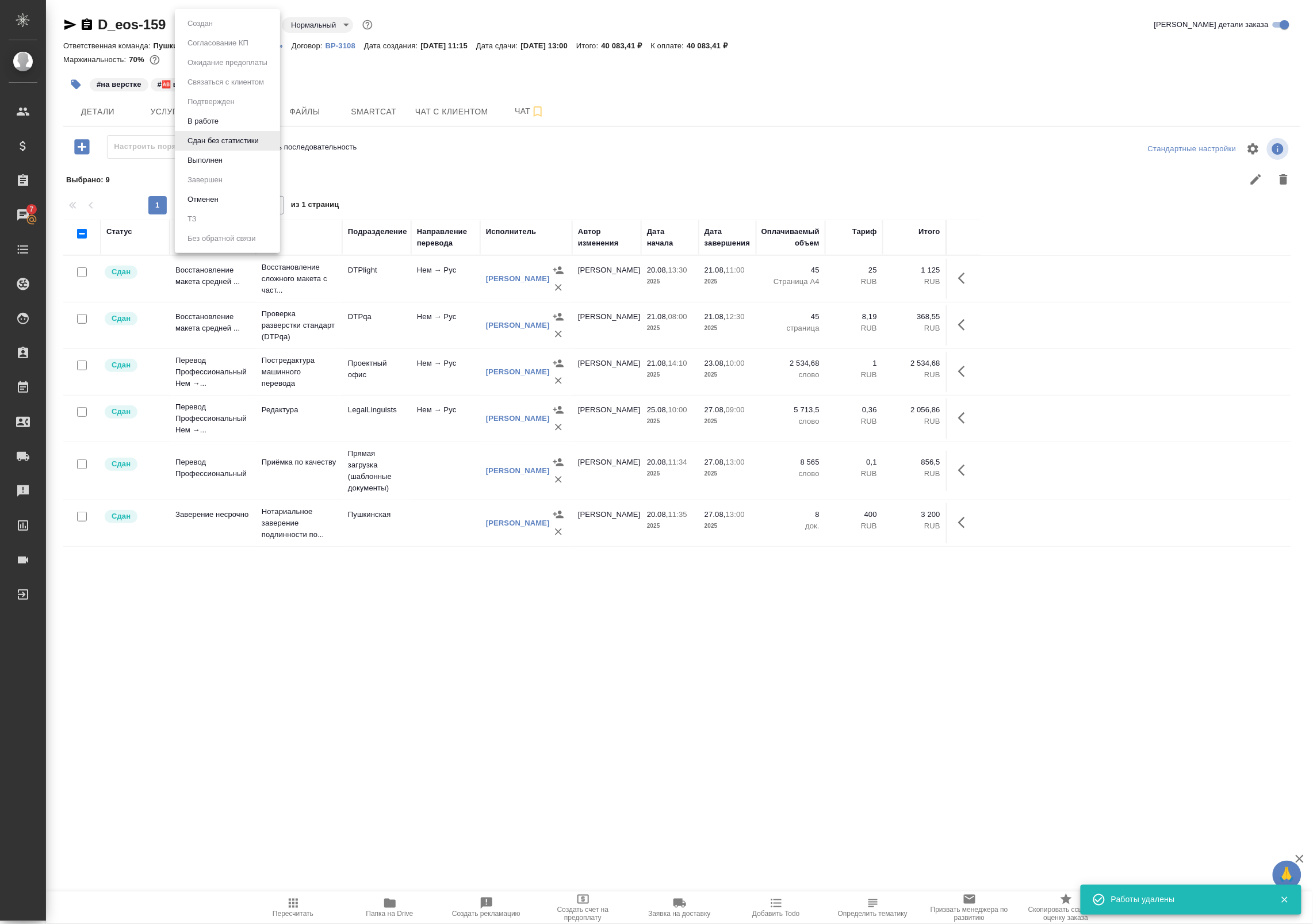
click at [221, 18] on body "🙏 .cls-1 fill:#fff; AWATERA Badanyan Artak Клиенты Спецификации Заказы 7 Чаты T…" at bounding box center [656, 462] width 1313 height 924
click at [218, 161] on button "Выполнен" at bounding box center [204, 160] width 42 height 12
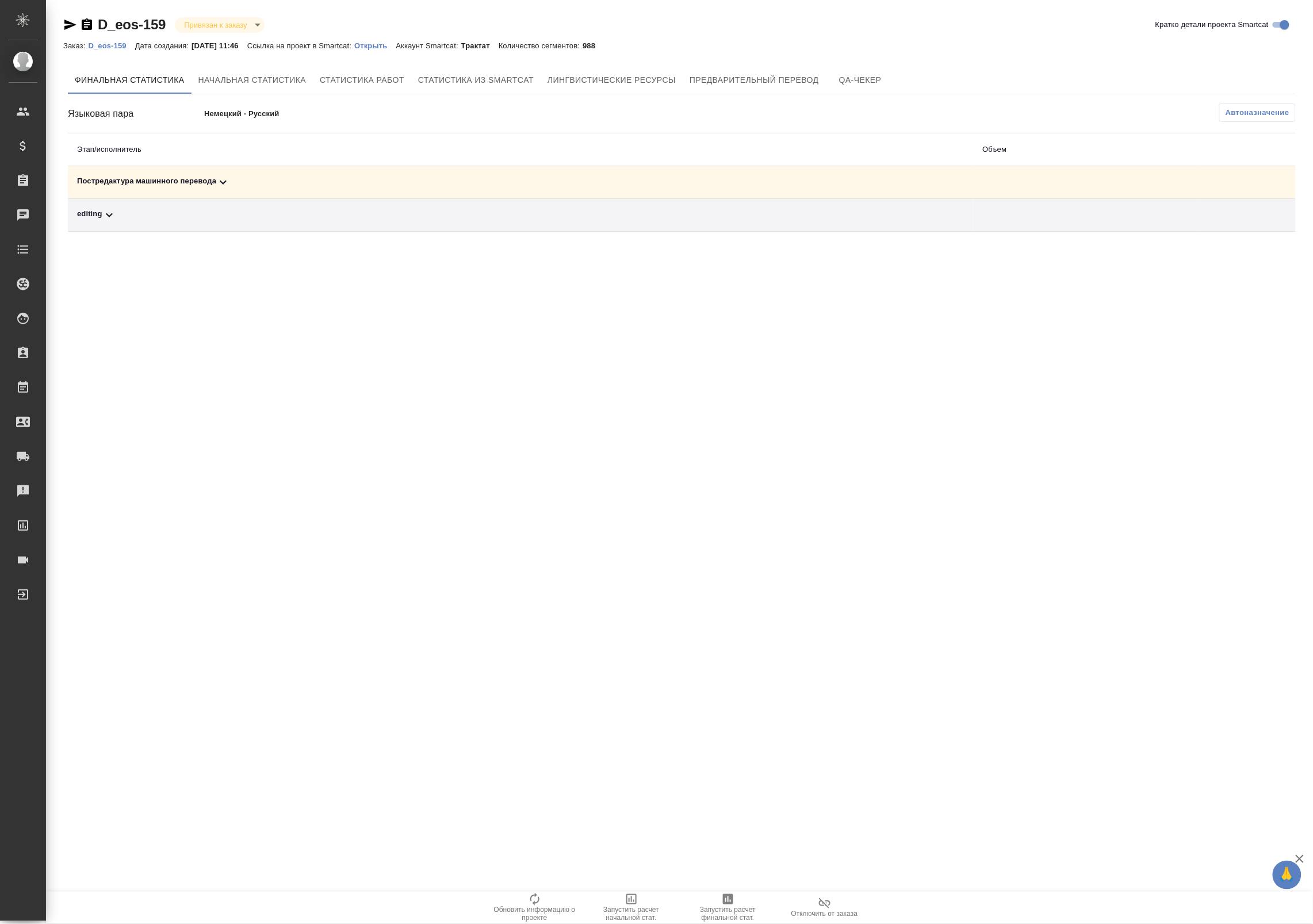
click at [651, 187] on div "Постредактура машинного перевода" at bounding box center [520, 182] width 887 height 14
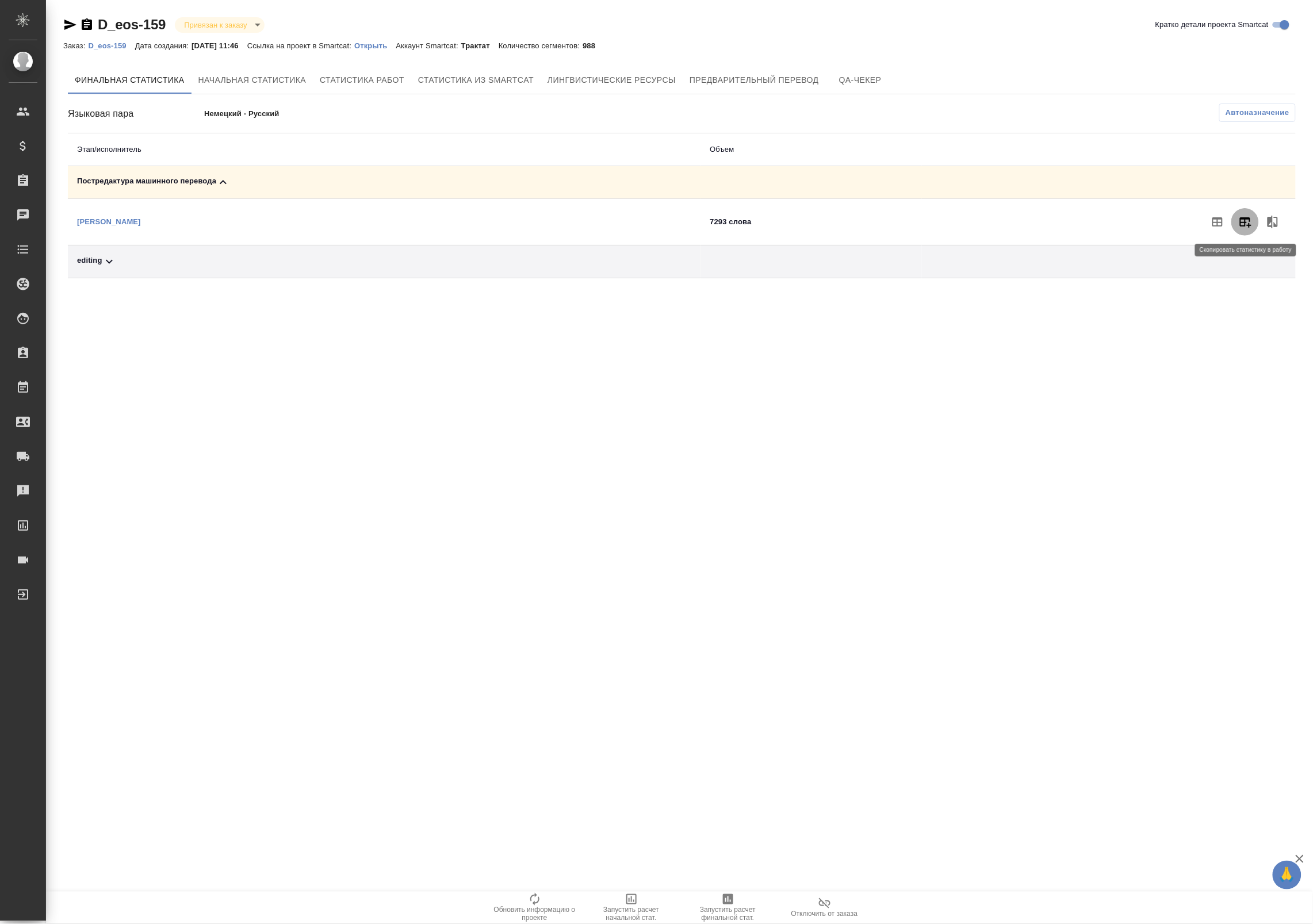
click at [1240, 228] on icon "button" at bounding box center [1245, 222] width 14 height 14
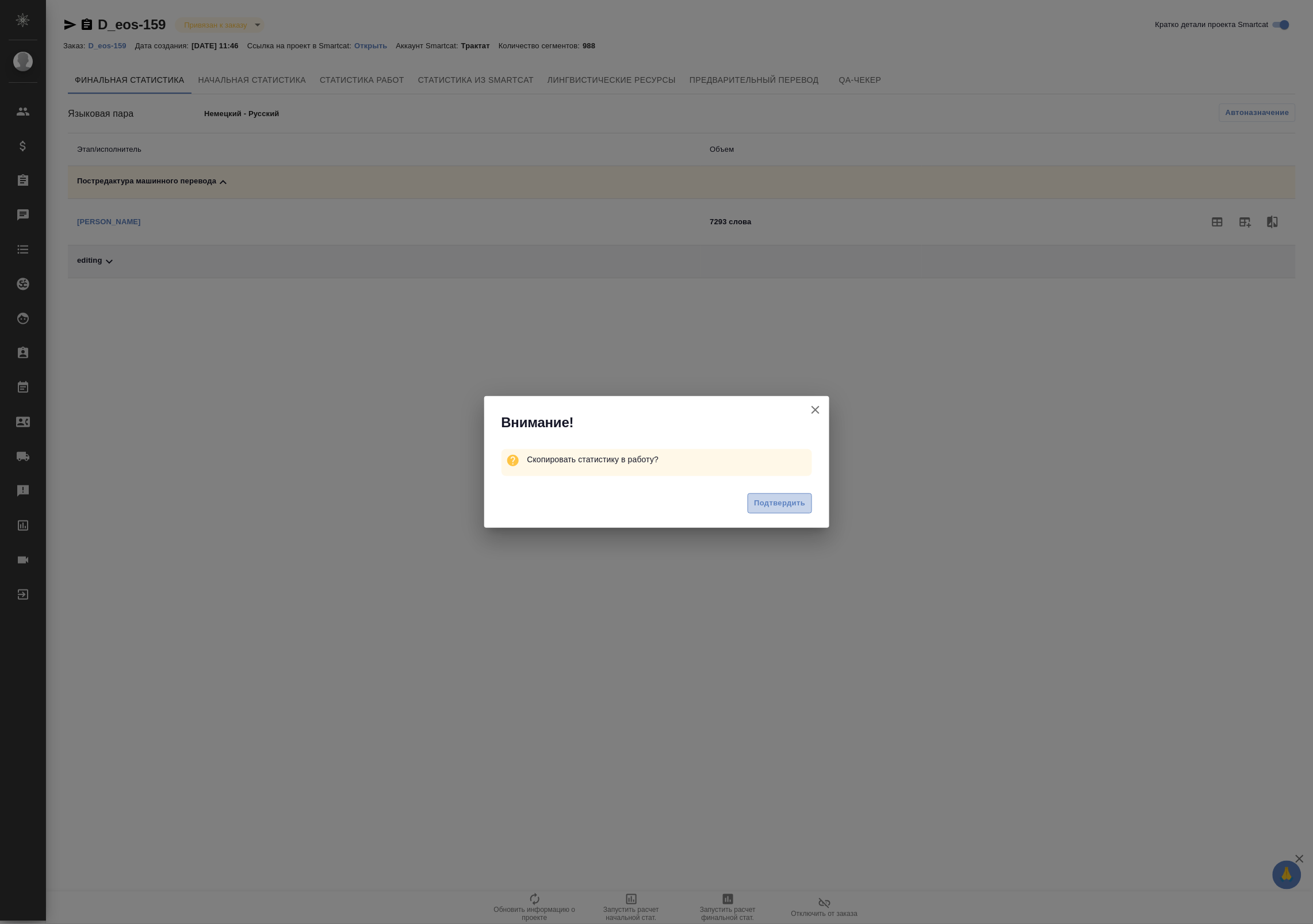
click at [766, 501] on span "Подтвердить" at bounding box center [779, 504] width 51 height 13
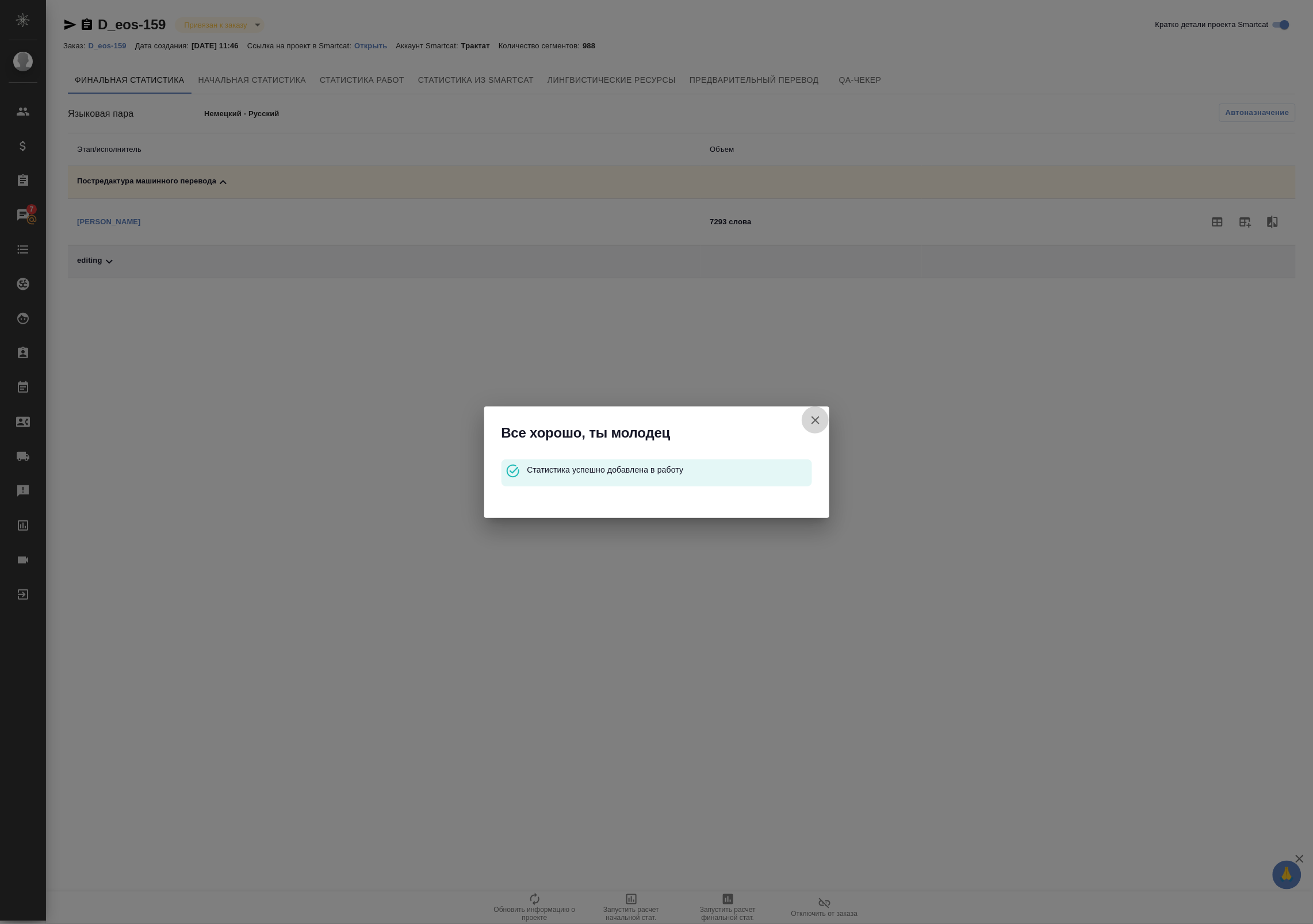
click at [815, 417] on icon "button" at bounding box center [815, 420] width 14 height 14
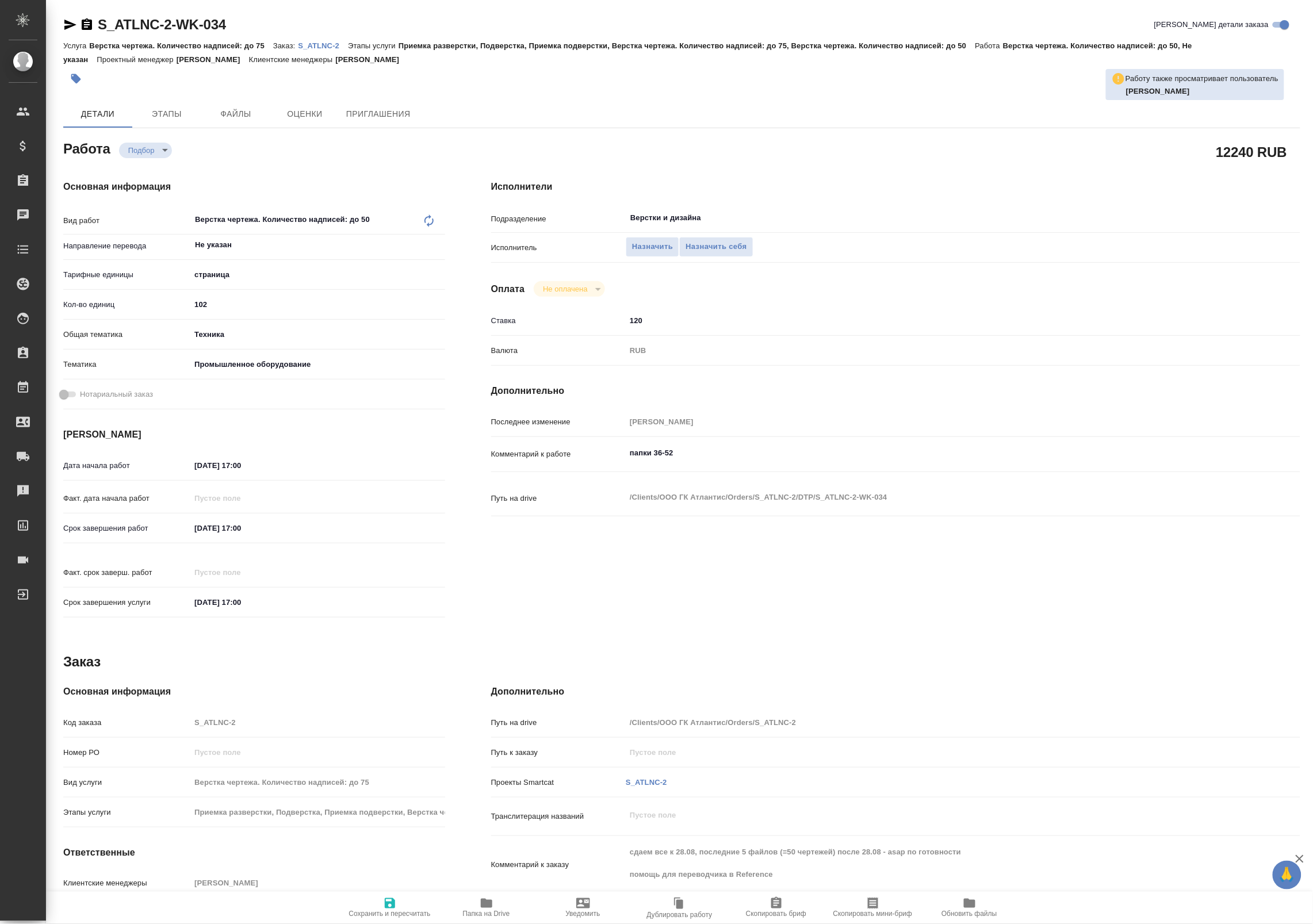
type textarea "x"
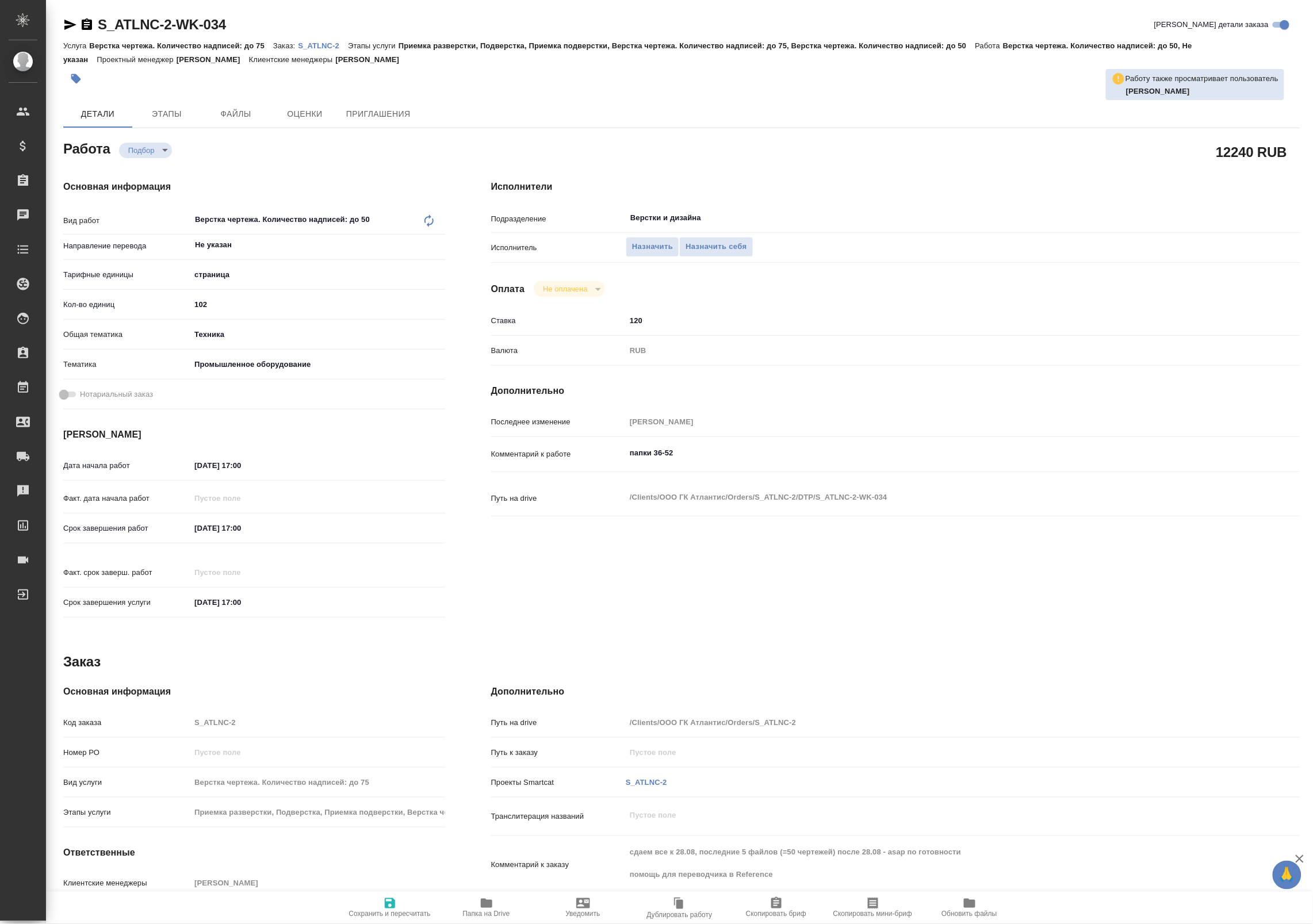
type textarea "x"
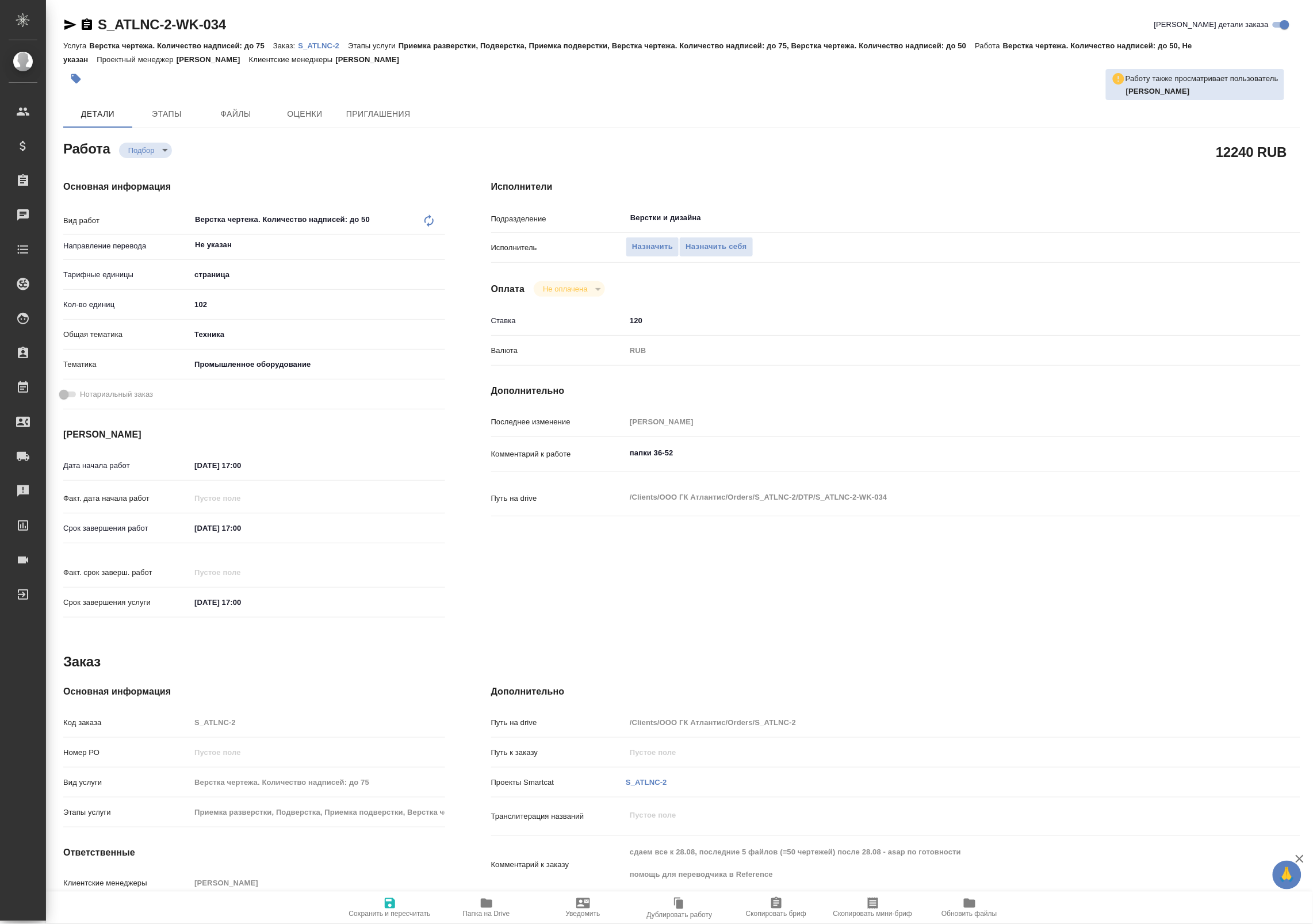
type textarea "x"
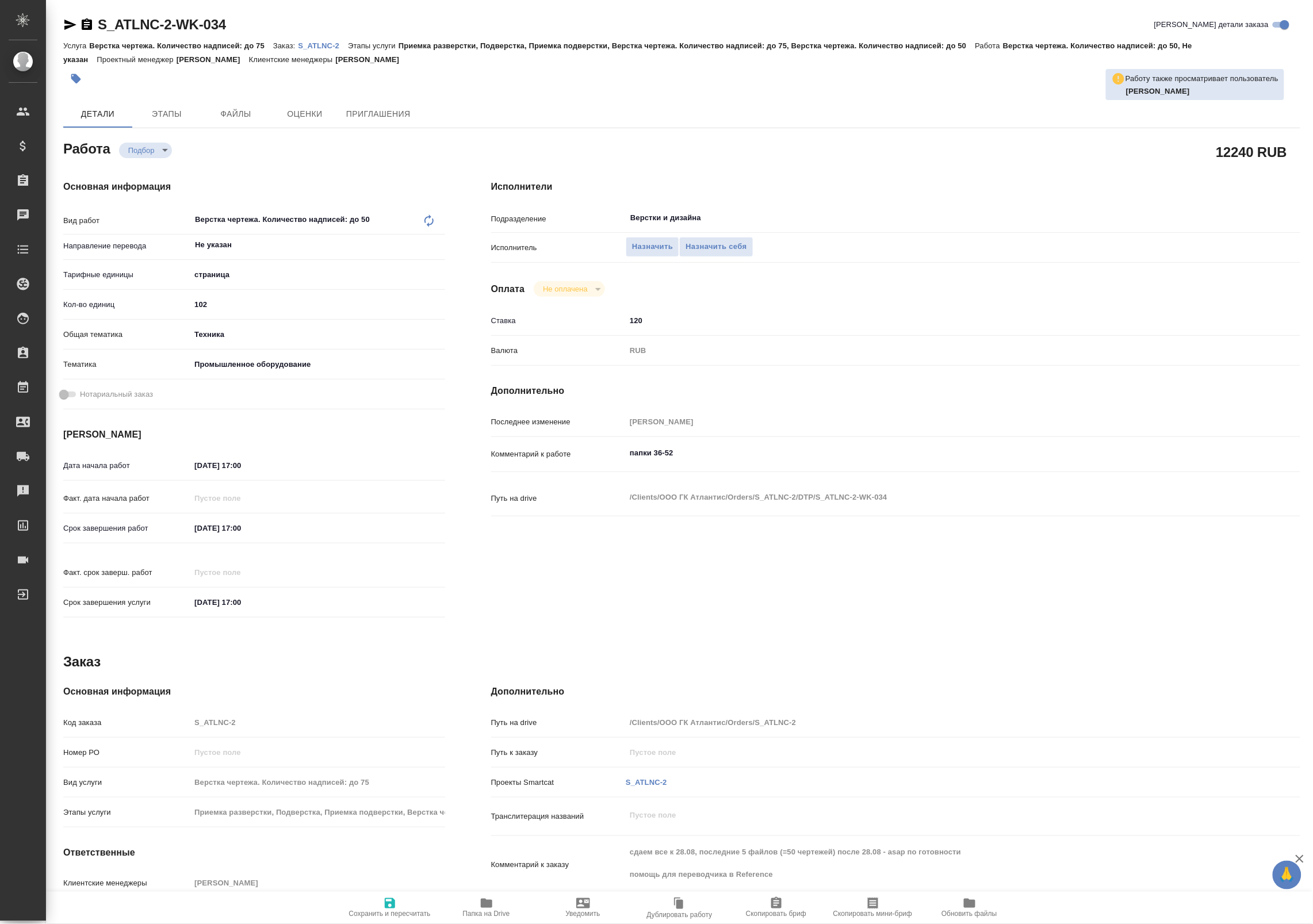
type textarea "x"
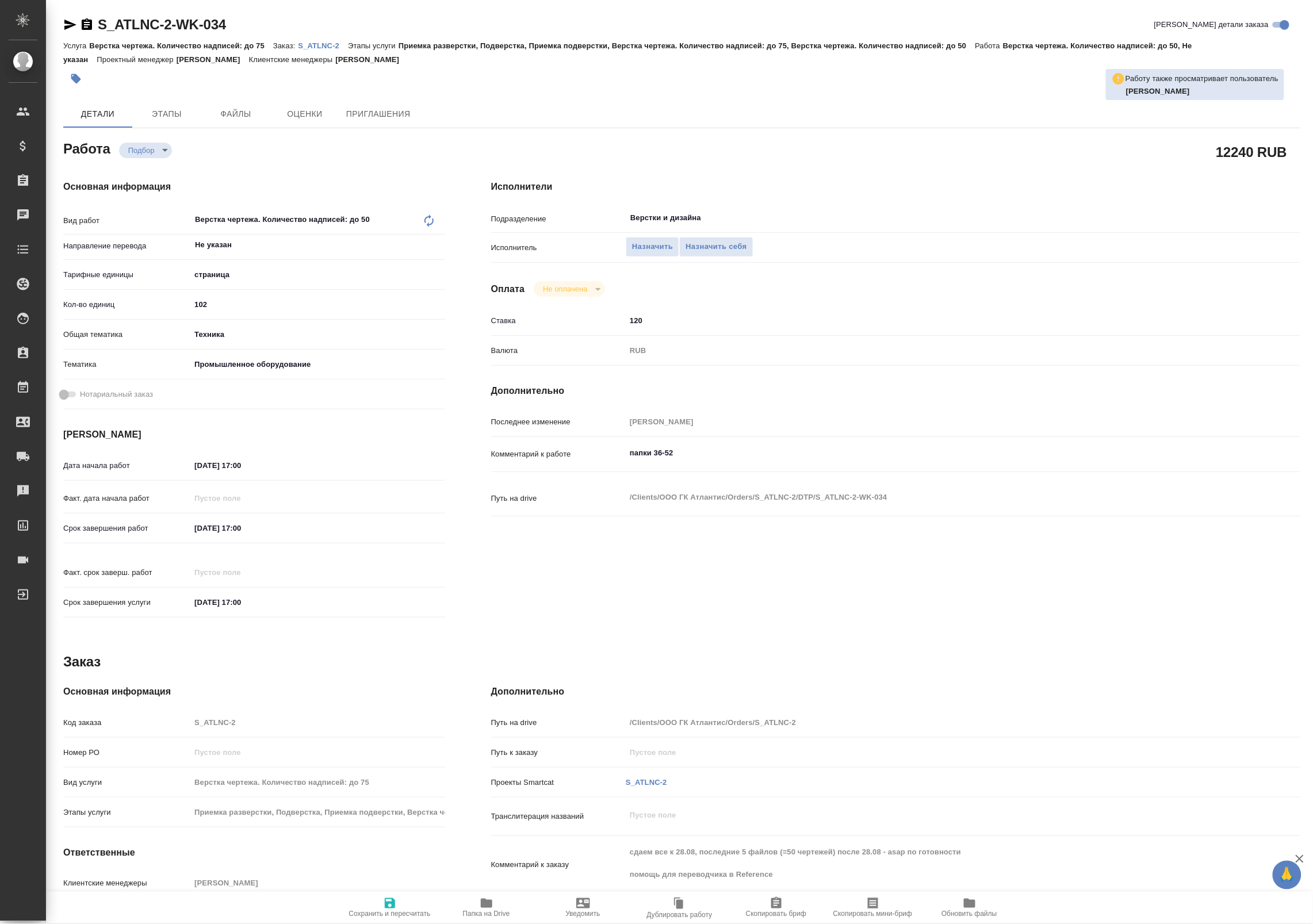
type textarea "x"
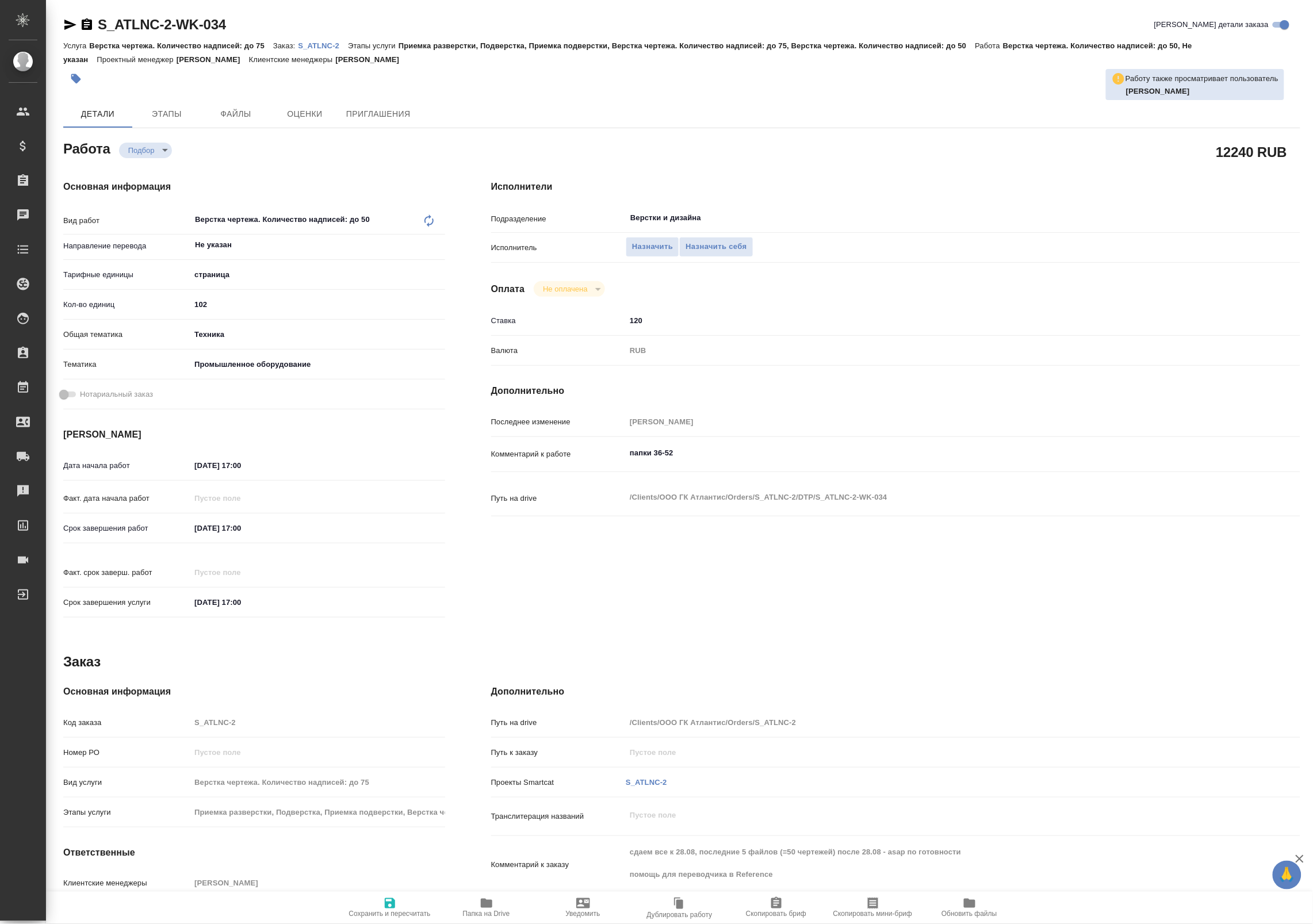
click at [332, 48] on p "S_ATLNC-2" at bounding box center [323, 46] width 50 height 9
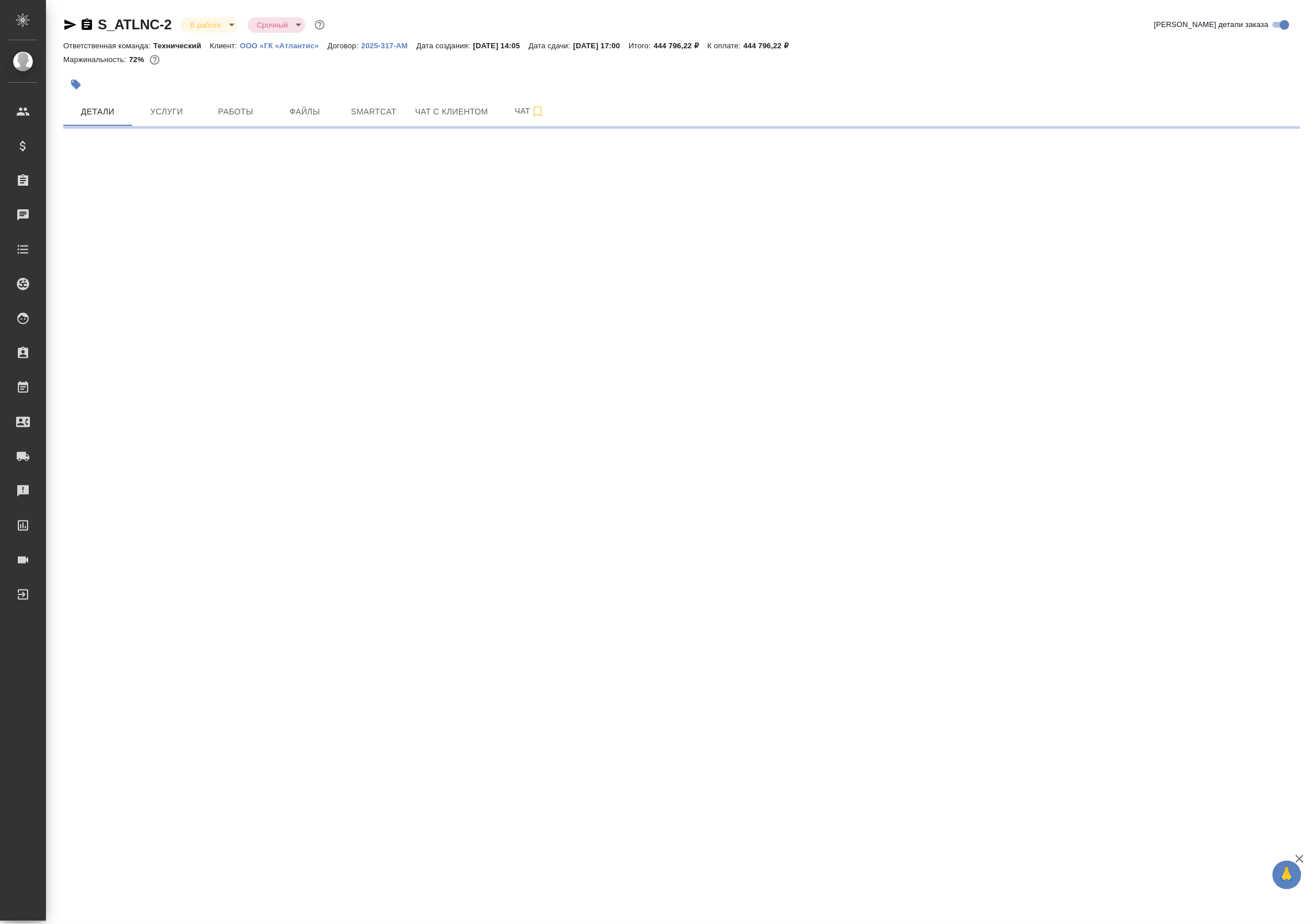
select select "RU"
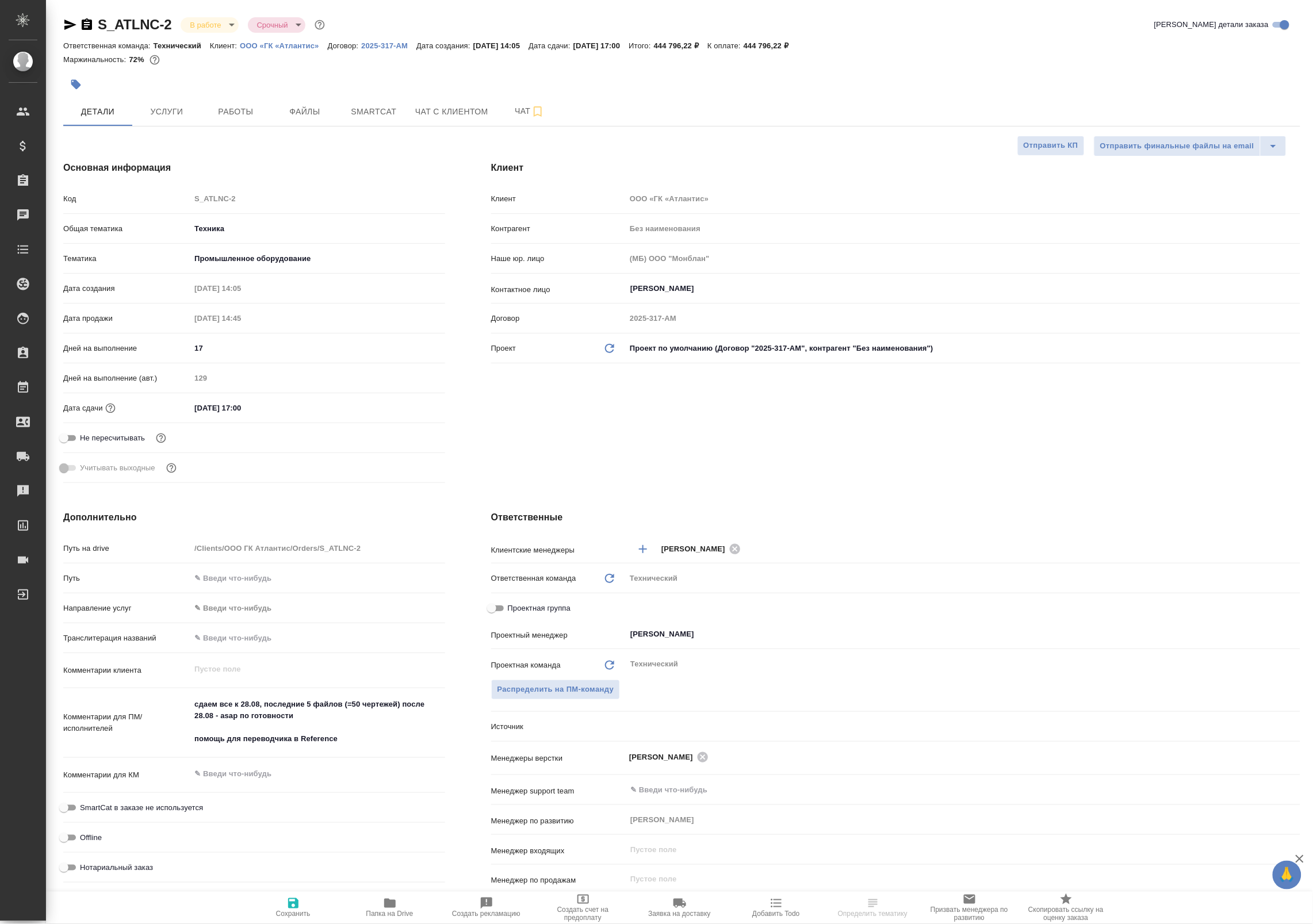
type textarea "x"
click at [257, 104] on span "Работы" at bounding box center [235, 112] width 55 height 15
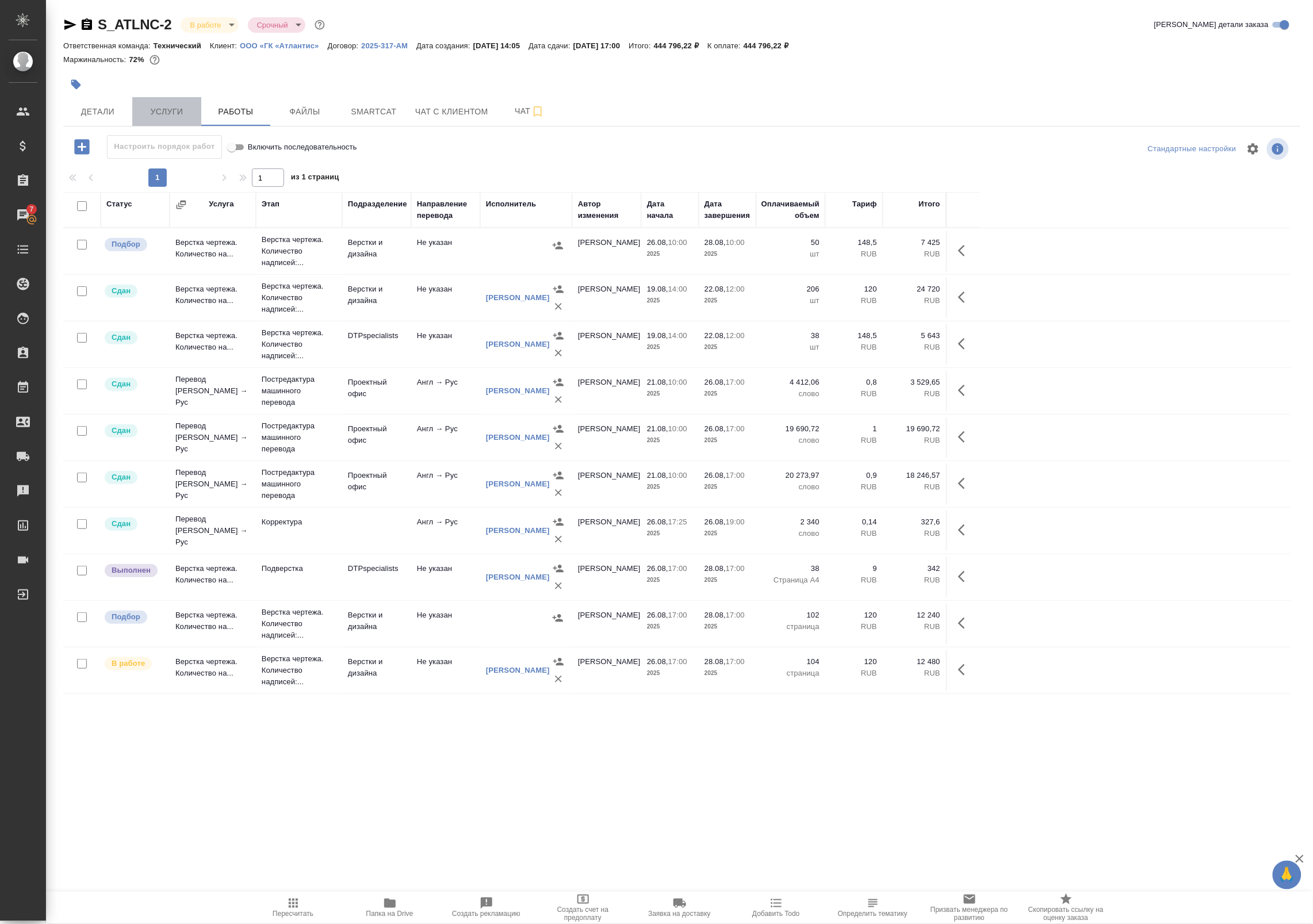
click at [165, 107] on span "Услуги" at bounding box center [166, 112] width 55 height 15
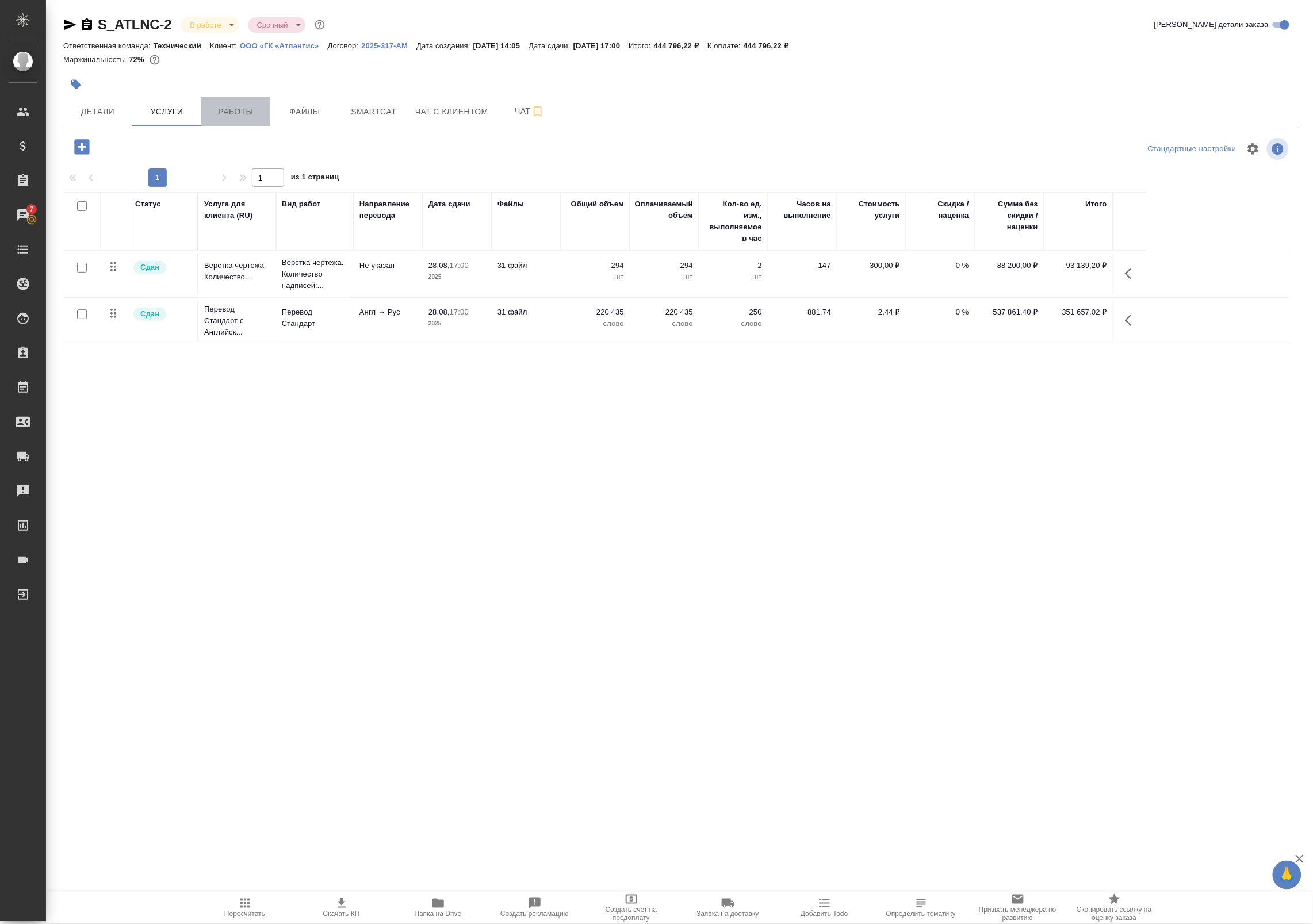
click at [248, 110] on span "Работы" at bounding box center [235, 112] width 55 height 15
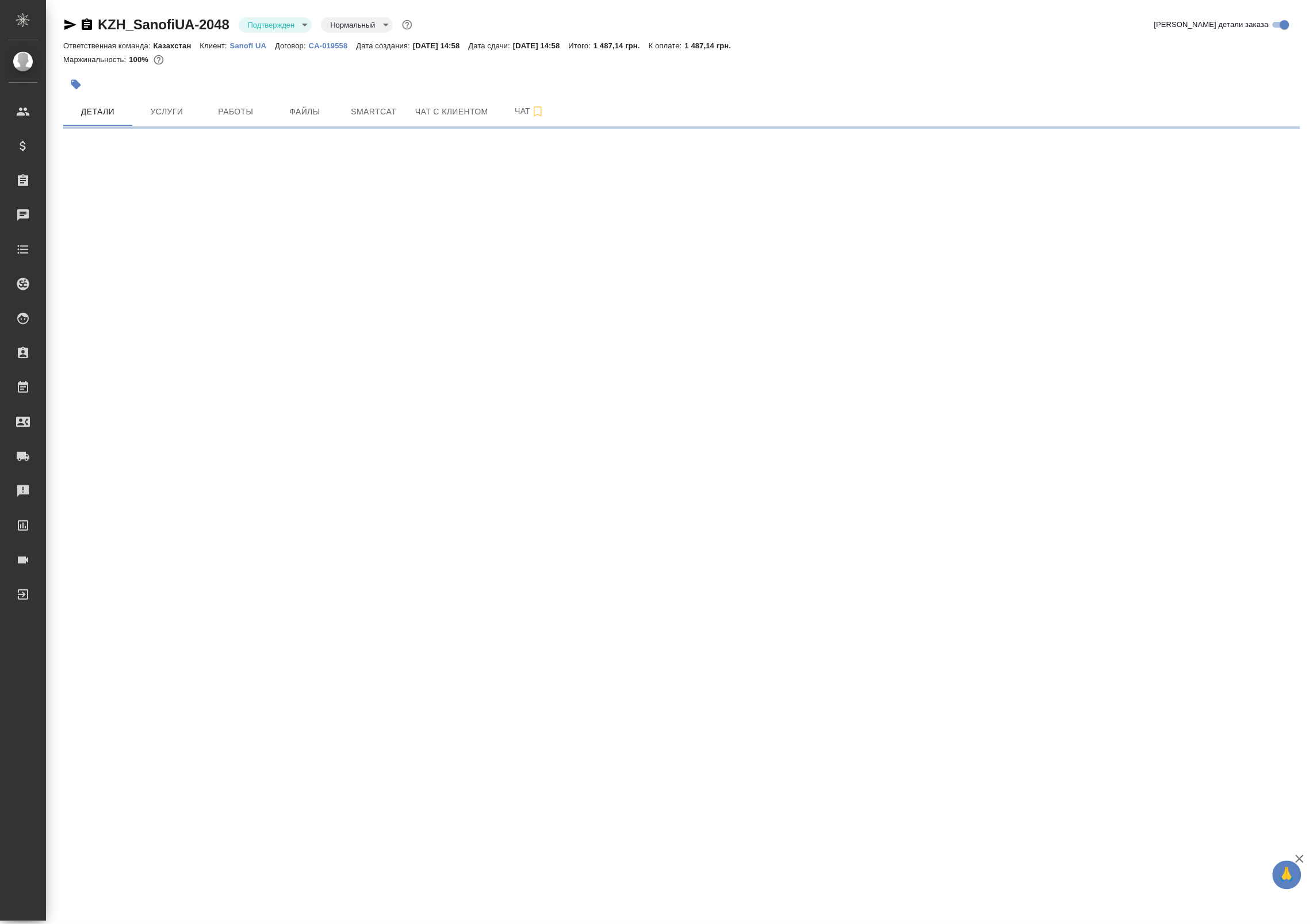
select select "RU"
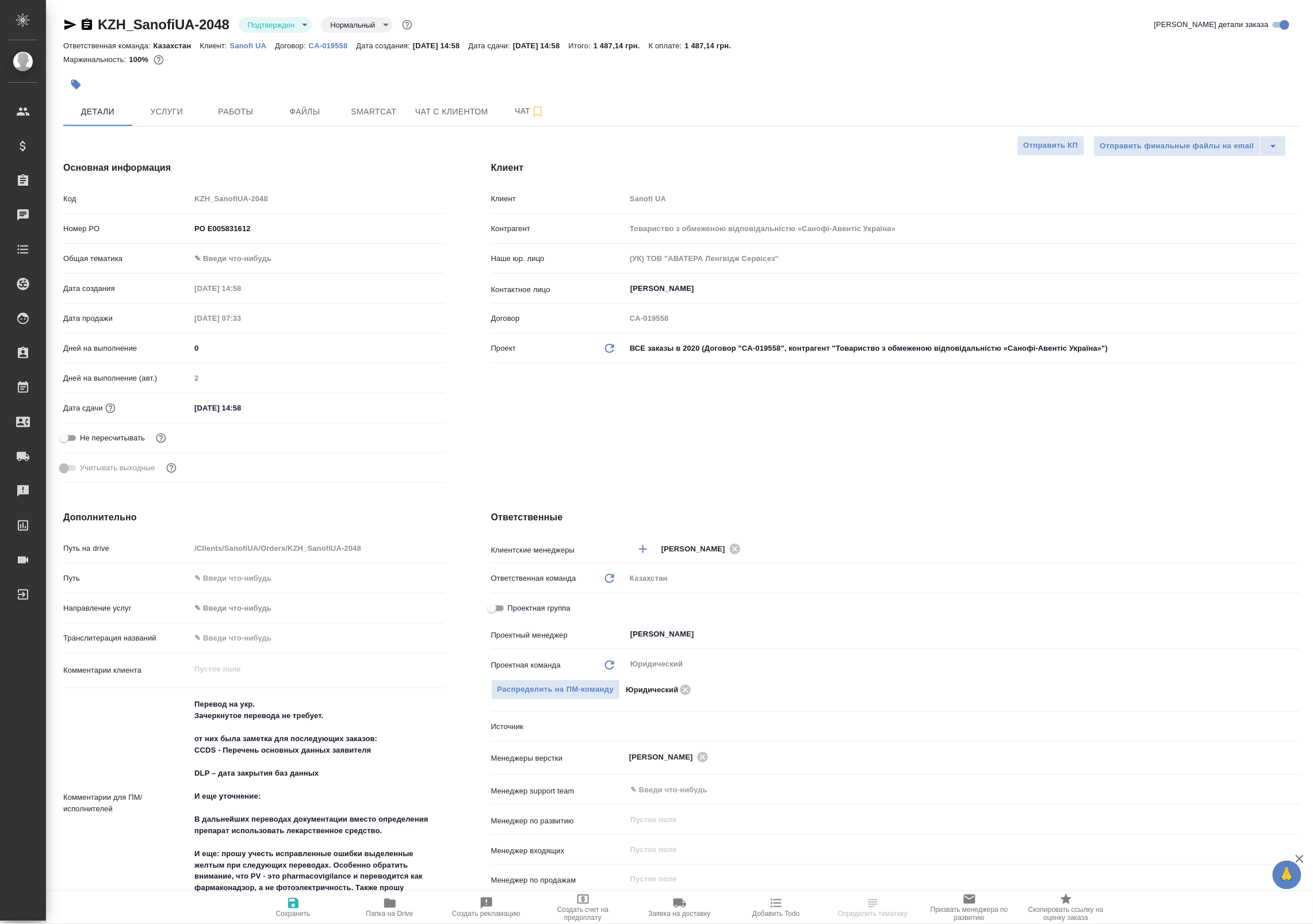
type textarea "x"
click at [276, 27] on body "🙏 .cls-1 fill:#fff; AWATERA Badanyan Artak Клиенты Спецификации Заказы Чаты Tod…" at bounding box center [656, 462] width 1313 height 924
click at [265, 112] on li "В работе" at bounding box center [291, 121] width 105 height 20
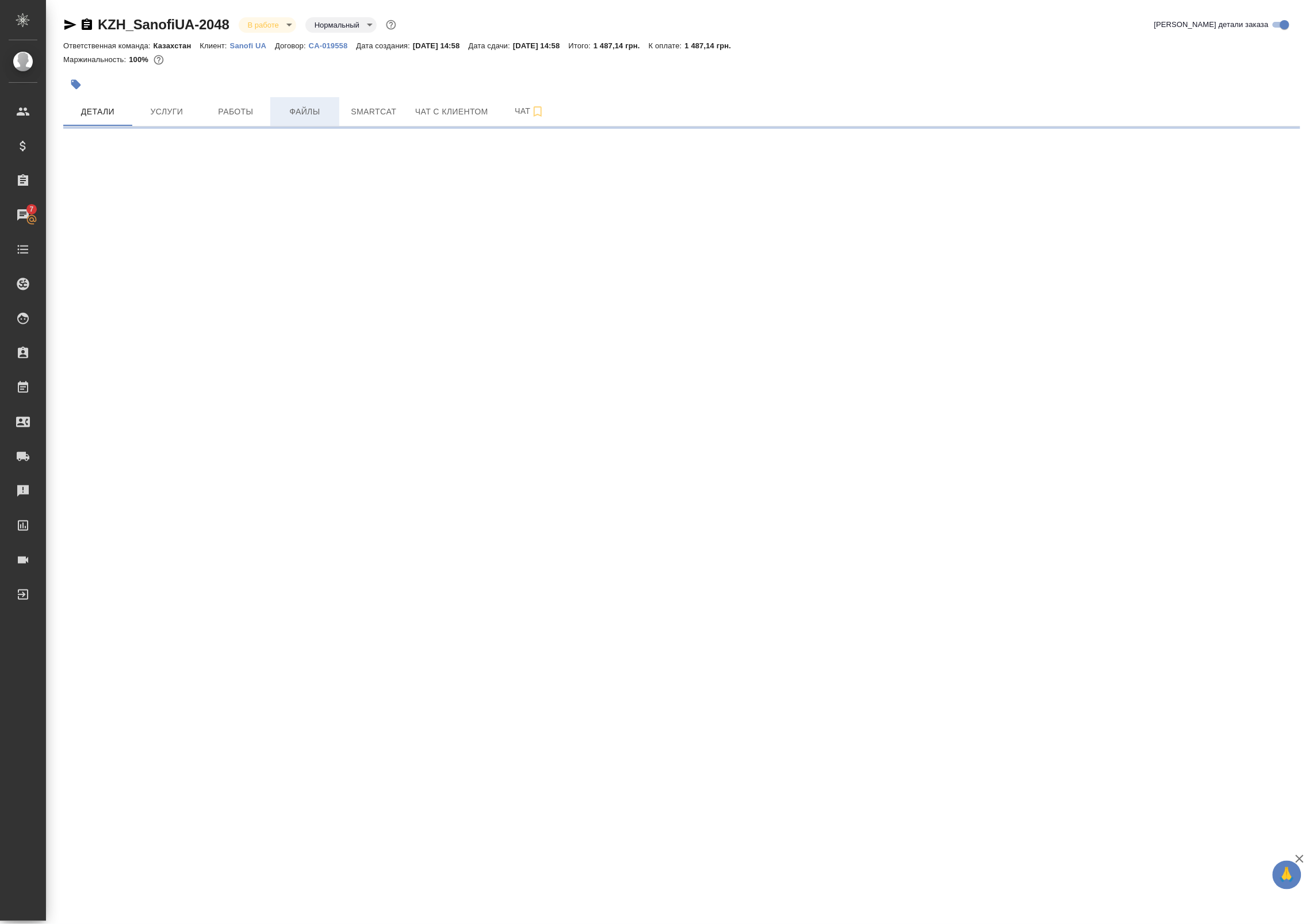
select select "RU"
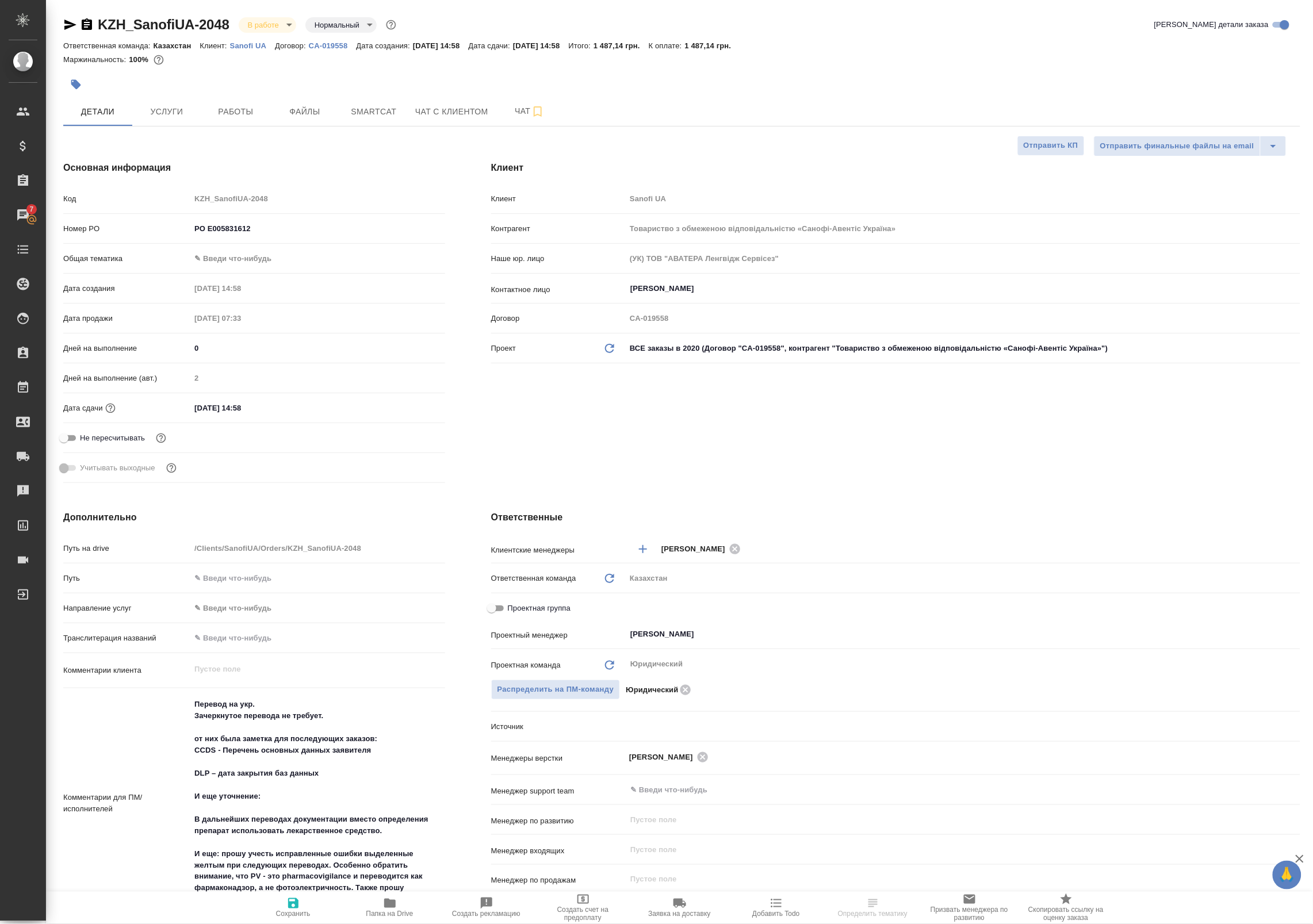
type textarea "x"
click at [240, 115] on span "Работы" at bounding box center [235, 112] width 55 height 15
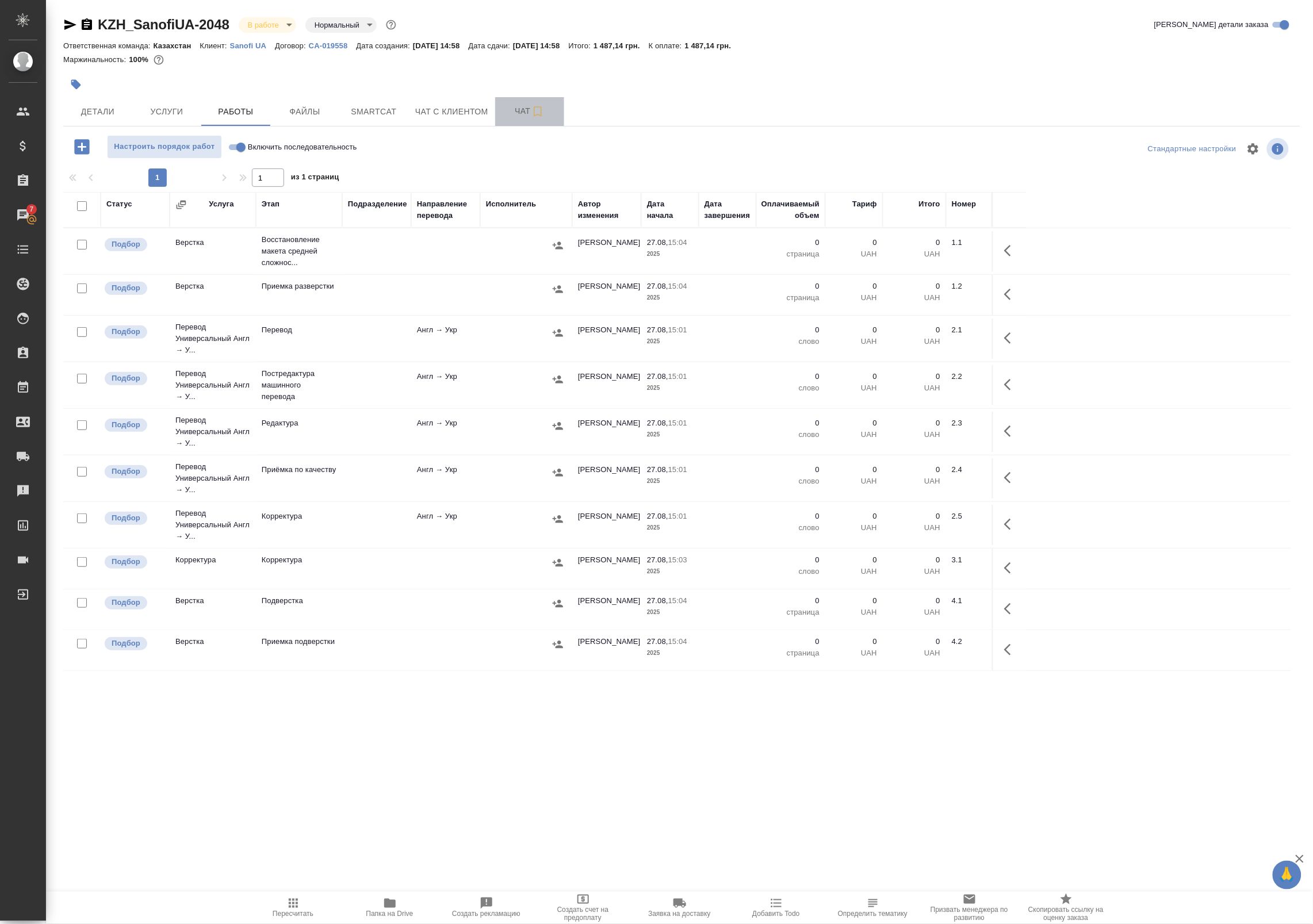
click at [510, 120] on button "Чат" at bounding box center [529, 111] width 69 height 29
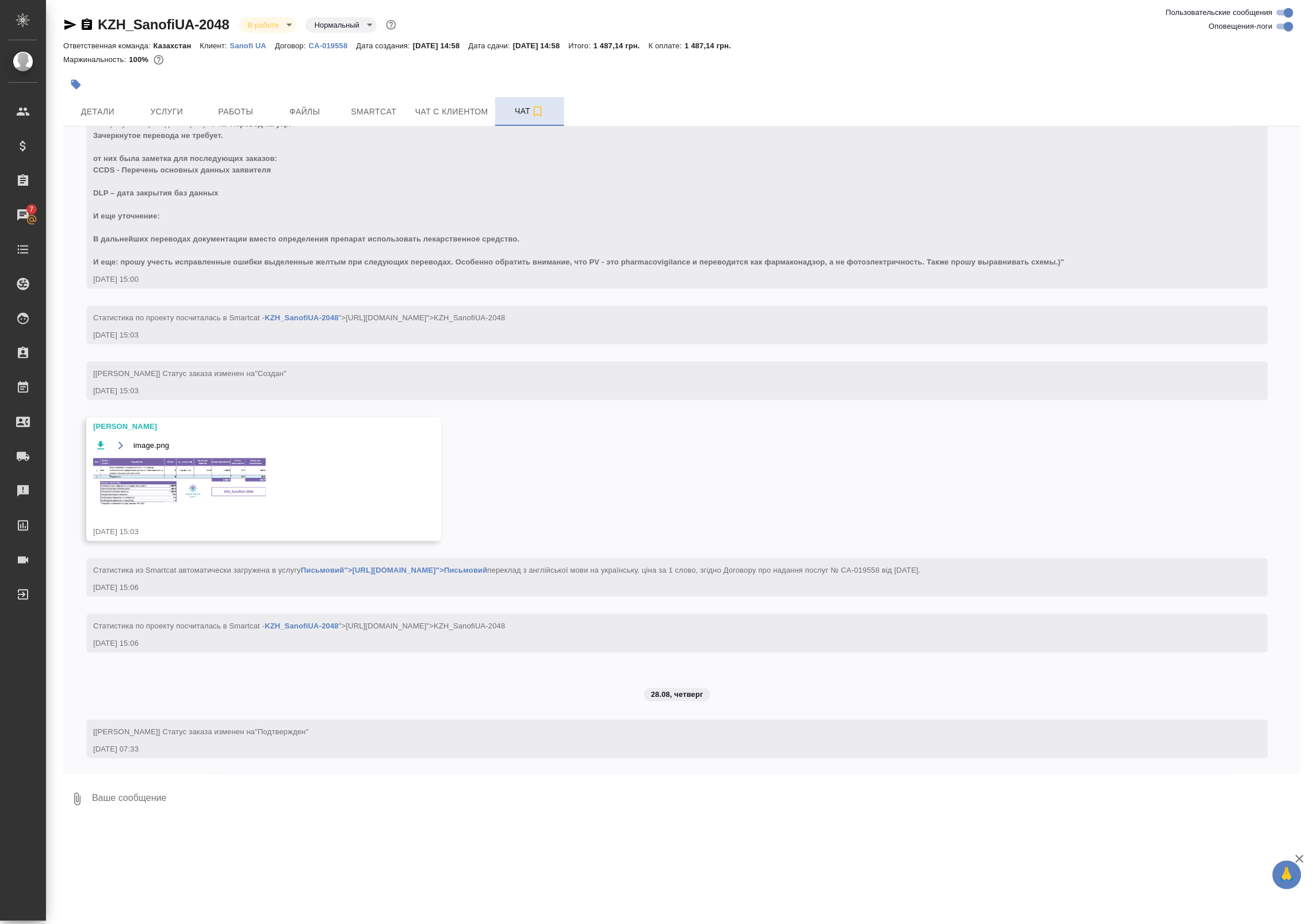
scroll to position [196, 0]
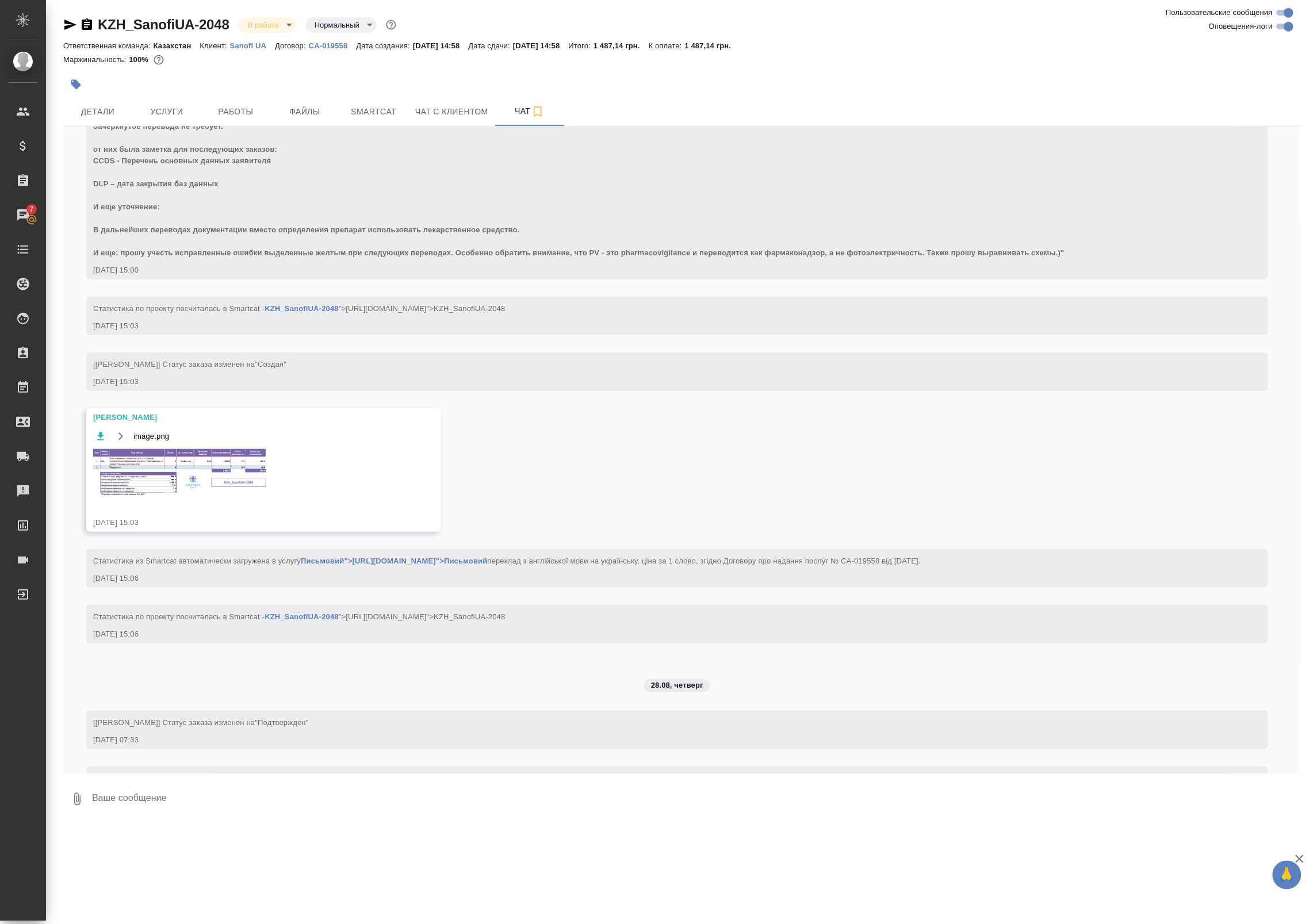
click at [194, 470] on img at bounding box center [179, 473] width 173 height 48
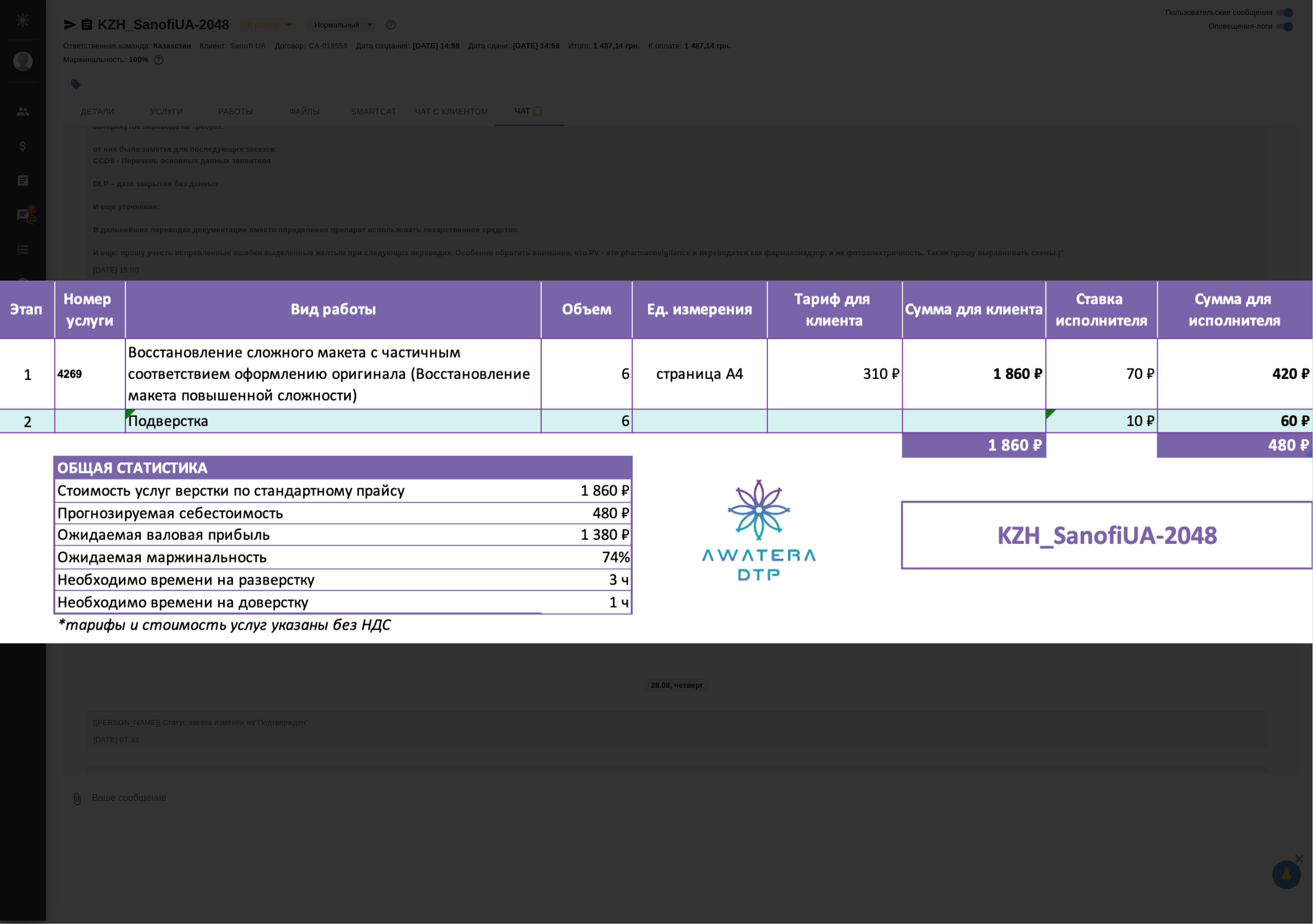
click at [490, 196] on div "image.png 1 of 1" at bounding box center [656, 462] width 1313 height 924
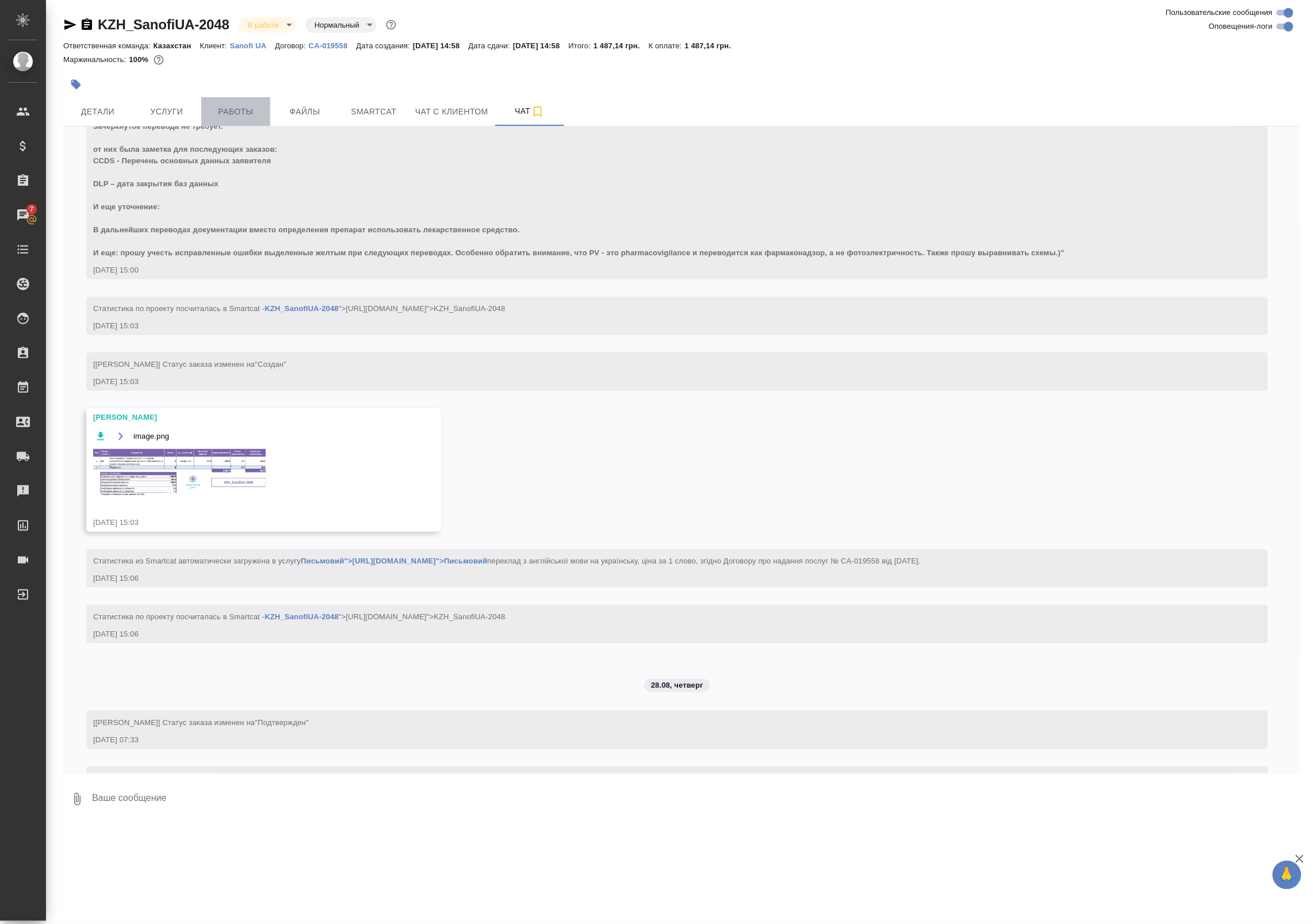
click at [249, 98] on button "Работы" at bounding box center [236, 111] width 69 height 29
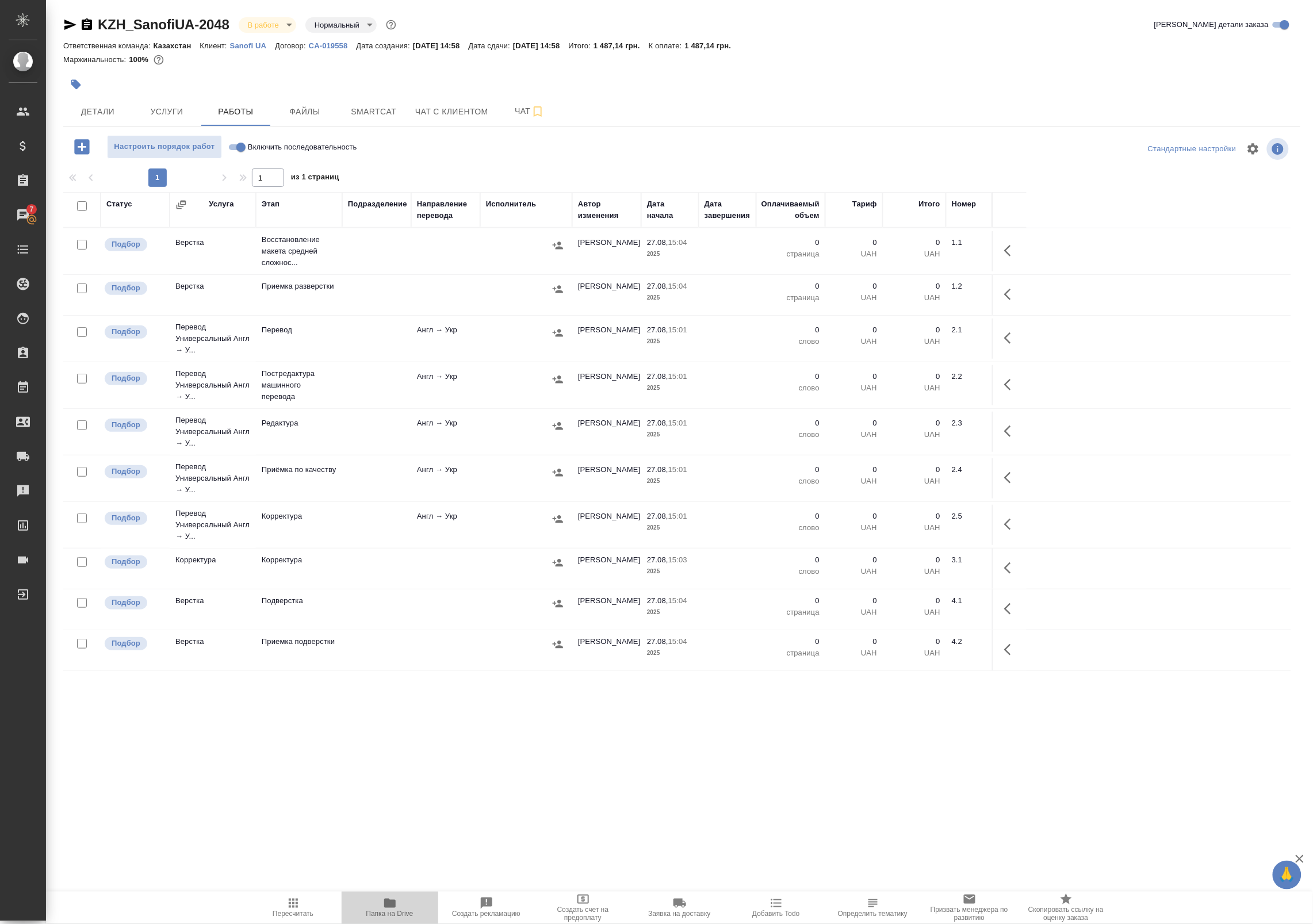
click at [397, 914] on span "Папка на Drive" at bounding box center [390, 914] width 47 height 8
click at [537, 246] on div at bounding box center [526, 245] width 81 height 17
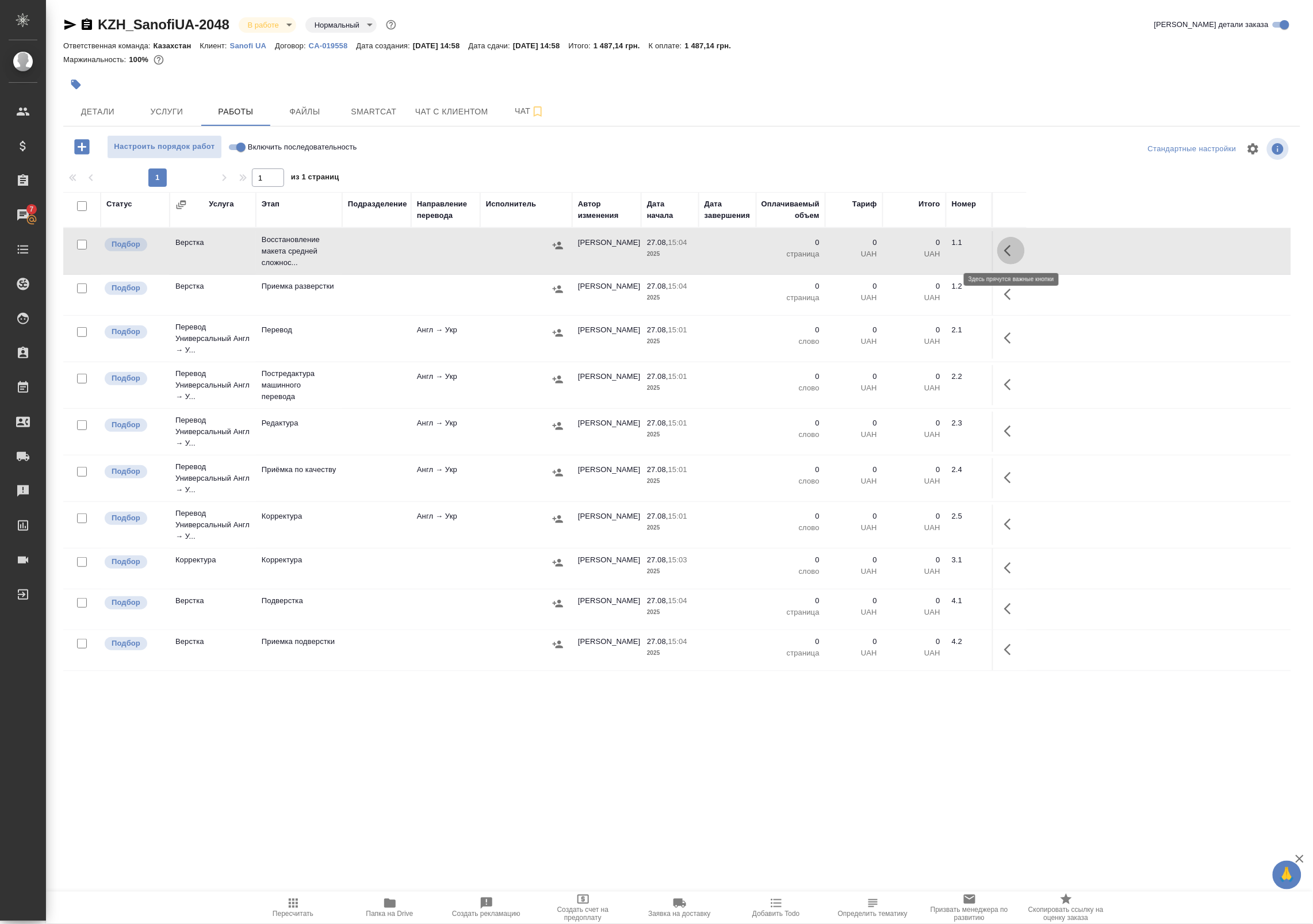
click at [1001, 252] on button "button" at bounding box center [1011, 251] width 28 height 28
click at [920, 253] on icon "button" at bounding box center [926, 251] width 14 height 14
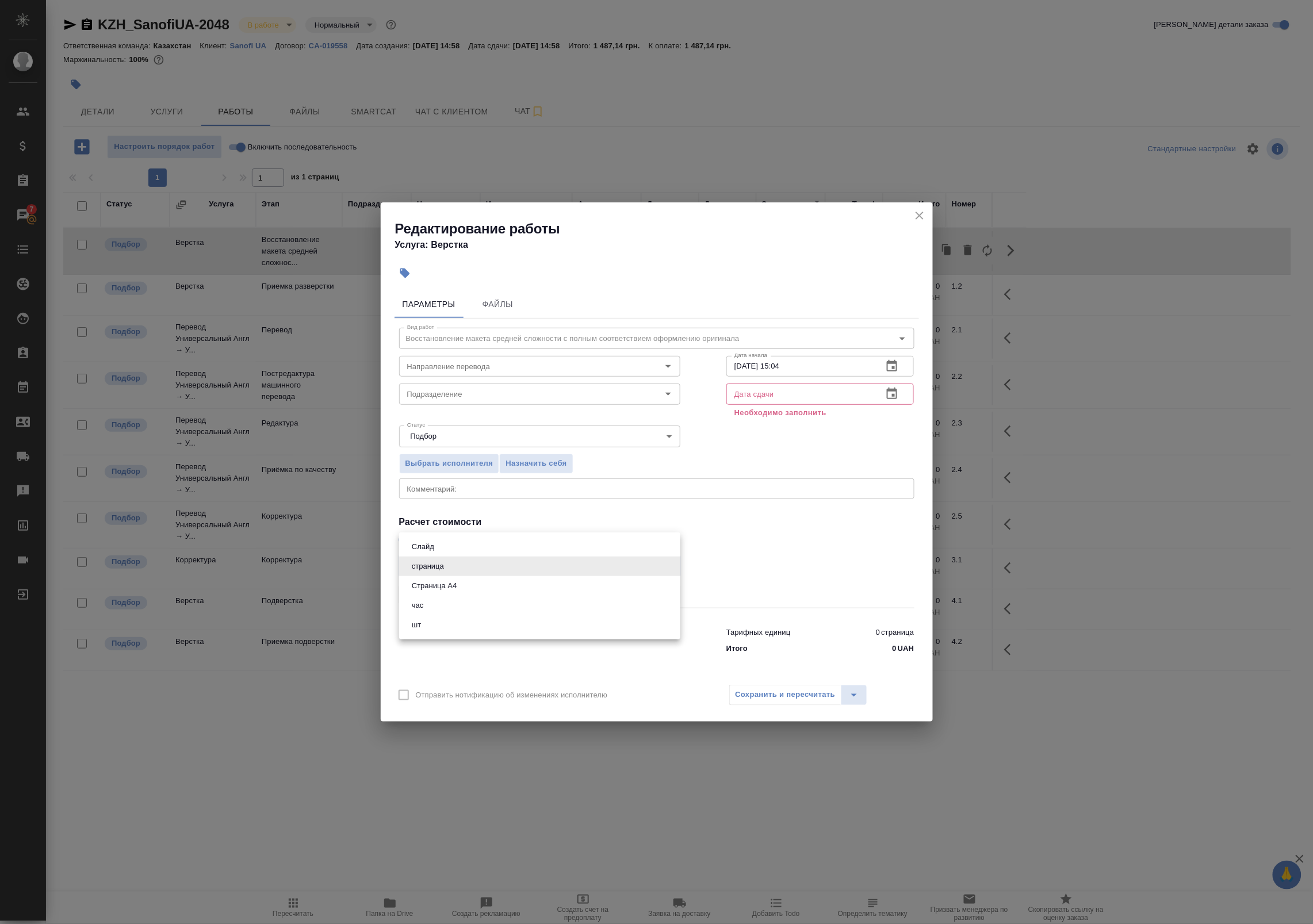
click at [503, 574] on body "🙏 .cls-1 fill:#fff; AWATERA Badanyan Artak Клиенты Спецификации Заказы 7 Чаты T…" at bounding box center [656, 462] width 1313 height 924
click at [804, 525] on div at bounding box center [656, 462] width 1313 height 924
click at [890, 365] on icon "button" at bounding box center [892, 366] width 14 height 14
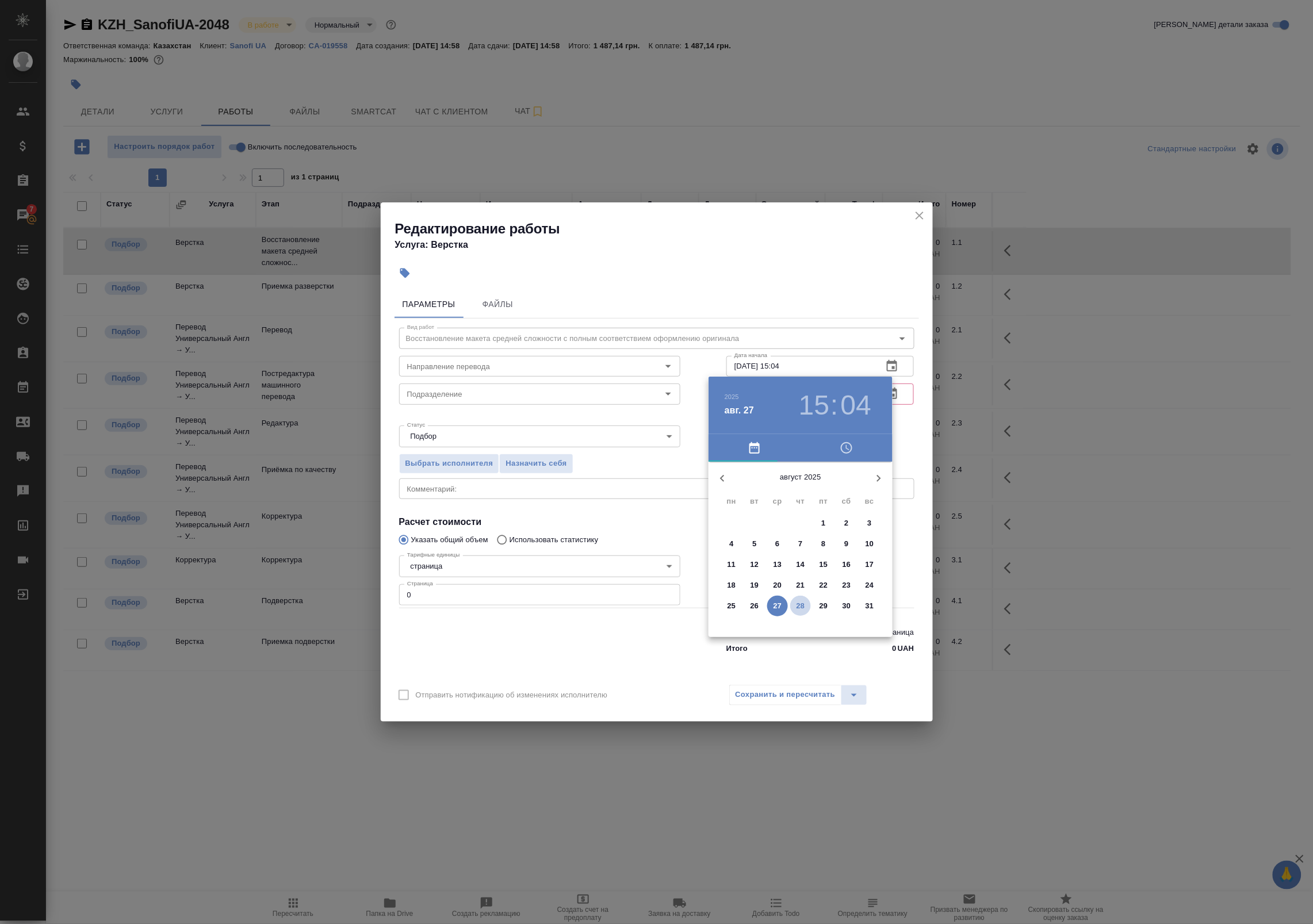
click at [804, 606] on p "28" at bounding box center [801, 606] width 9 height 12
click at [735, 553] on div at bounding box center [800, 551] width 149 height 149
click at [800, 611] on div at bounding box center [800, 551] width 149 height 149
type input "[DATE] 09:30"
click at [901, 521] on div at bounding box center [656, 462] width 1313 height 924
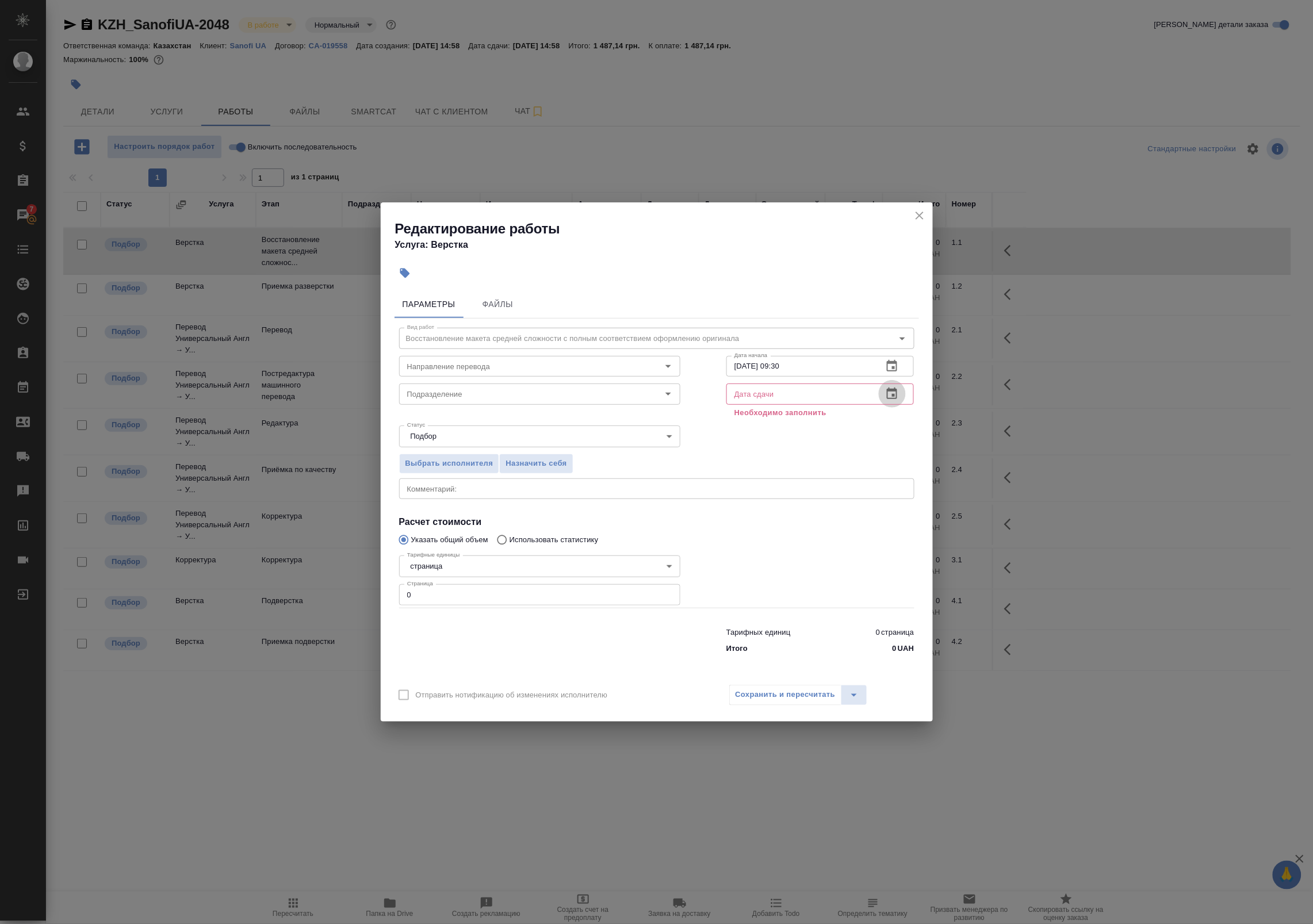
click at [892, 397] on icon "button" at bounding box center [892, 393] width 14 height 14
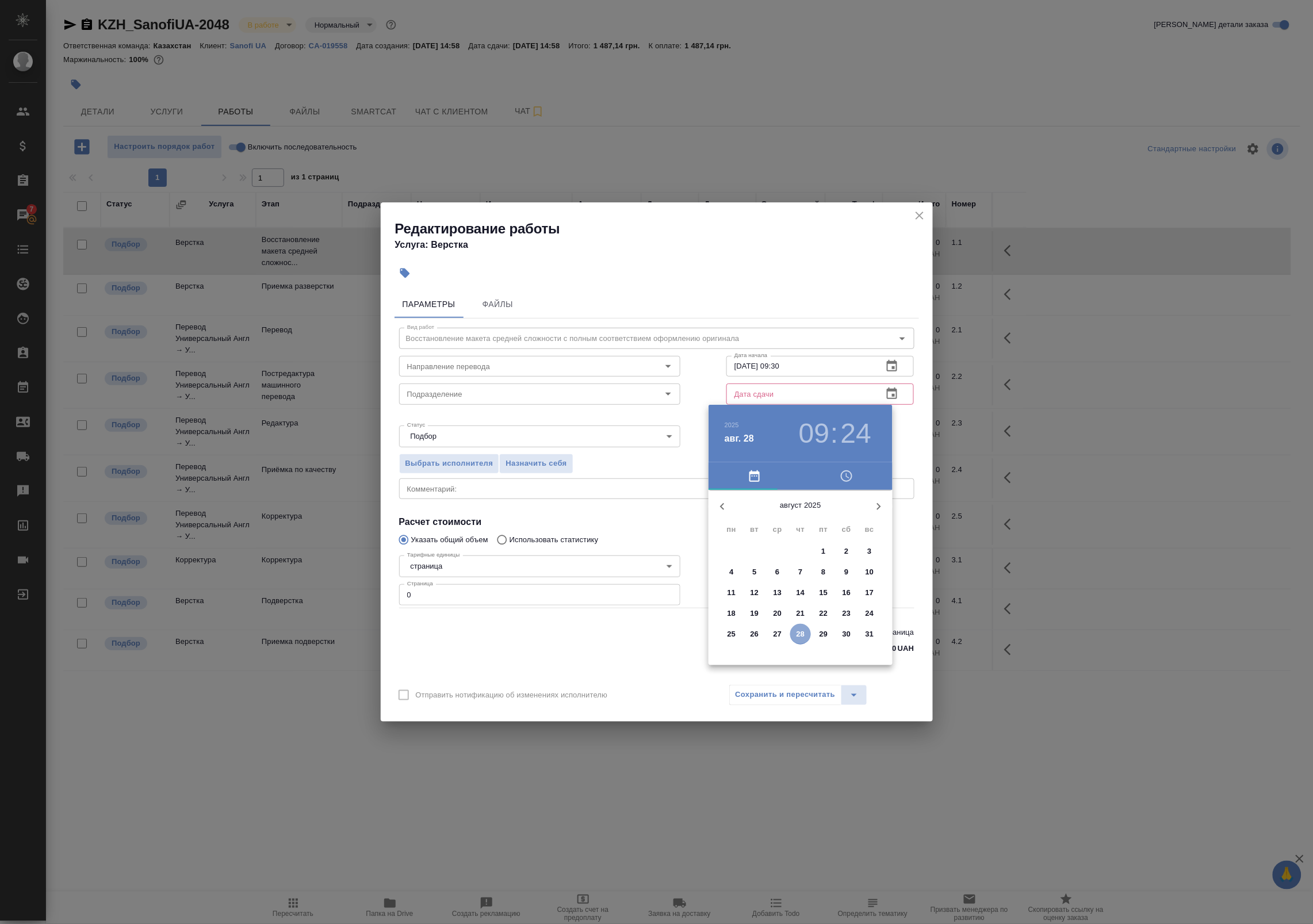
click at [800, 632] on p "28" at bounding box center [801, 634] width 9 height 12
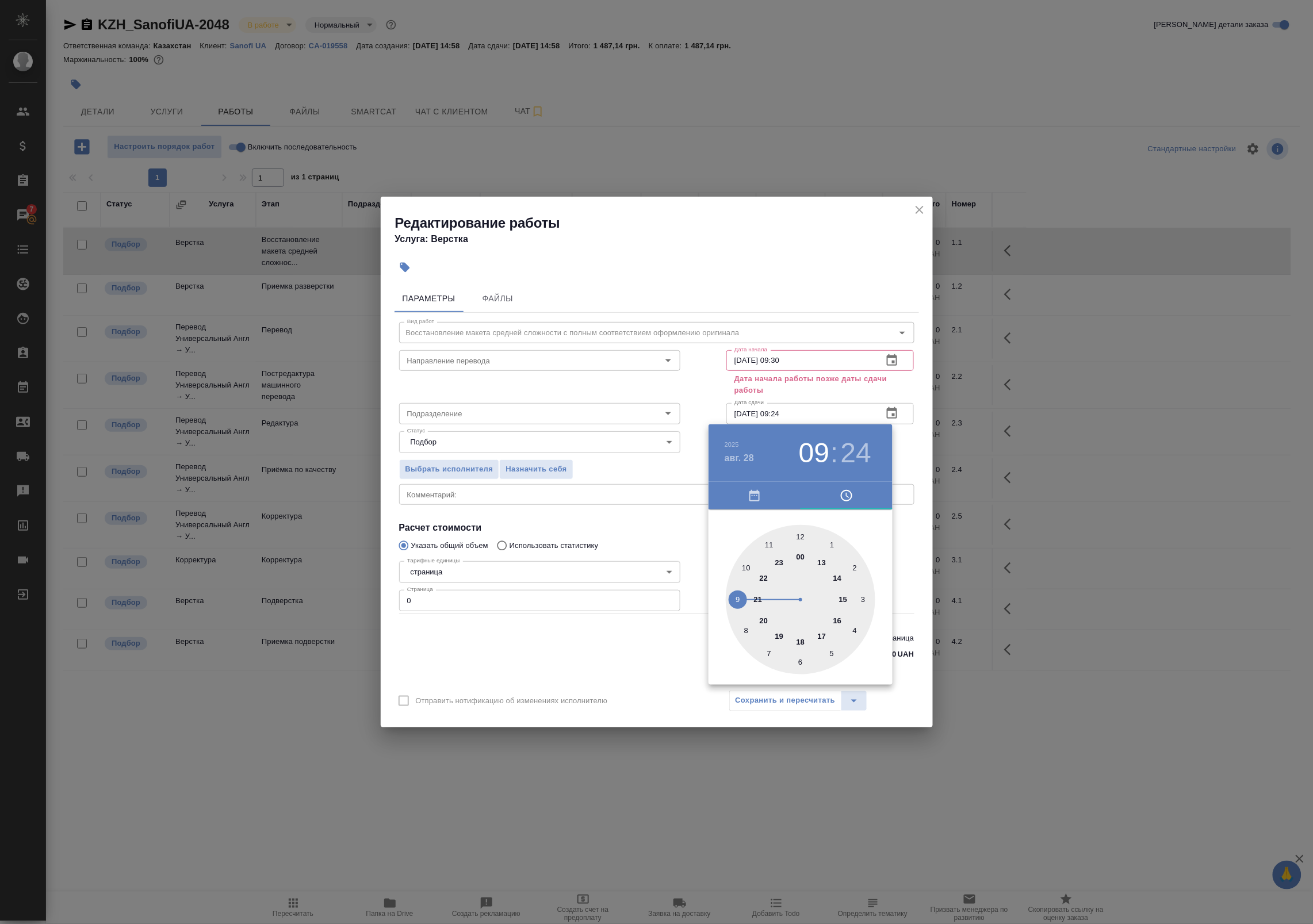
click at [831, 542] on div at bounding box center [800, 599] width 149 height 149
click at [804, 537] on div at bounding box center [800, 599] width 149 height 149
click at [801, 540] on div at bounding box center [800, 599] width 149 height 149
click at [909, 476] on div at bounding box center [656, 462] width 1313 height 924
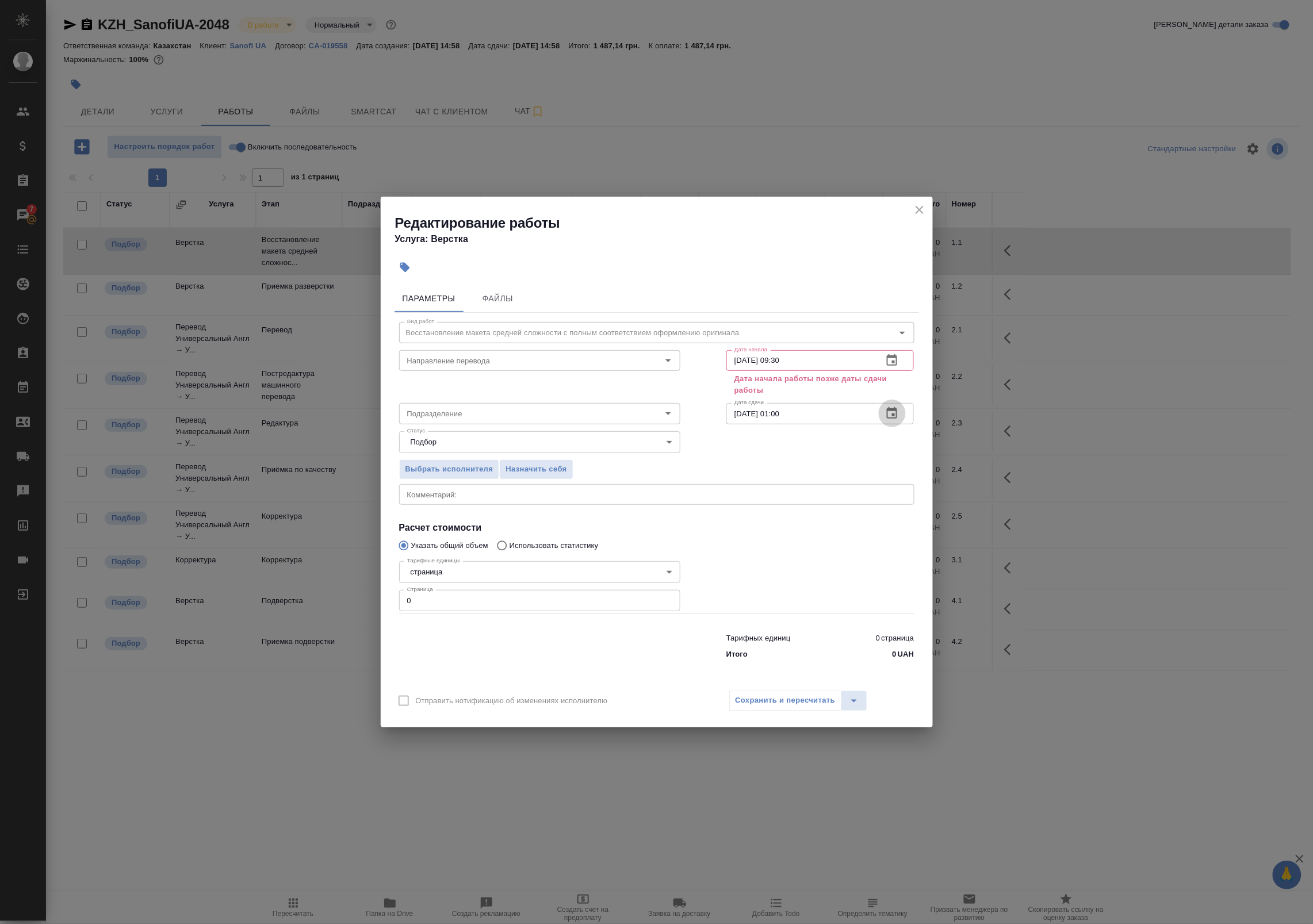
click at [890, 412] on icon "button" at bounding box center [892, 413] width 14 height 14
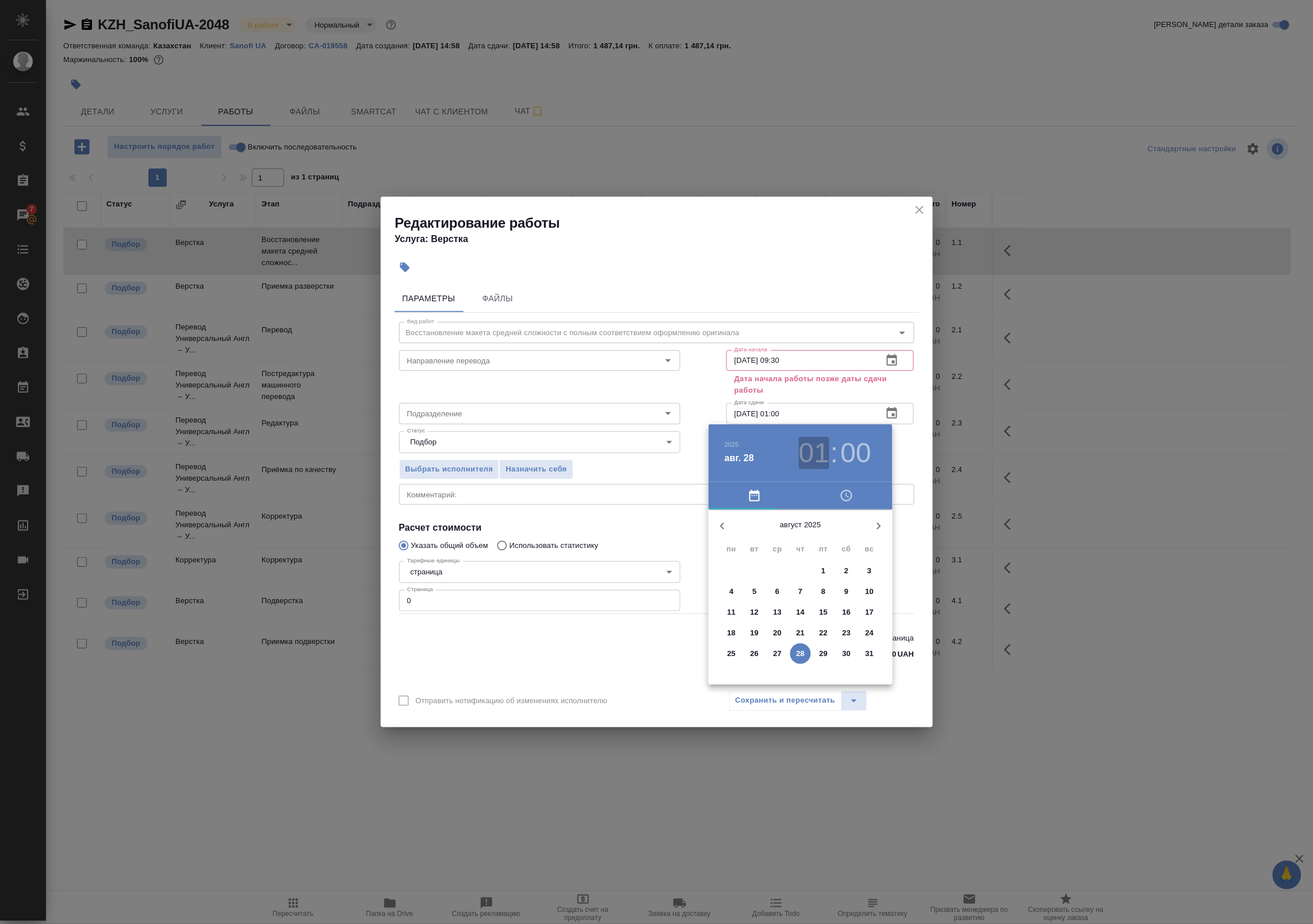
click at [809, 457] on h3 "01" at bounding box center [813, 453] width 30 height 32
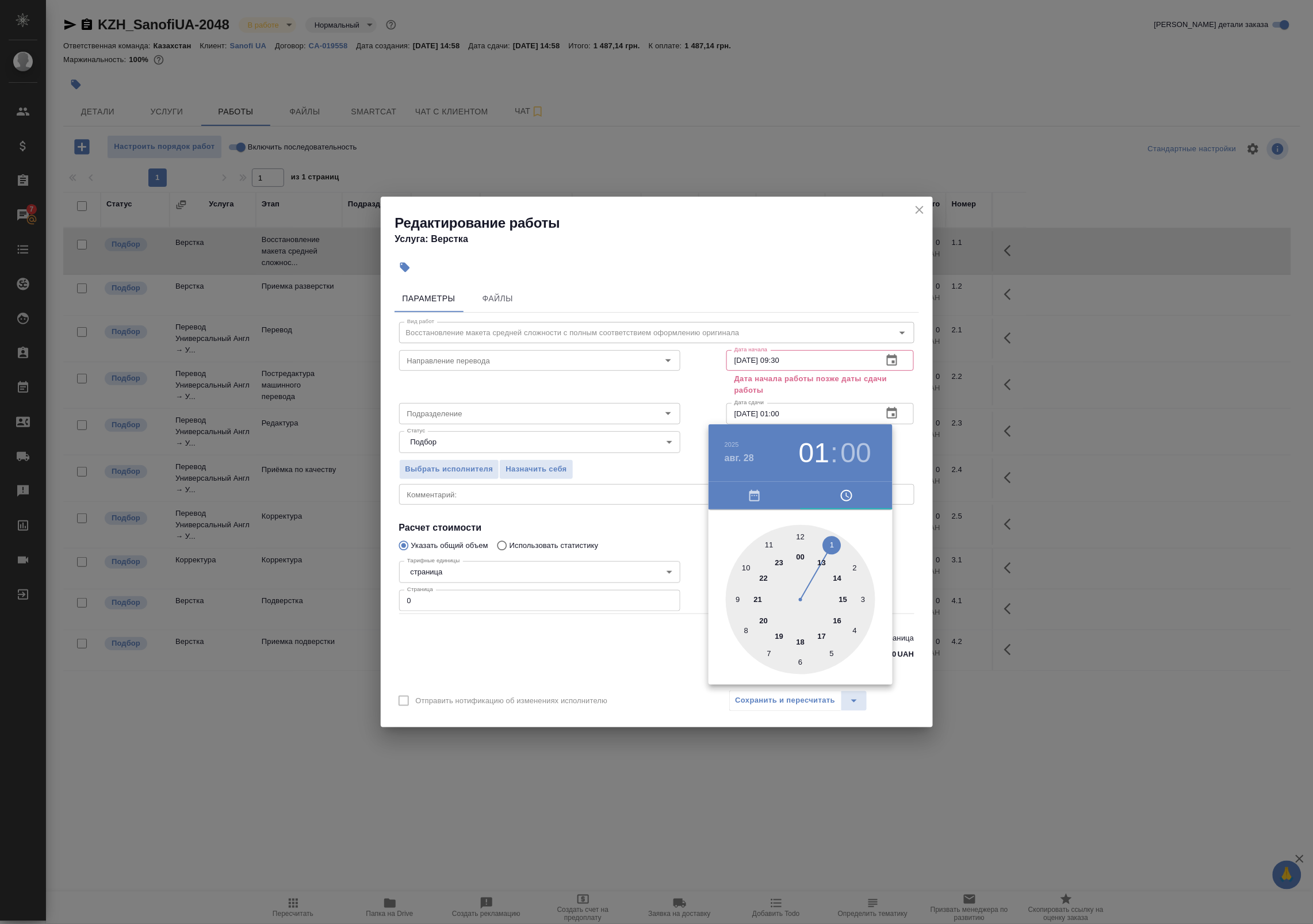
click at [823, 562] on div at bounding box center [800, 599] width 149 height 149
type input "[DATE] 13:00"
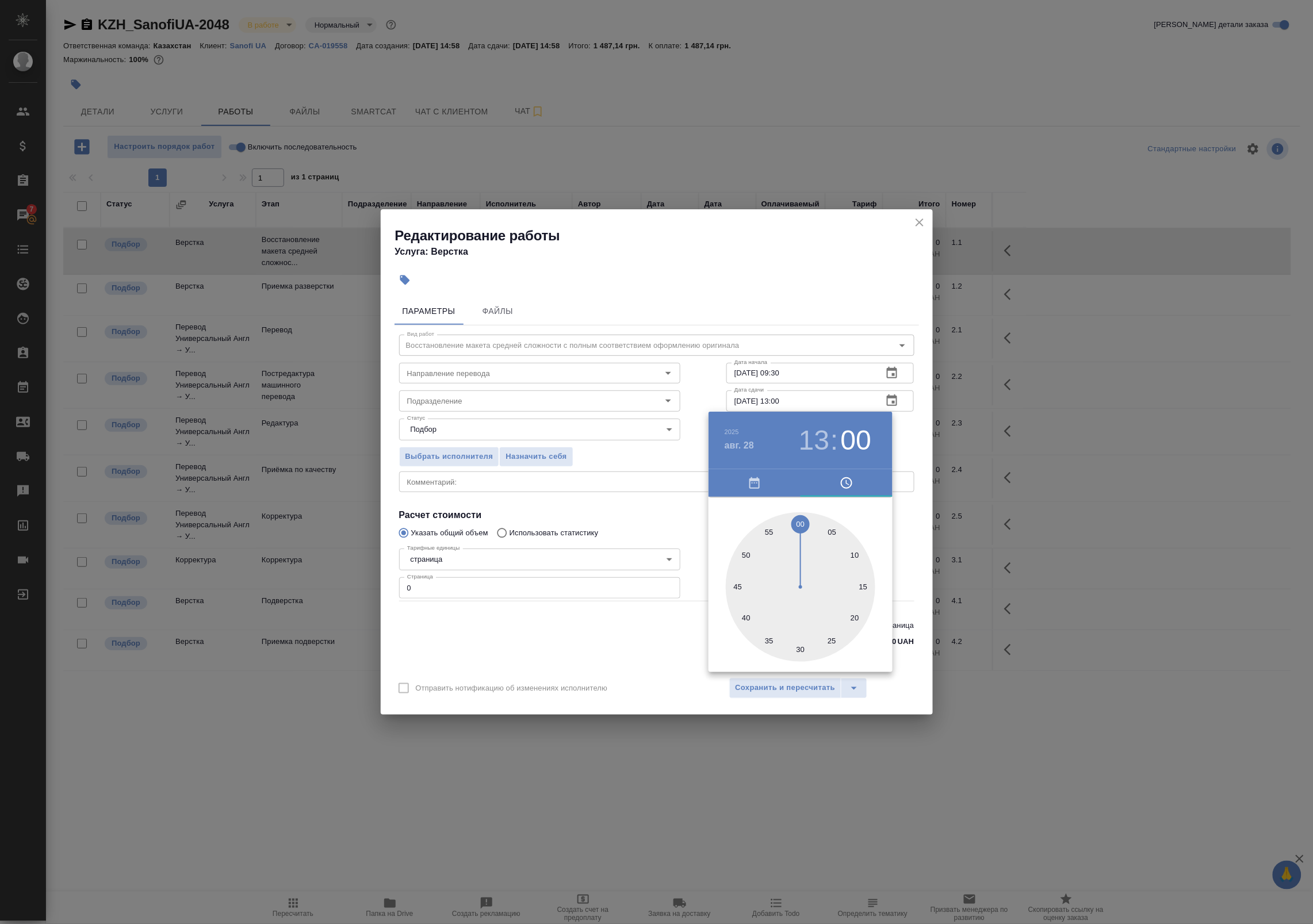
click at [903, 421] on div at bounding box center [656, 462] width 1313 height 924
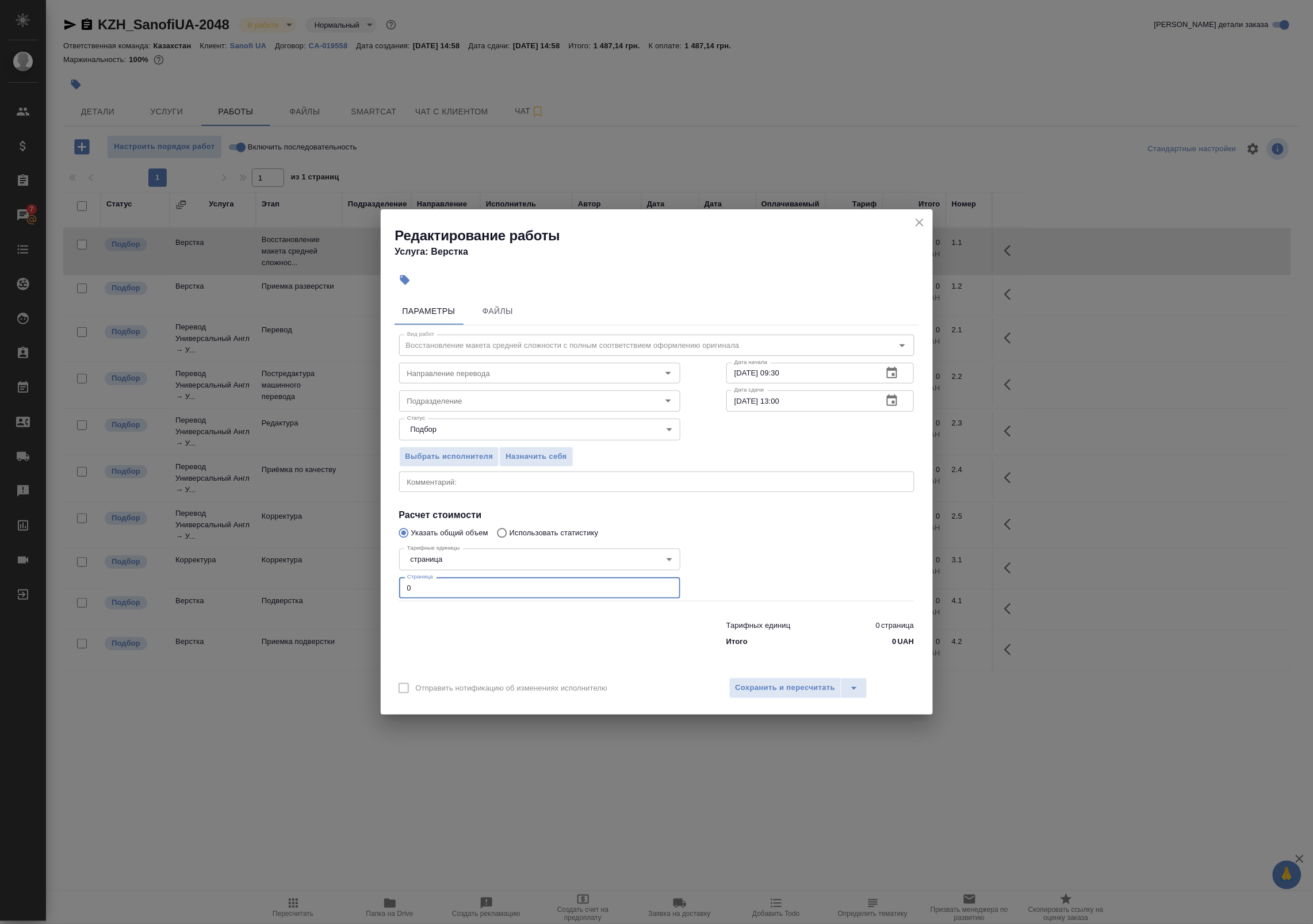
drag, startPoint x: 479, startPoint y: 595, endPoint x: 280, endPoint y: 591, distance: 199.0
click at [280, 591] on div "Редактирование работы Услуга: Верстка Параметры Файлы Вид работ Восстановление …" at bounding box center [656, 462] width 1313 height 924
type input "6"
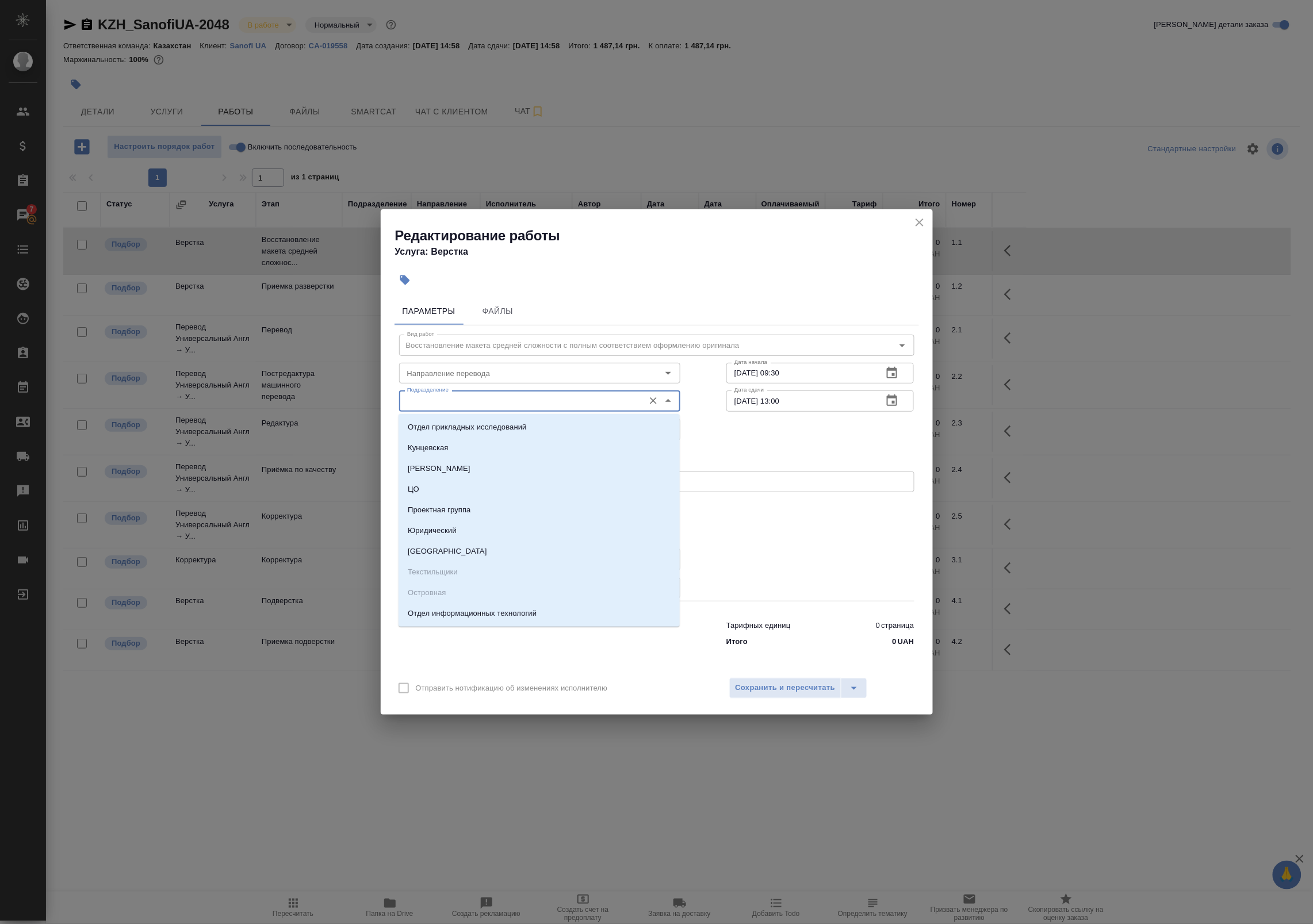
click at [446, 405] on input "Подразделение" at bounding box center [520, 401] width 236 height 14
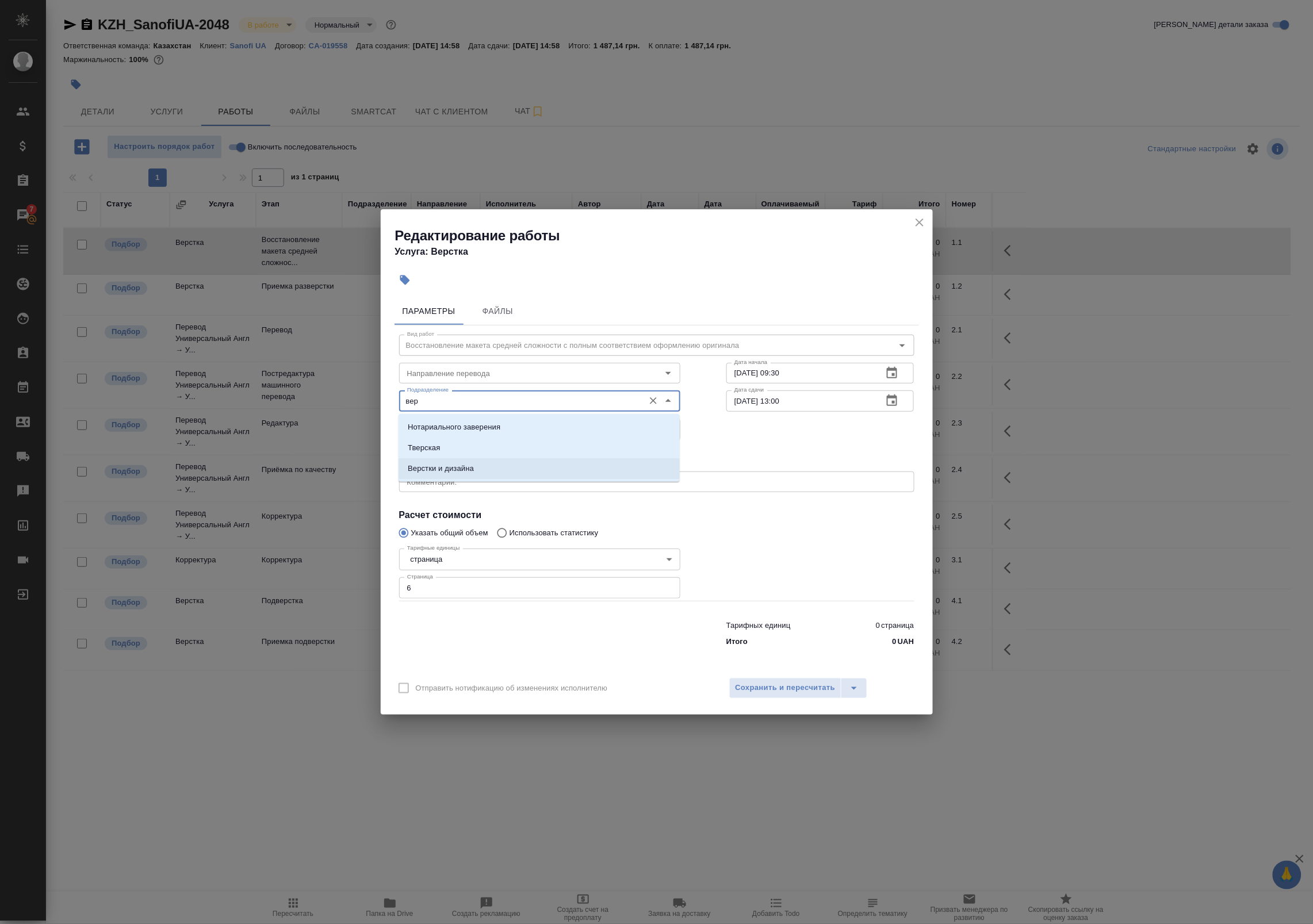
click at [457, 471] on p "Верстки и дизайна" at bounding box center [441, 469] width 66 height 12
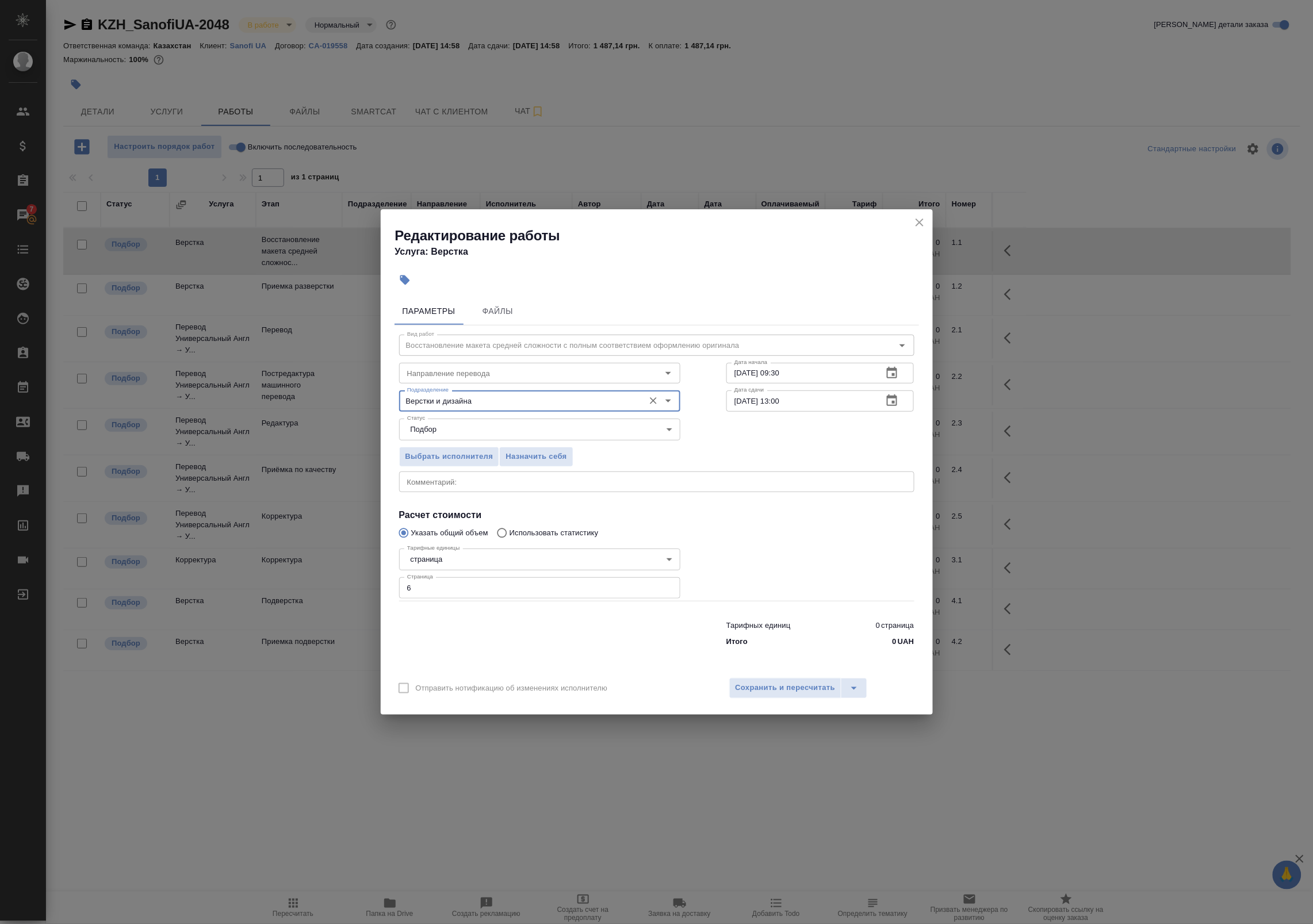
type input "Верстки и дизайна"
click at [734, 567] on div at bounding box center [820, 573] width 234 height 103
click at [772, 682] on span "Сохранить и пересчитать" at bounding box center [785, 688] width 100 height 13
